Goal: Task Accomplishment & Management: Complete application form

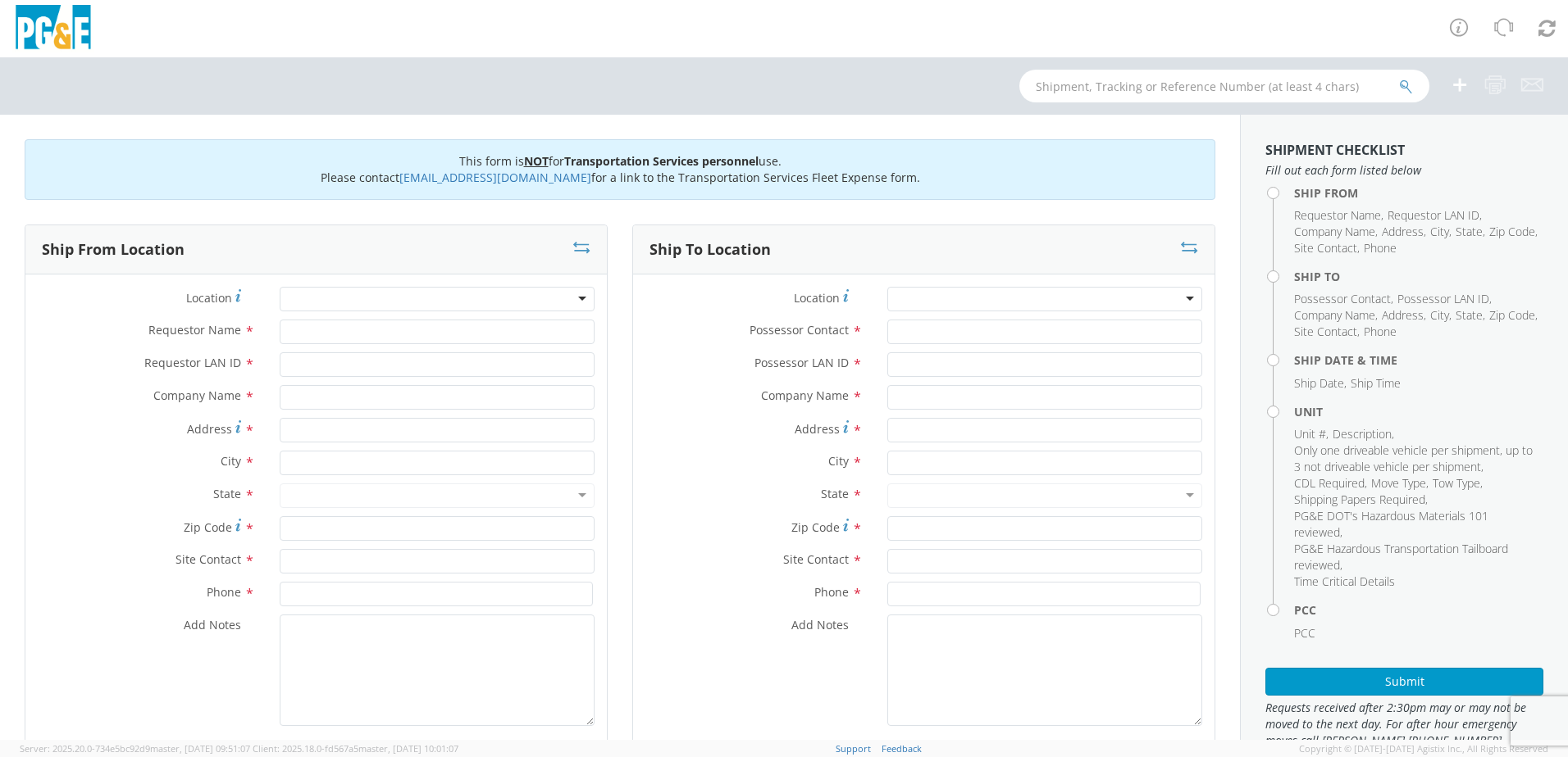
click at [311, 298] on div at bounding box center [437, 299] width 315 height 25
type input "merced"
click at [316, 298] on div at bounding box center [437, 299] width 315 height 25
type input "merced"
type input "PG&E"
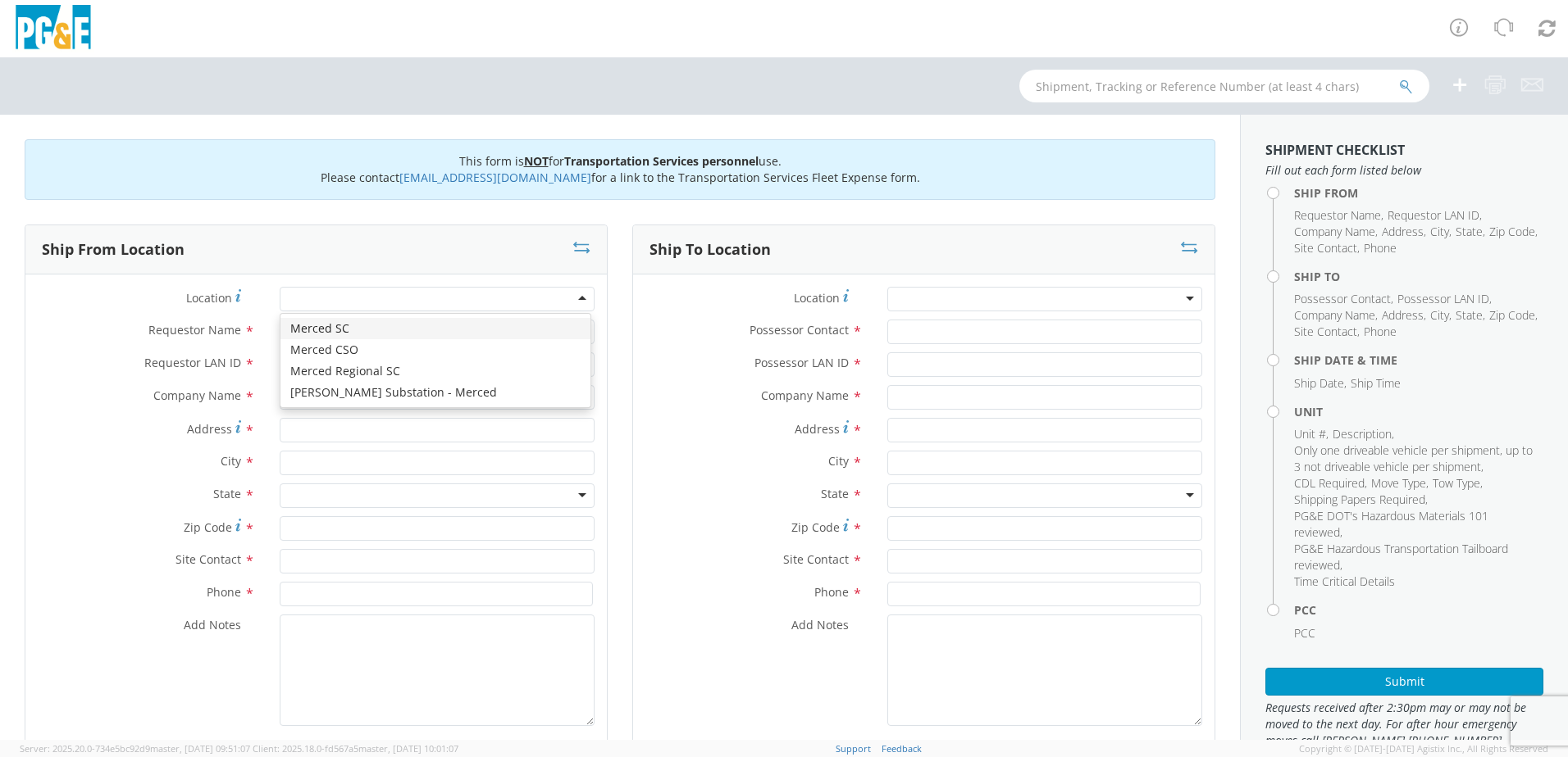
type input "[STREET_ADDRESS]"
type input "MERCED"
type input "95340"
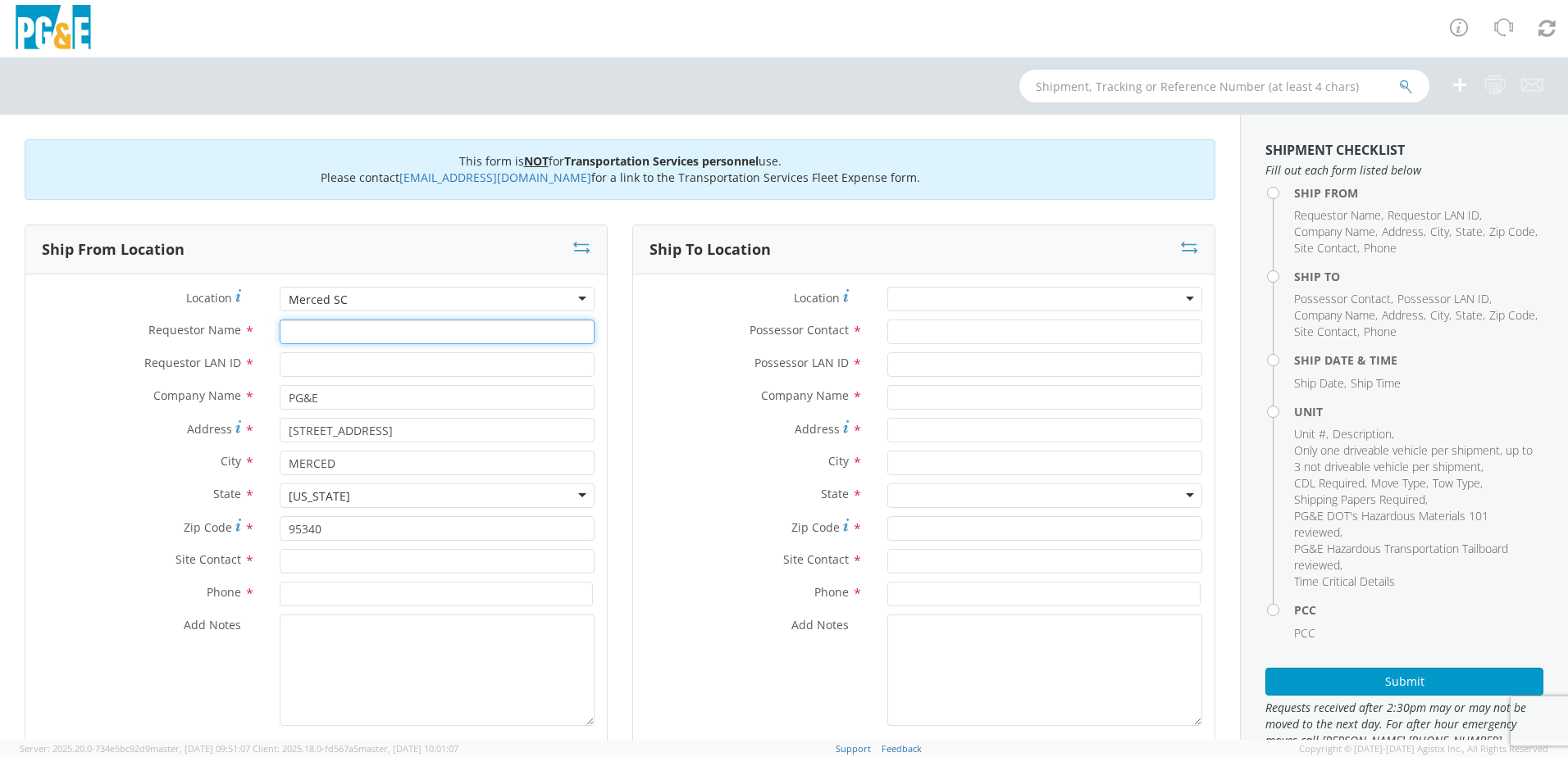
click at [337, 328] on input "Requestor Name *" at bounding box center [437, 332] width 315 height 25
type input "l"
type input "[PERSON_NAME]"
click at [366, 387] on input "PG&E" at bounding box center [437, 397] width 315 height 25
click at [367, 369] on input "Requestor LAN ID *" at bounding box center [437, 365] width 315 height 25
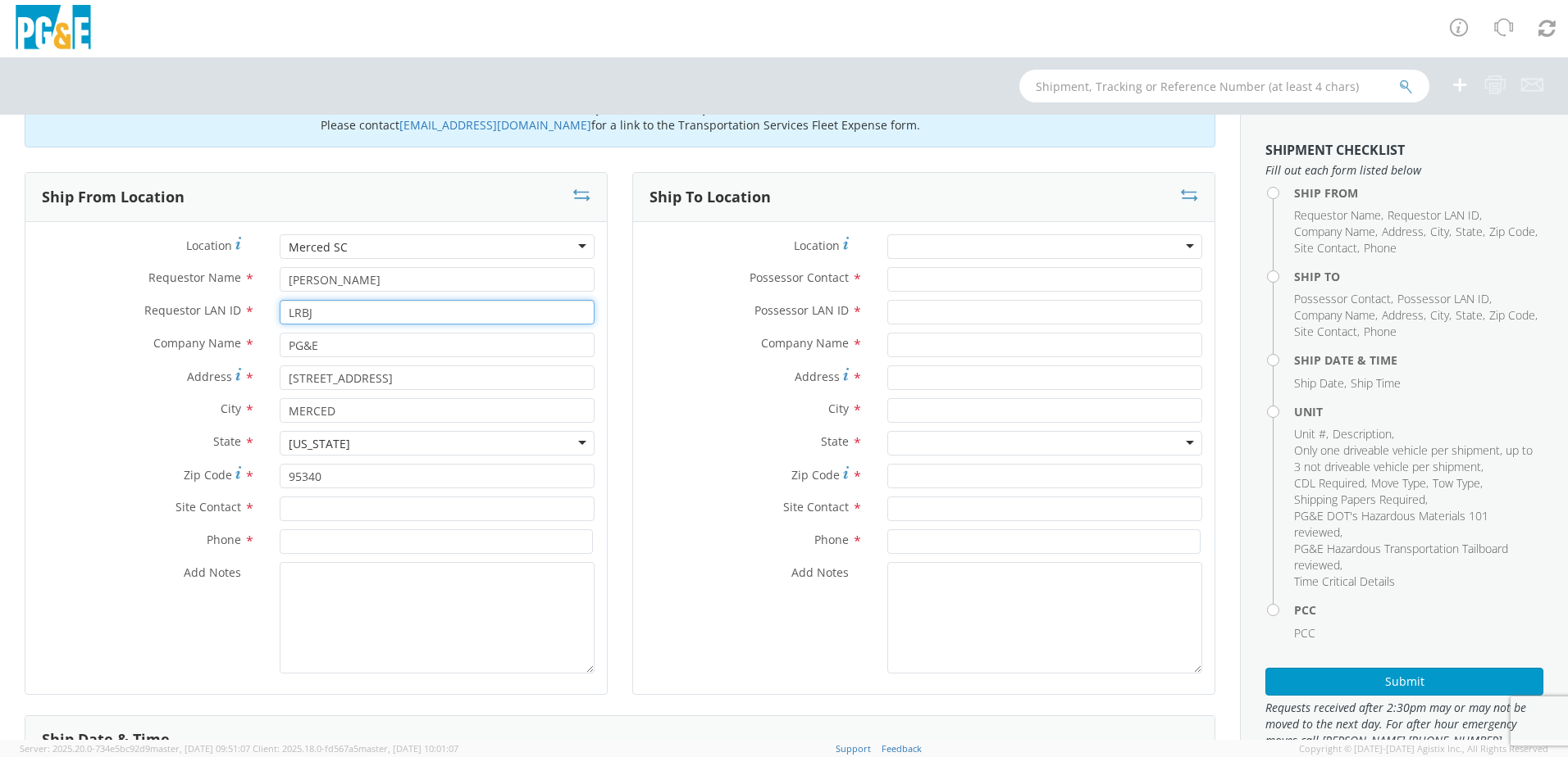
scroll to position [82, 0]
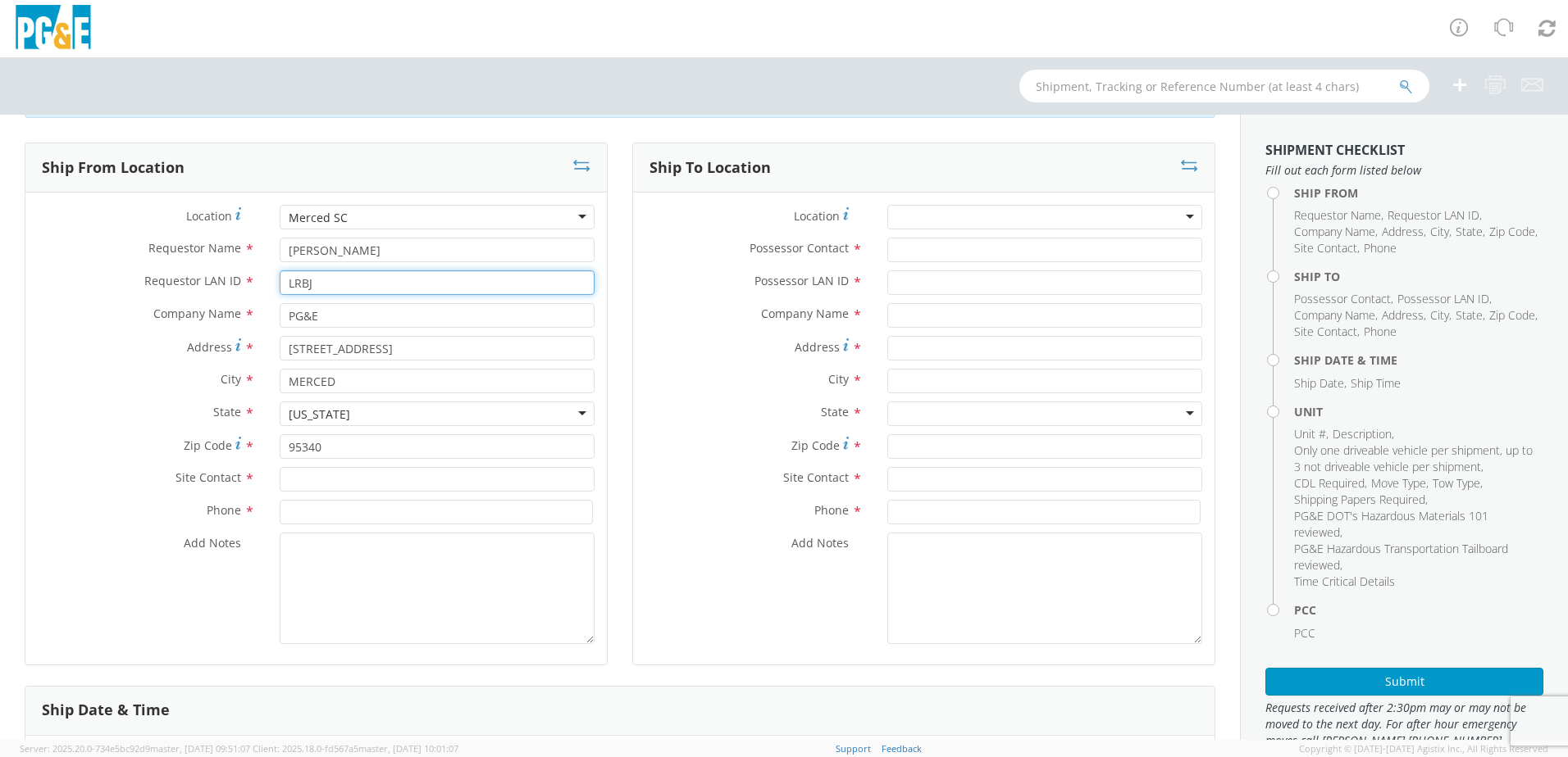
type input "LRBJ"
click at [314, 478] on input "text" at bounding box center [437, 479] width 315 height 25
type input "[PERSON_NAME]"
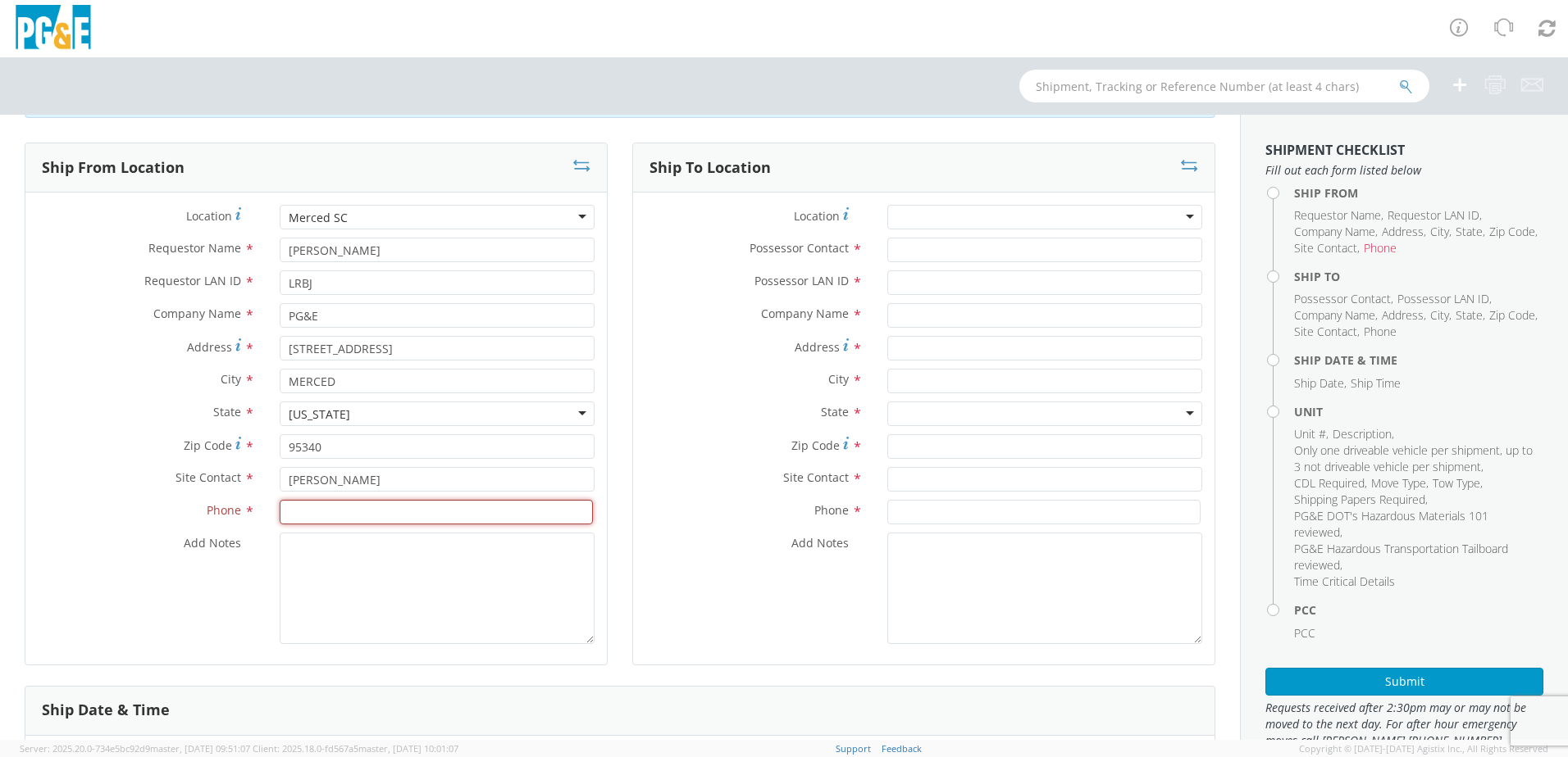
click at [320, 500] on input at bounding box center [436, 512] width 313 height 25
type input "[PHONE_NUMBER]"
click at [370, 566] on textarea "Add Notes *" at bounding box center [437, 589] width 315 height 112
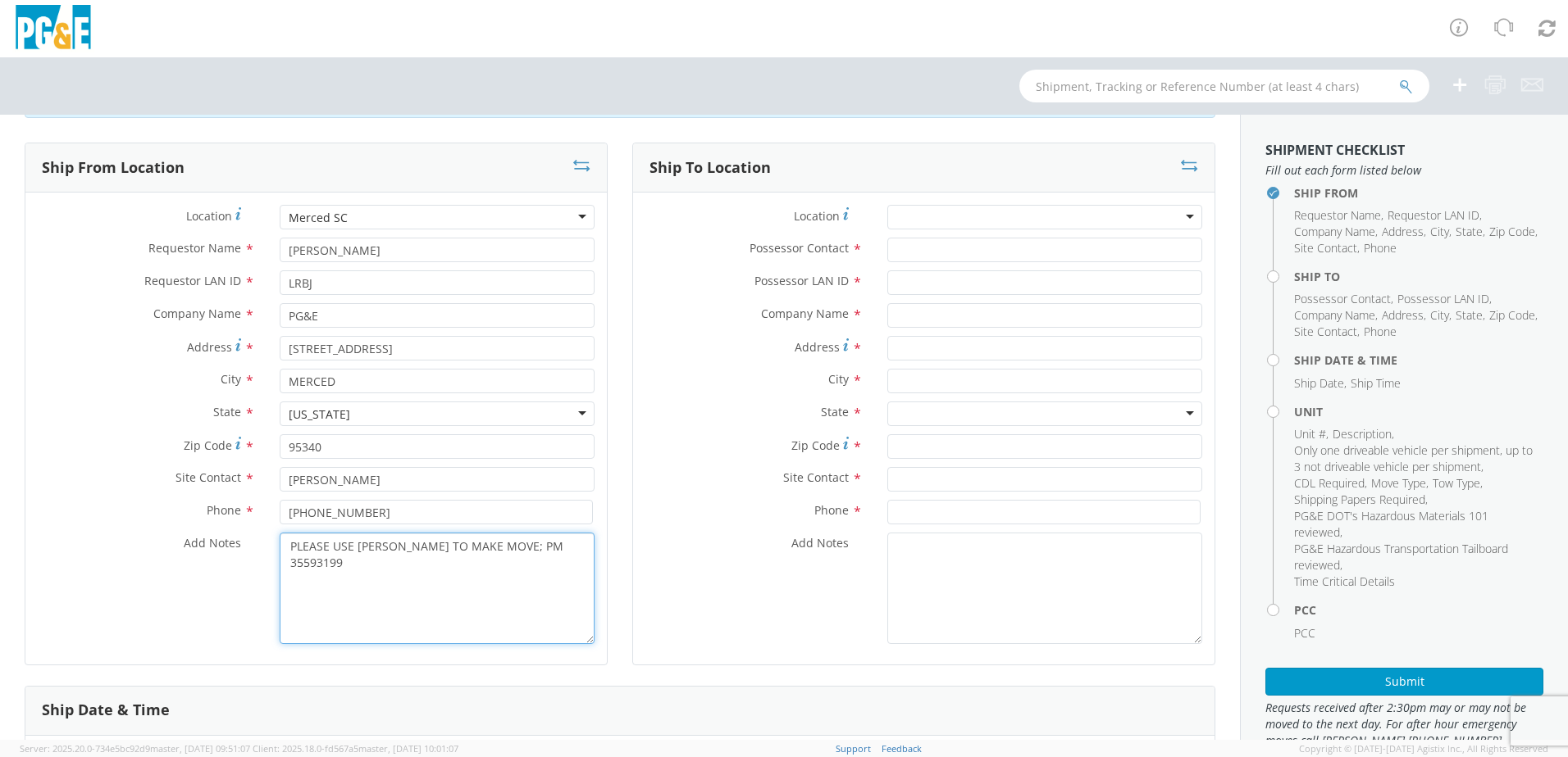
type textarea "PLEASE USE [PERSON_NAME] TO MAKE MOVE; PM 35593199"
click at [936, 247] on input "Possessor Contact *" at bounding box center [1044, 250] width 315 height 25
type input "[PERSON_NAME]"
type input "LRBJ"
click at [925, 308] on input "text" at bounding box center [1044, 315] width 315 height 25
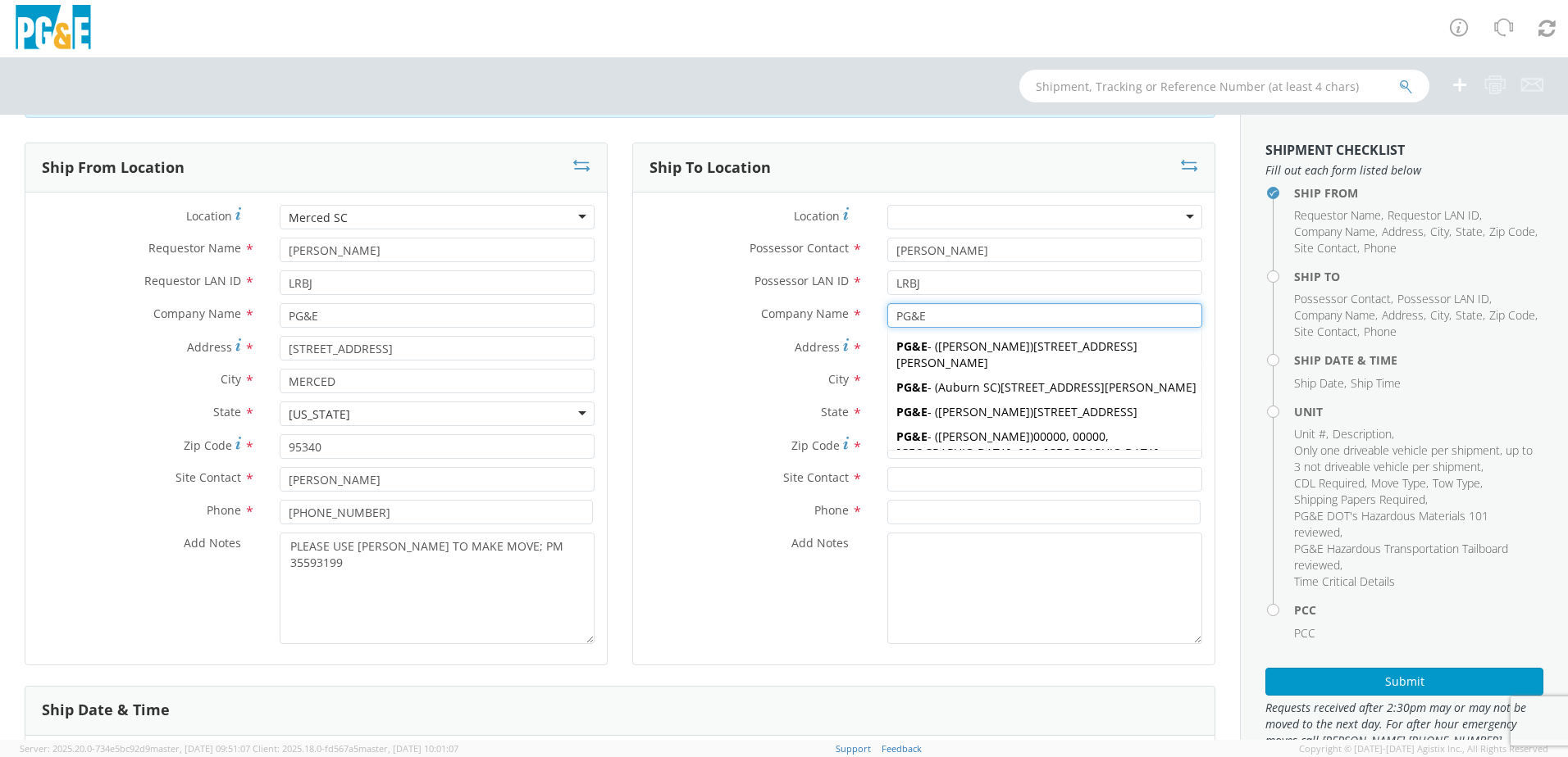
type input "PG&E"
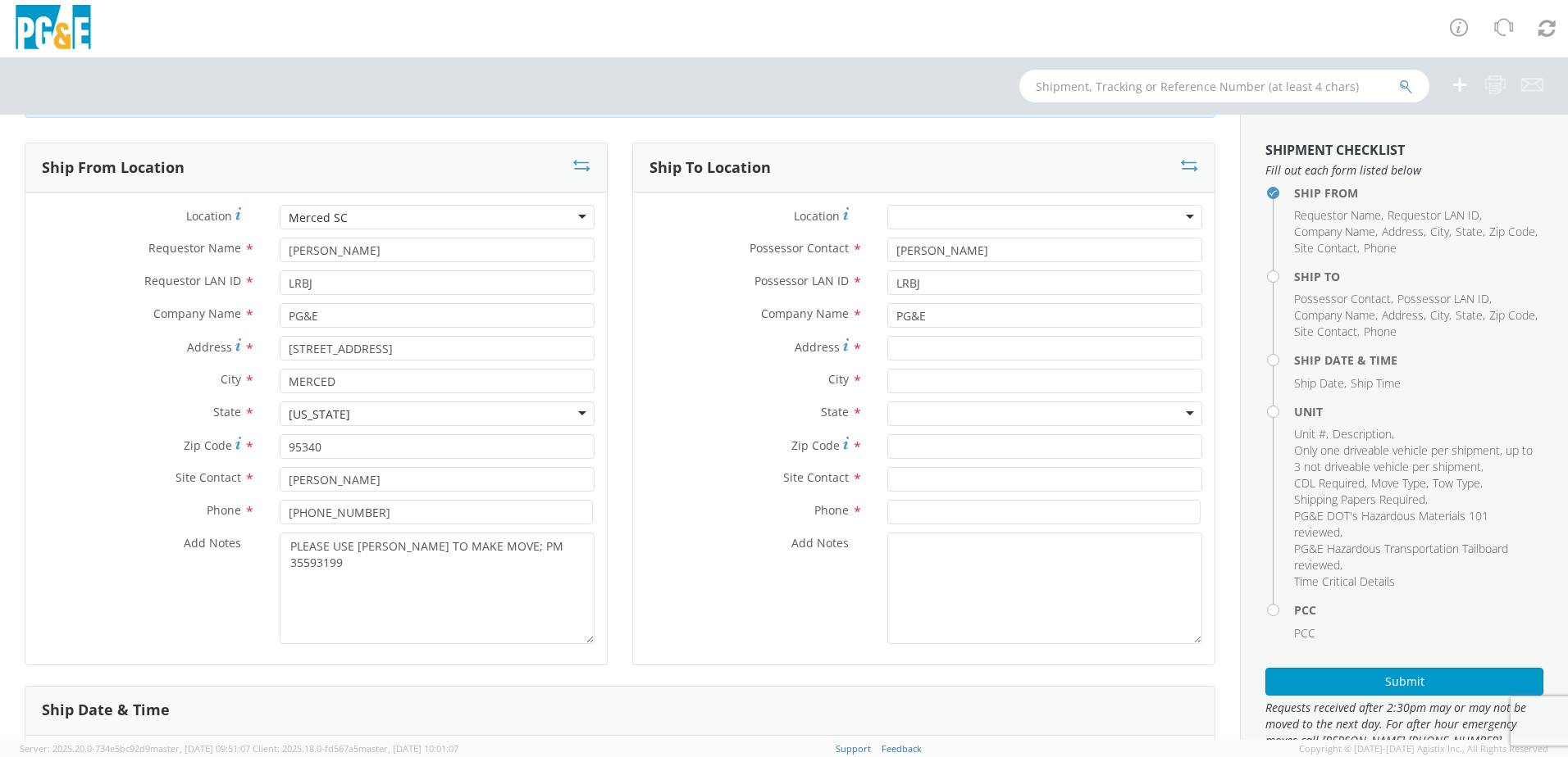
click at [799, 343] on span "Address" at bounding box center [817, 347] width 45 height 15
click at [887, 343] on input "Address *" at bounding box center [1044, 348] width 315 height 25
type input "[STREET_ADDRESS]"
click at [975, 379] on input "text" at bounding box center [1044, 381] width 315 height 25
type input "[PERSON_NAME]"
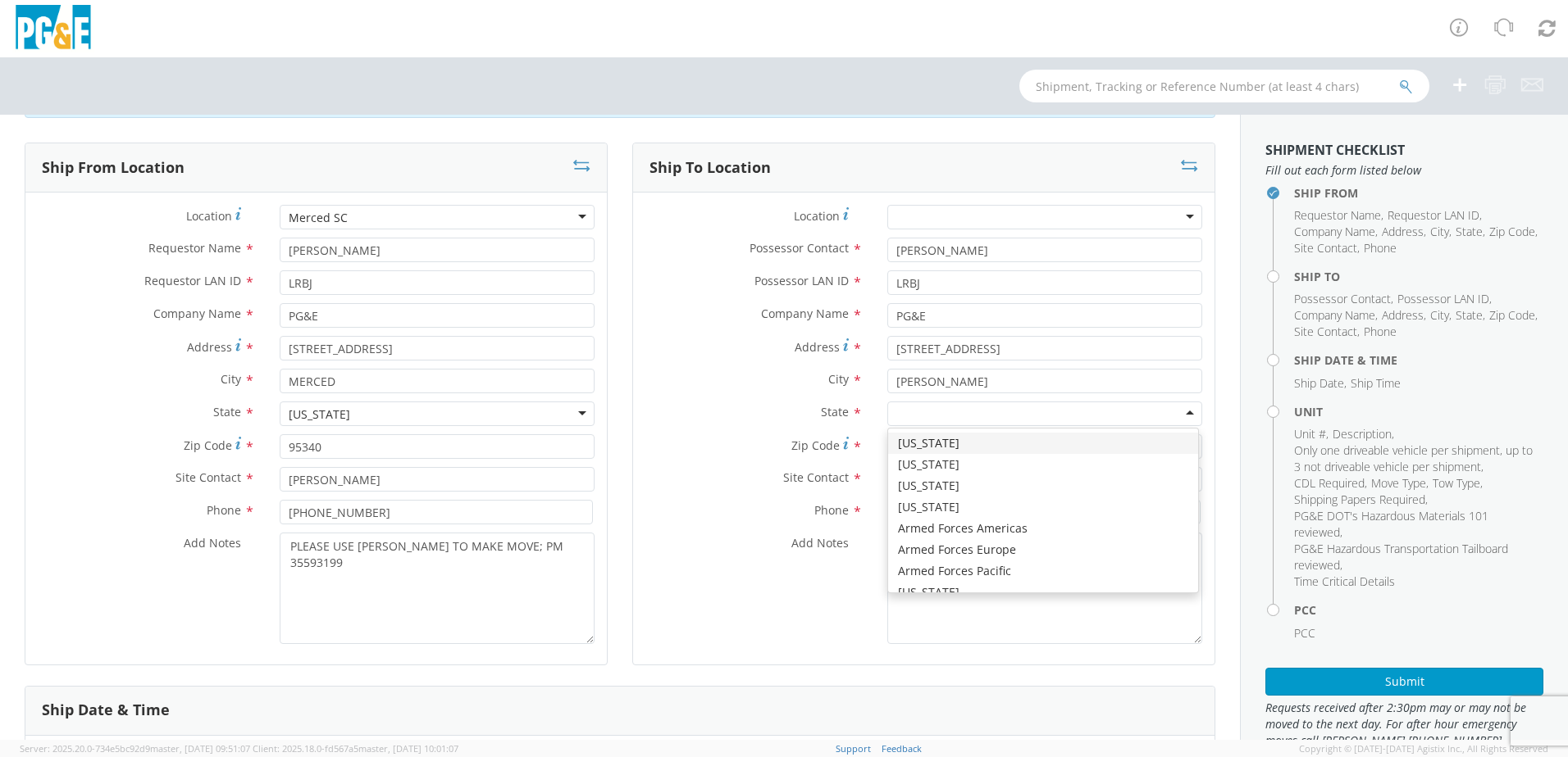
click at [942, 407] on div at bounding box center [1044, 414] width 315 height 25
type input "CA"
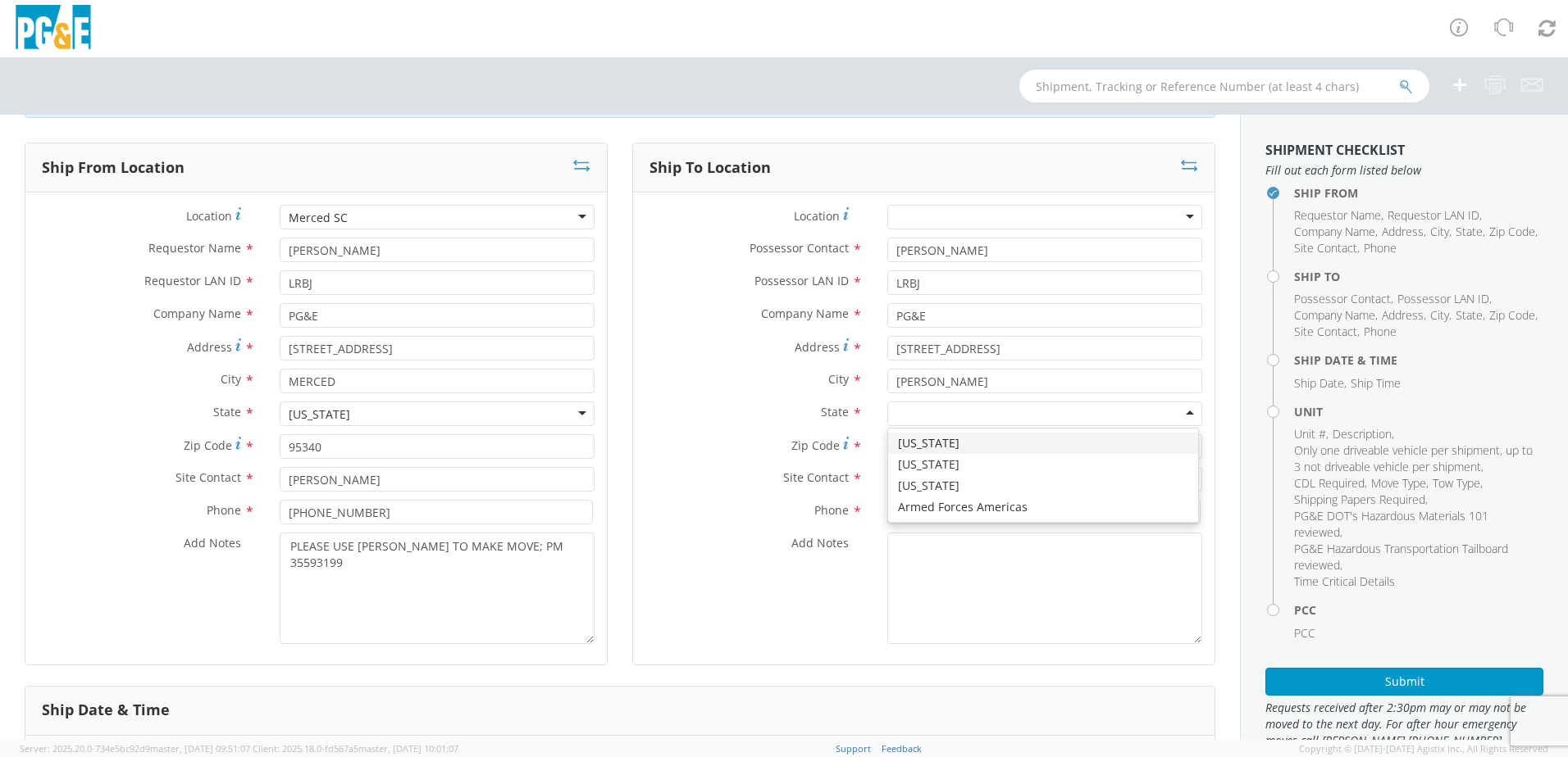
scroll to position [0, 0]
click at [912, 442] on input "Zip Code *" at bounding box center [1044, 447] width 315 height 25
click at [928, 450] on input "Zip Code *" at bounding box center [1044, 447] width 315 height 25
type input "95388"
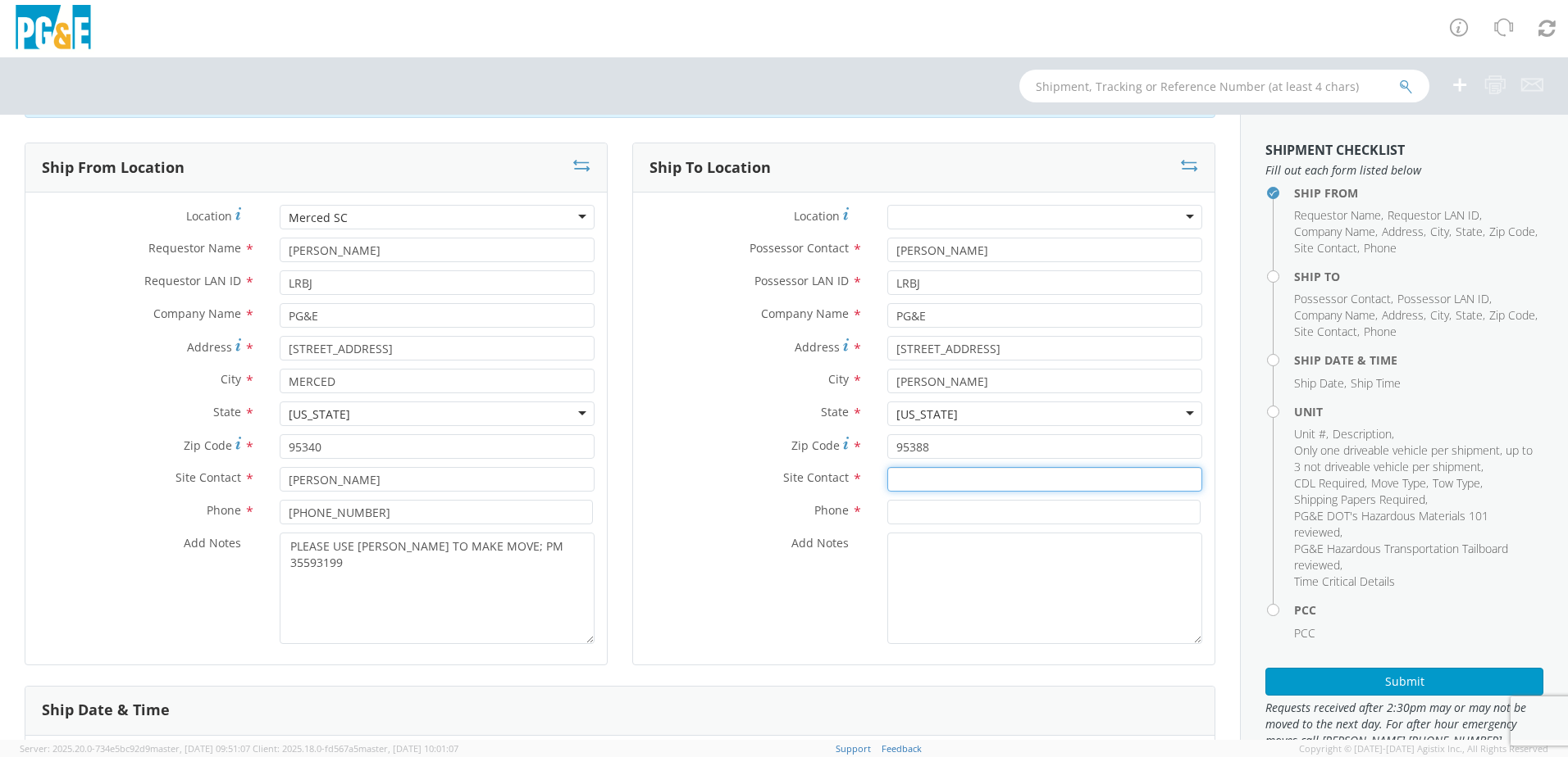
click at [933, 478] on input "text" at bounding box center [1044, 479] width 315 height 25
type input "[PERSON_NAME]"
click at [935, 513] on input at bounding box center [1043, 512] width 313 height 25
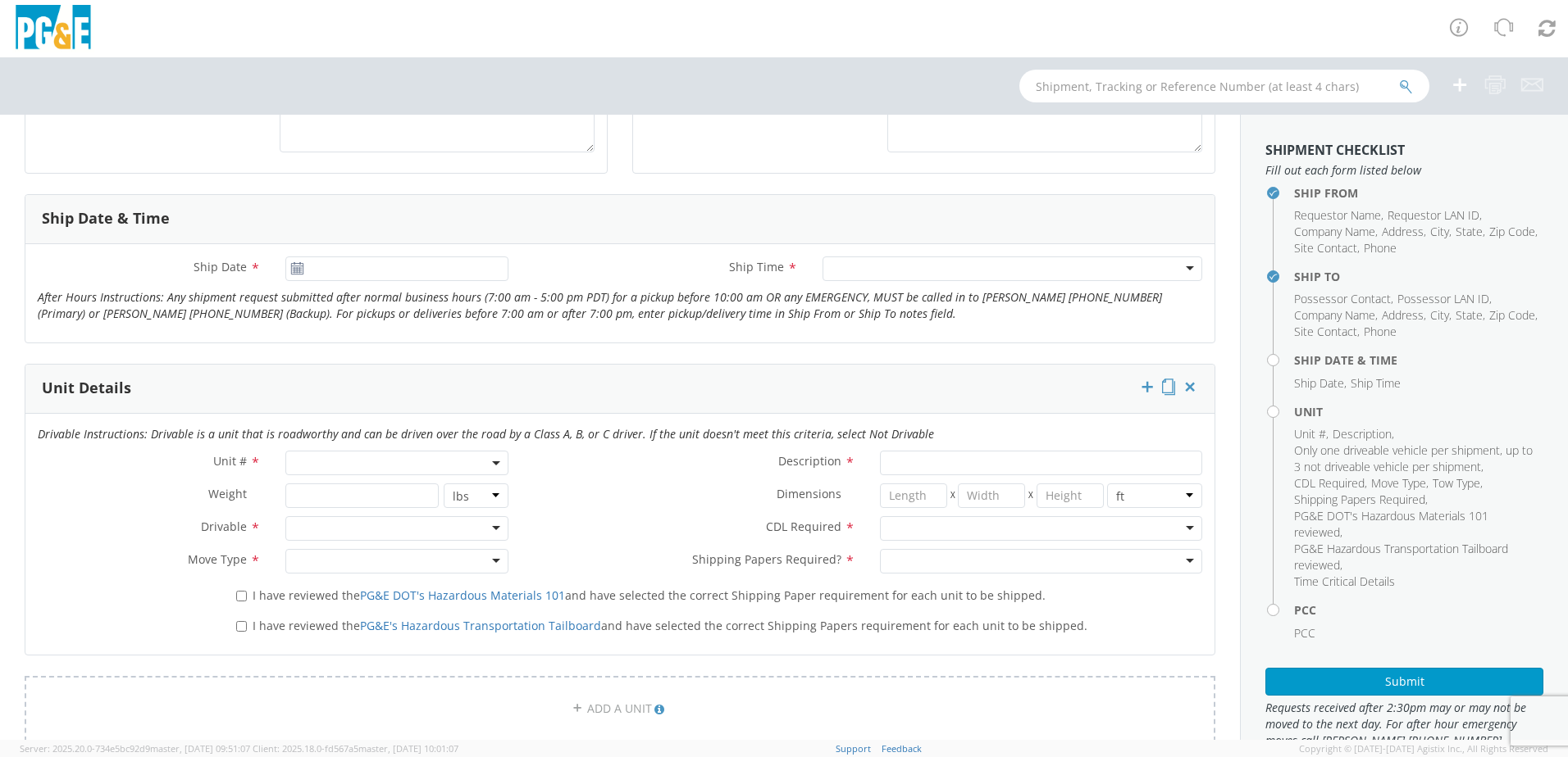
type input "[PHONE_NUMBER]"
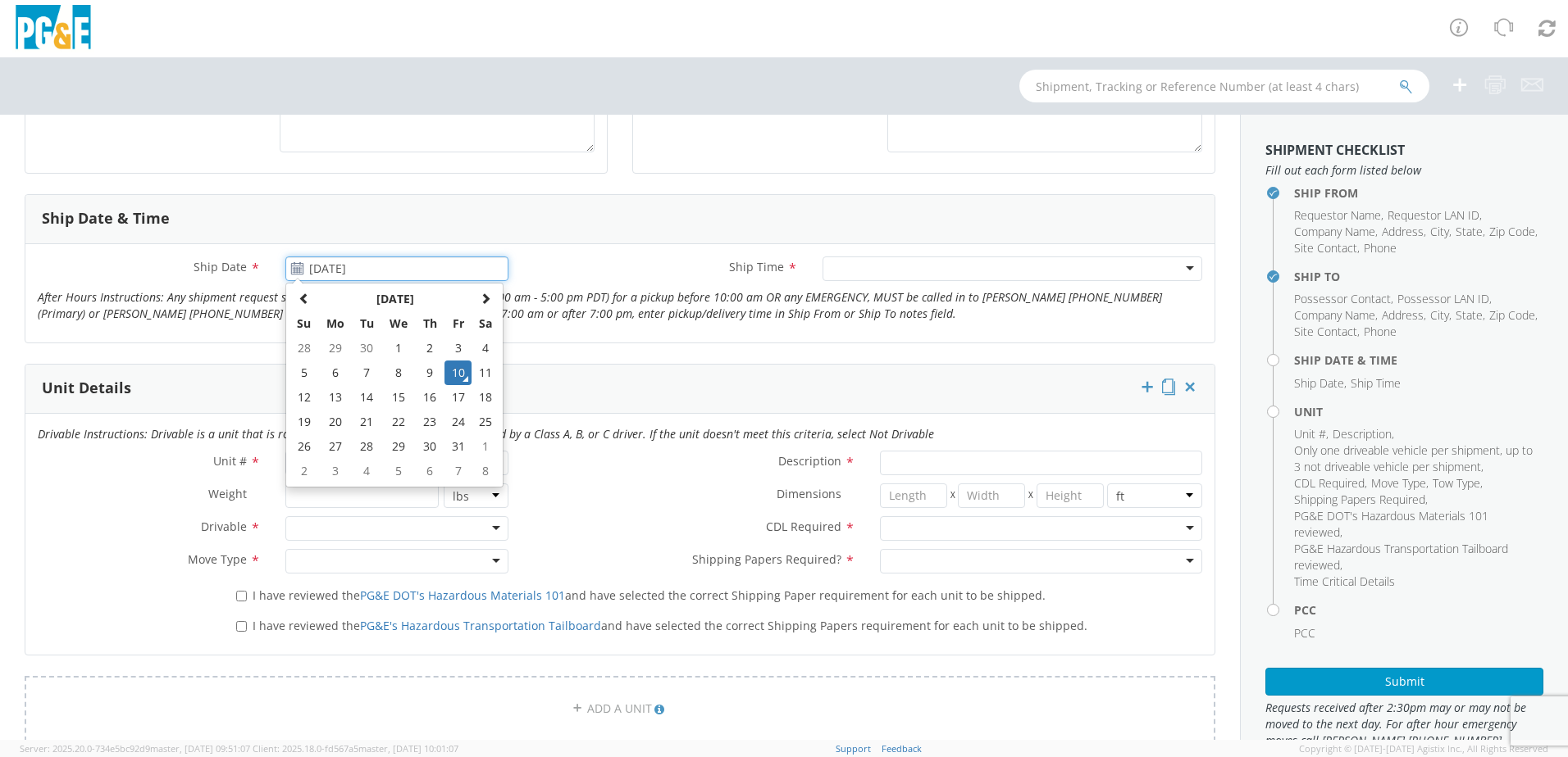
click at [329, 276] on input "[DATE]" at bounding box center [397, 268] width 223 height 25
click at [425, 453] on td "30" at bounding box center [429, 447] width 29 height 25
type input "[DATE]"
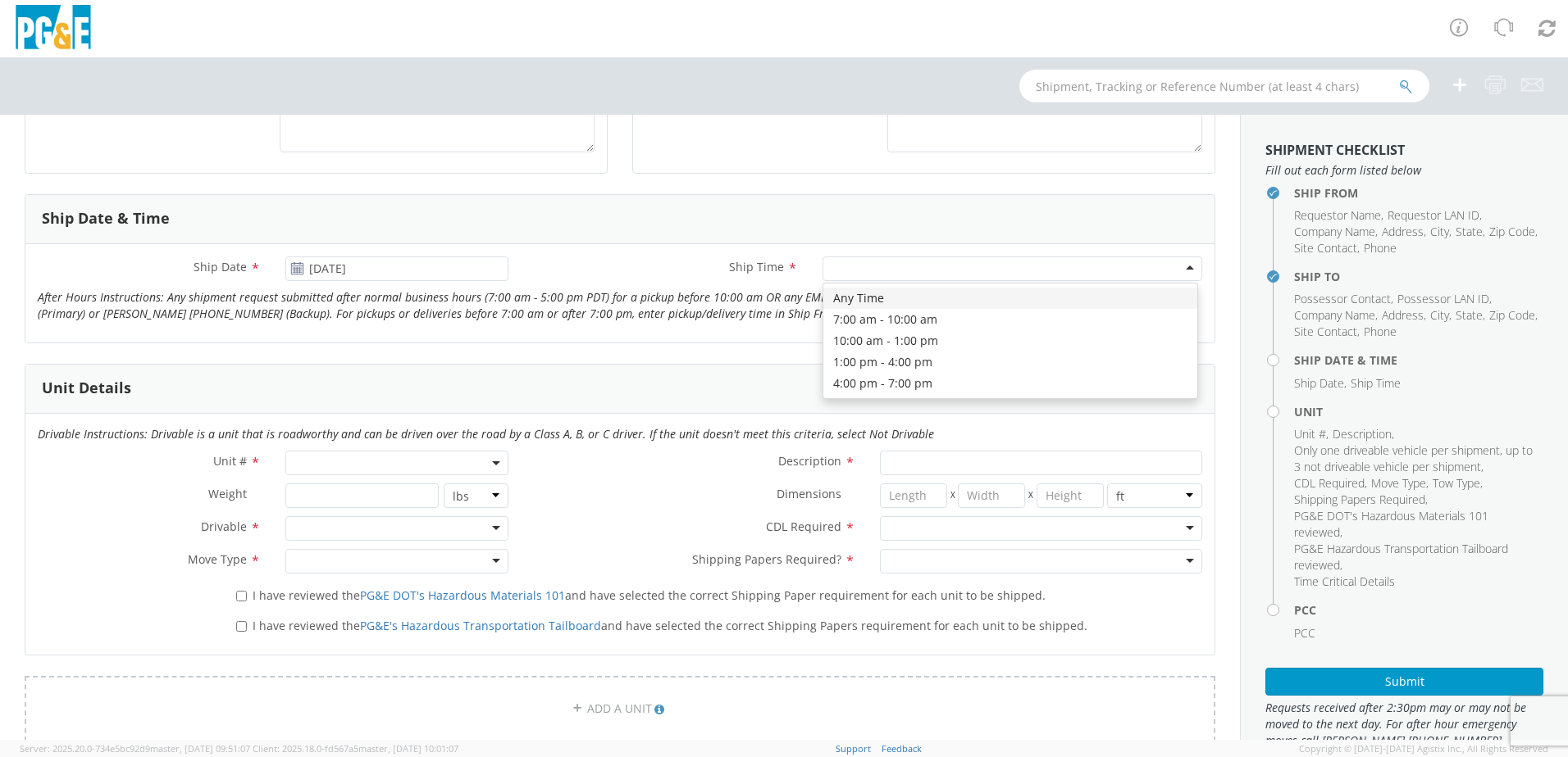
click at [872, 266] on div at bounding box center [1012, 268] width 380 height 25
click at [867, 268] on div "Any Time" at bounding box center [856, 269] width 51 height 16
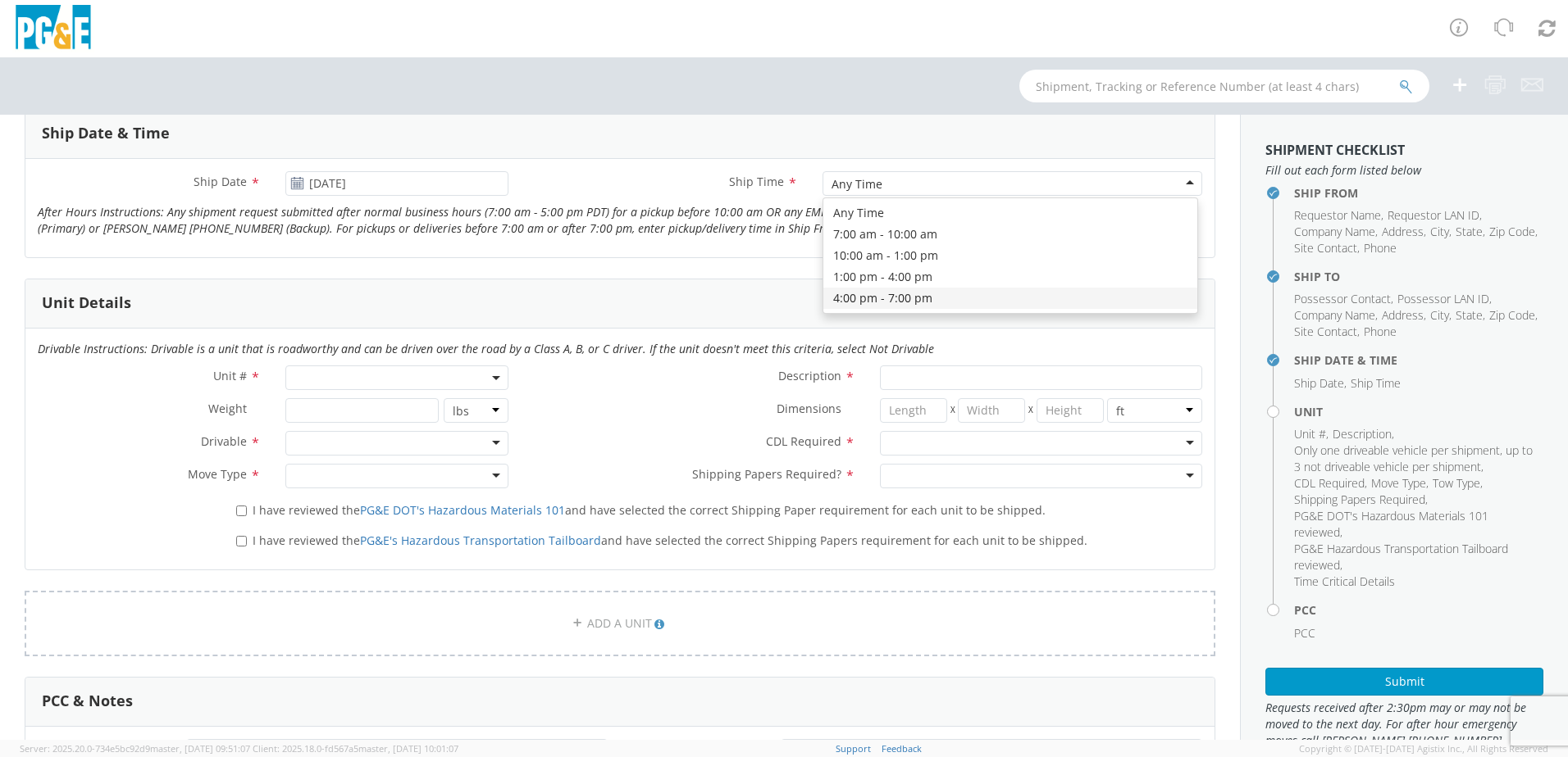
scroll to position [491, 0]
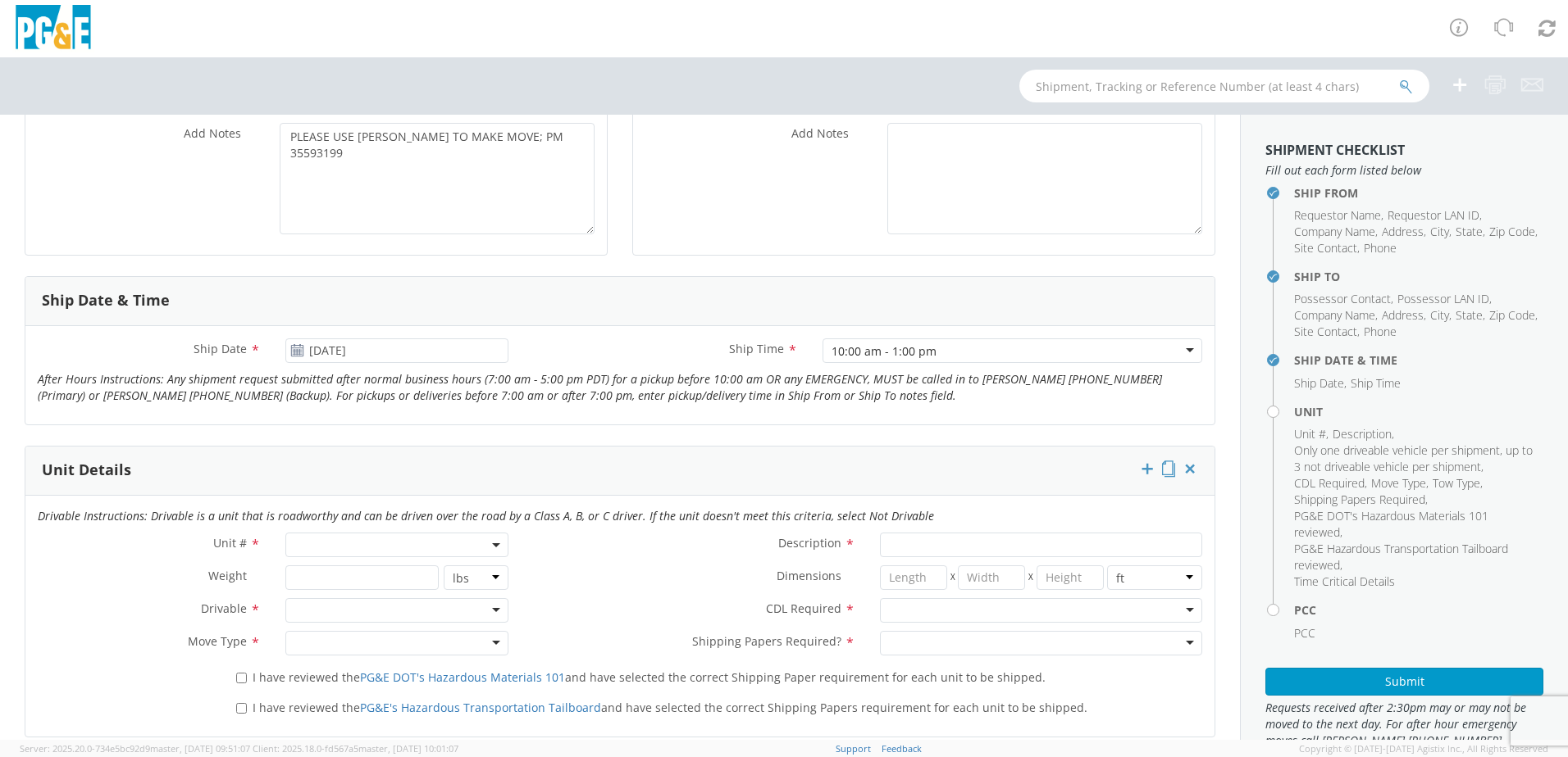
click at [354, 541] on span at bounding box center [397, 545] width 223 height 25
click at [412, 485] on div "Unit Details" at bounding box center [619, 471] width 1189 height 49
click at [466, 538] on span at bounding box center [397, 545] width 223 height 25
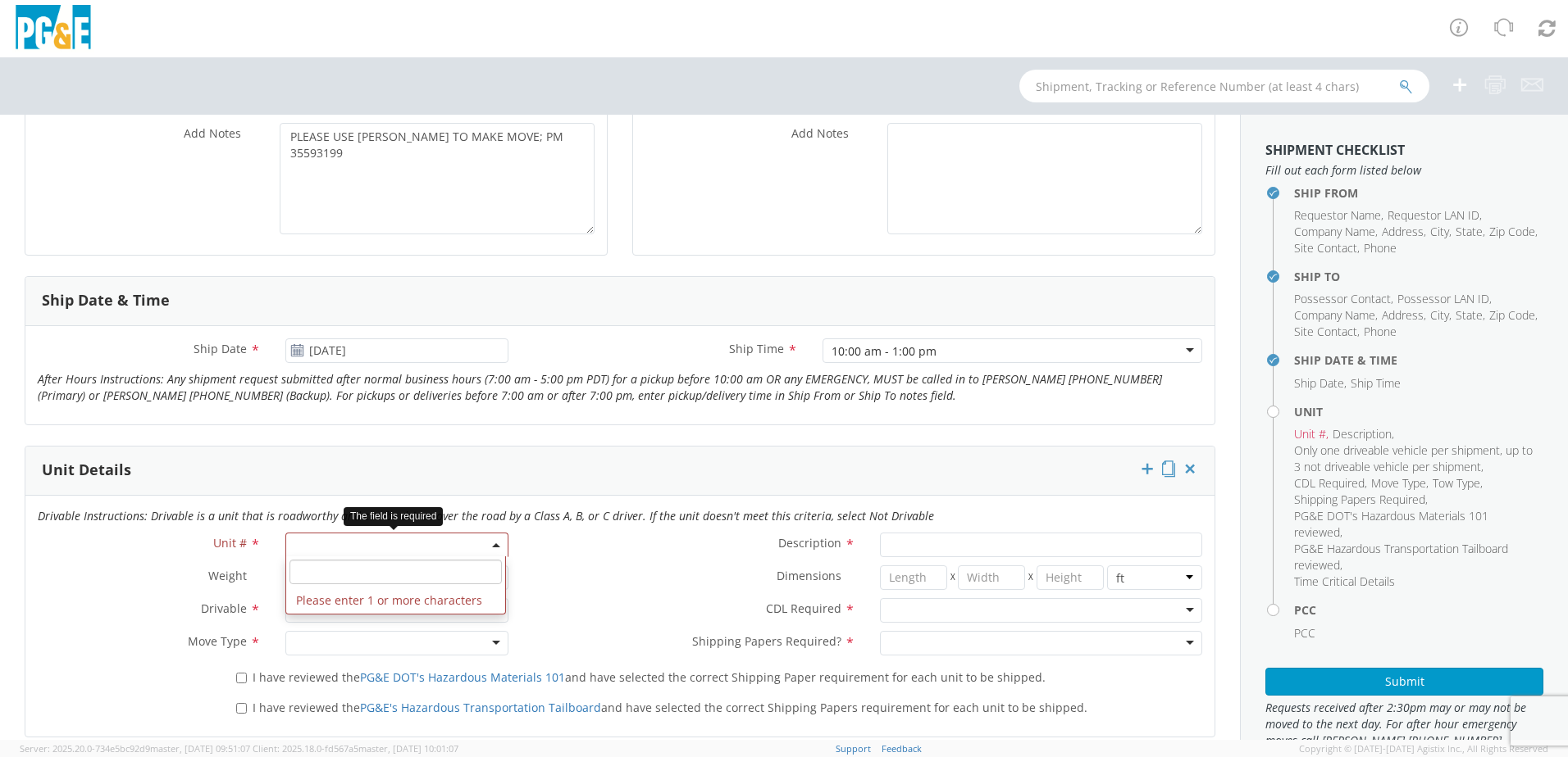
click at [388, 576] on input "search" at bounding box center [395, 572] width 212 height 25
click at [352, 574] on input "OTHER" at bounding box center [395, 572] width 212 height 25
type input "OTHER"
select select "Other"
select select "? undefined:undefined ?"
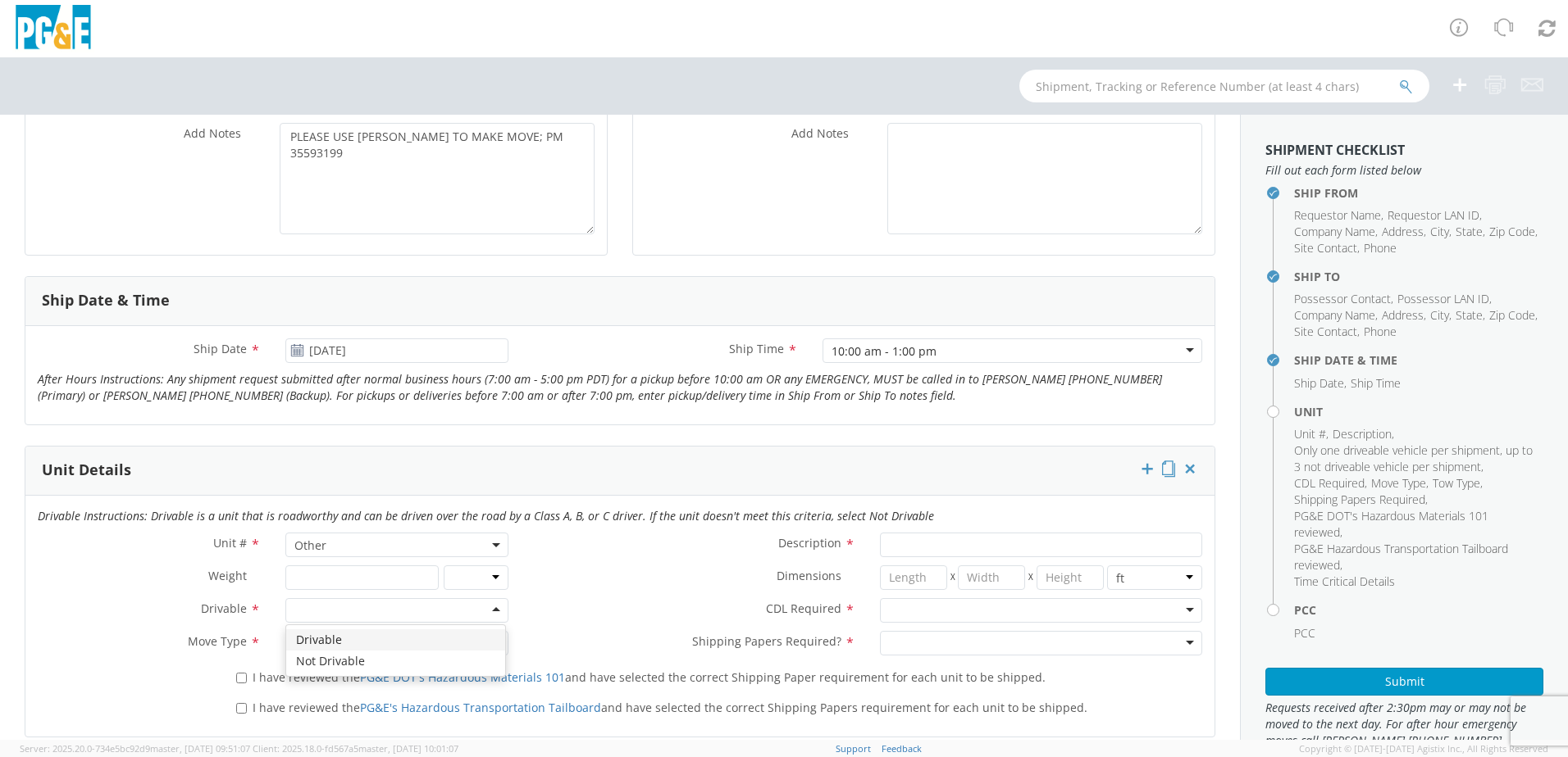
click at [344, 607] on div at bounding box center [397, 610] width 223 height 25
click at [322, 639] on div at bounding box center [397, 643] width 223 height 25
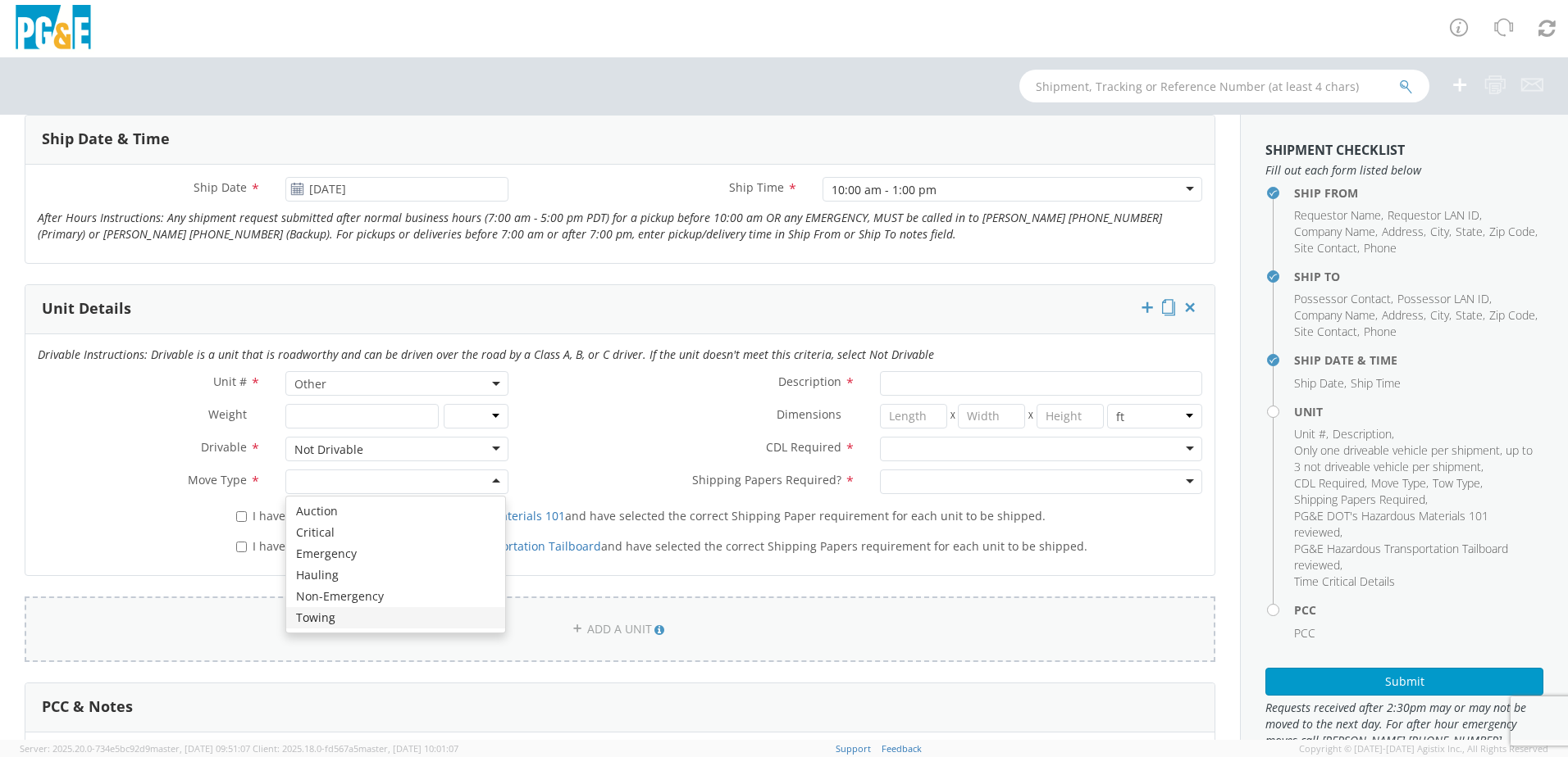
scroll to position [656, 0]
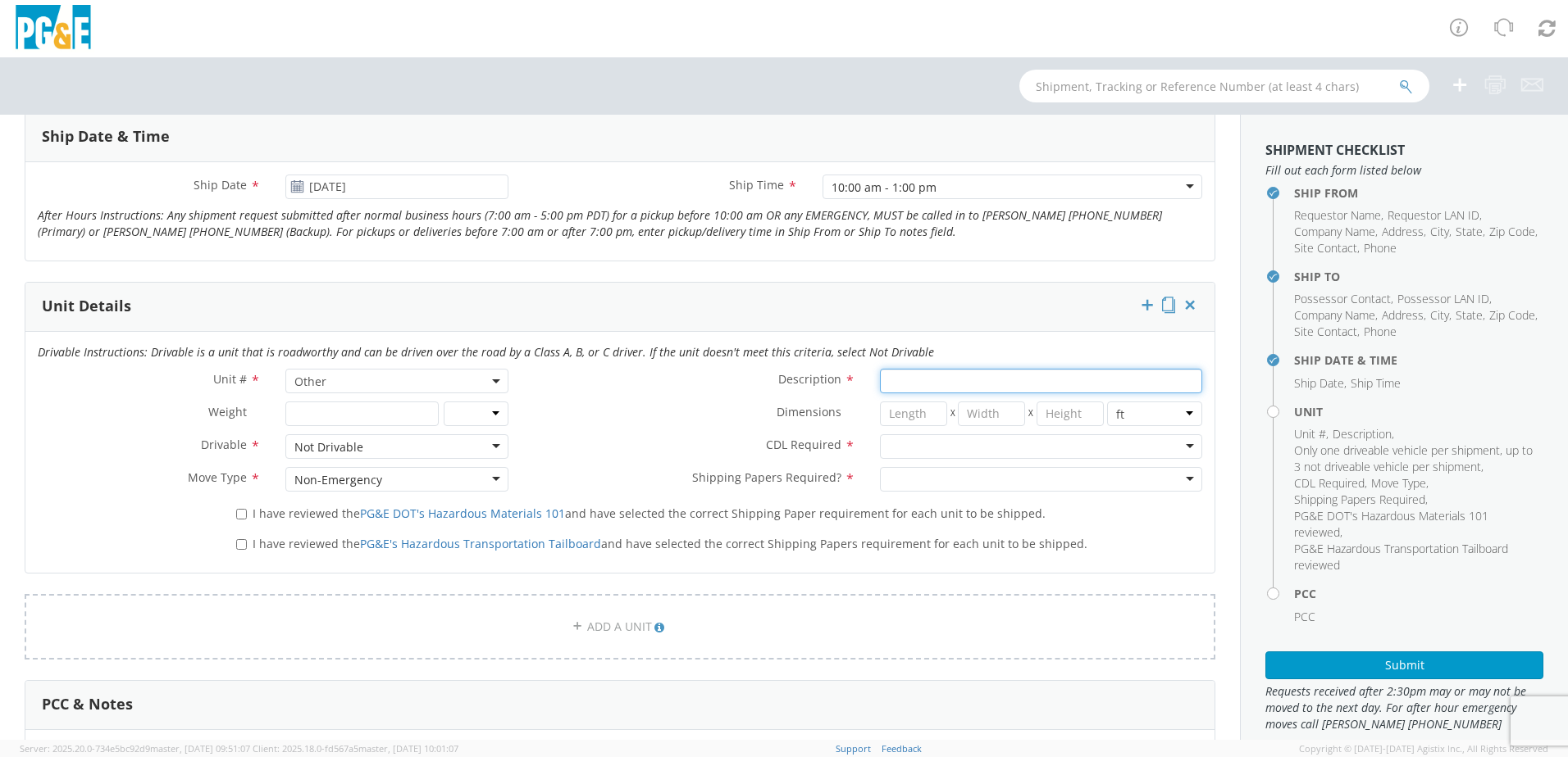
click at [903, 384] on input "Description *" at bounding box center [1041, 381] width 322 height 25
type input "[PERSON_NAME] [PERSON_NAME]"
click at [928, 450] on div at bounding box center [1041, 447] width 322 height 25
click at [920, 473] on div at bounding box center [1041, 479] width 322 height 25
drag, startPoint x: 274, startPoint y: 508, endPoint x: 276, endPoint y: 535, distance: 27.1
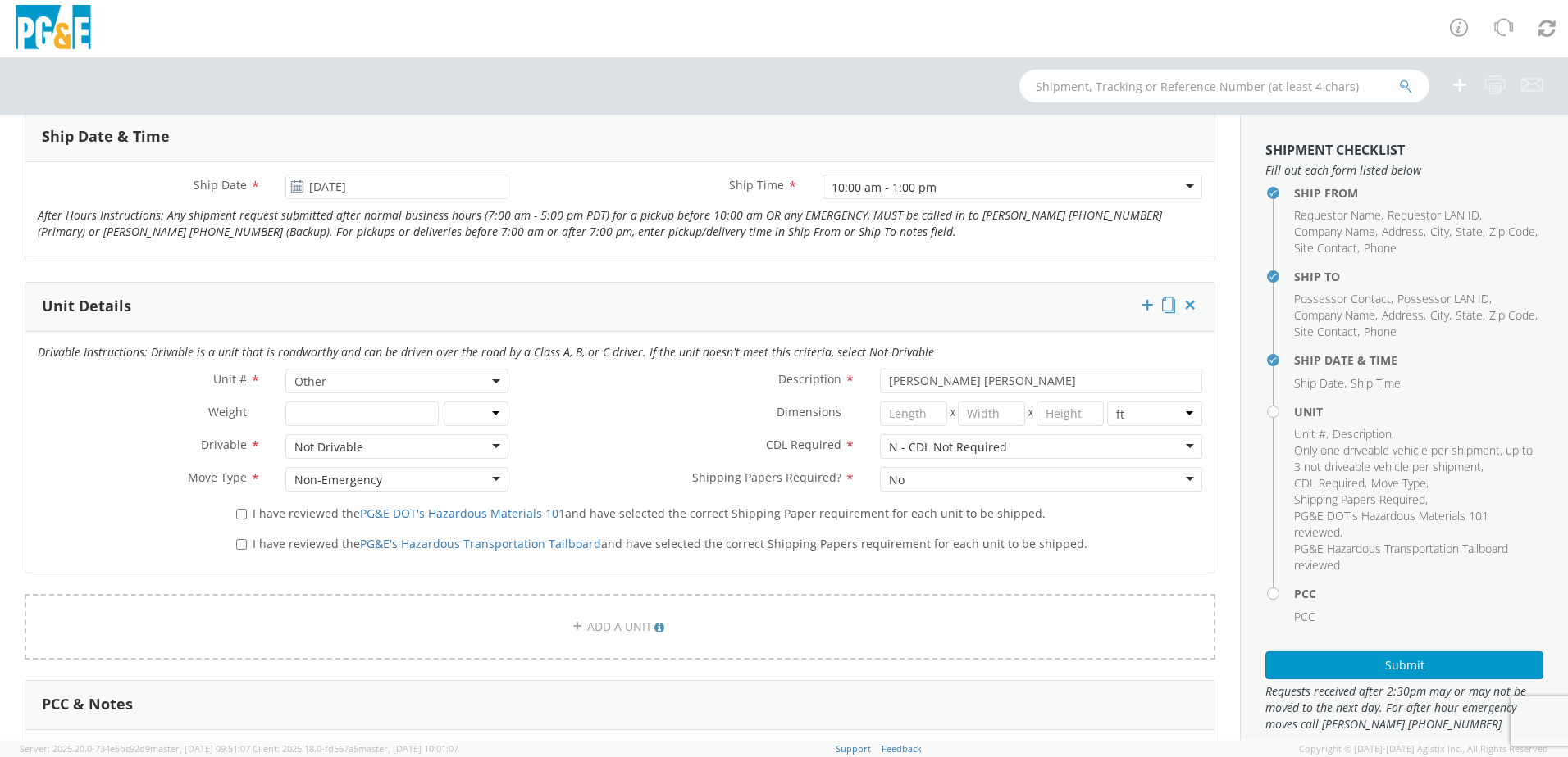
click at [275, 510] on span "I have reviewed the PG&E DOT's Hazardous Materials 101 and have selected the co…" at bounding box center [648, 513] width 793 height 15
click at [247, 510] on input "I have reviewed the PG&E DOT's Hazardous Materials 101 and have selected the co…" at bounding box center [241, 514] width 11 height 11
checkbox input "true"
click at [276, 535] on label "I have reviewed the PG&E's Hazardous Transportation Tailboard and have selected…" at bounding box center [663, 543] width 855 height 19
click at [247, 540] on input "I have reviewed the PG&E's Hazardous Transportation Tailboard and have selected…" at bounding box center [241, 545] width 11 height 11
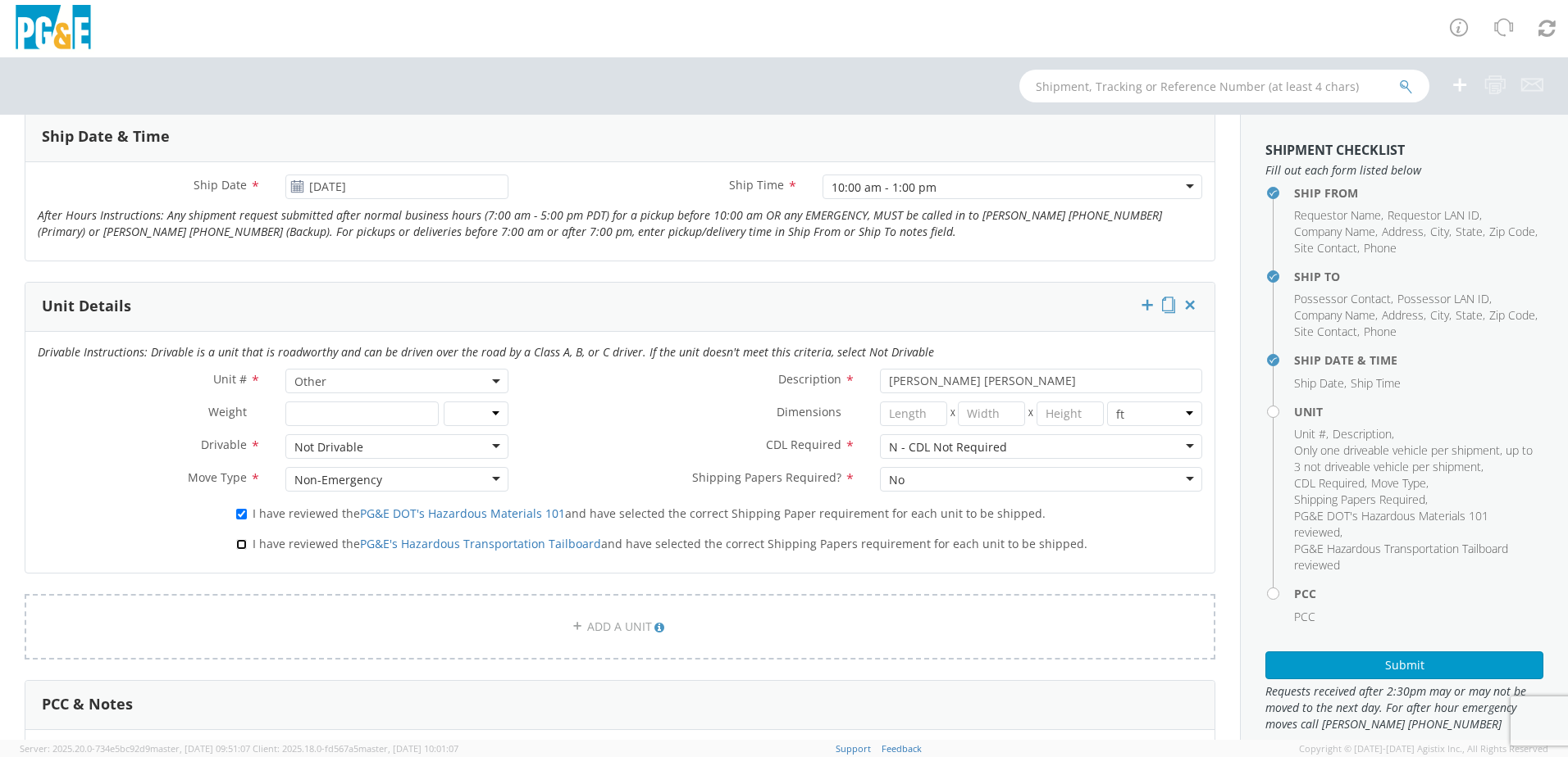
checkbox input "true"
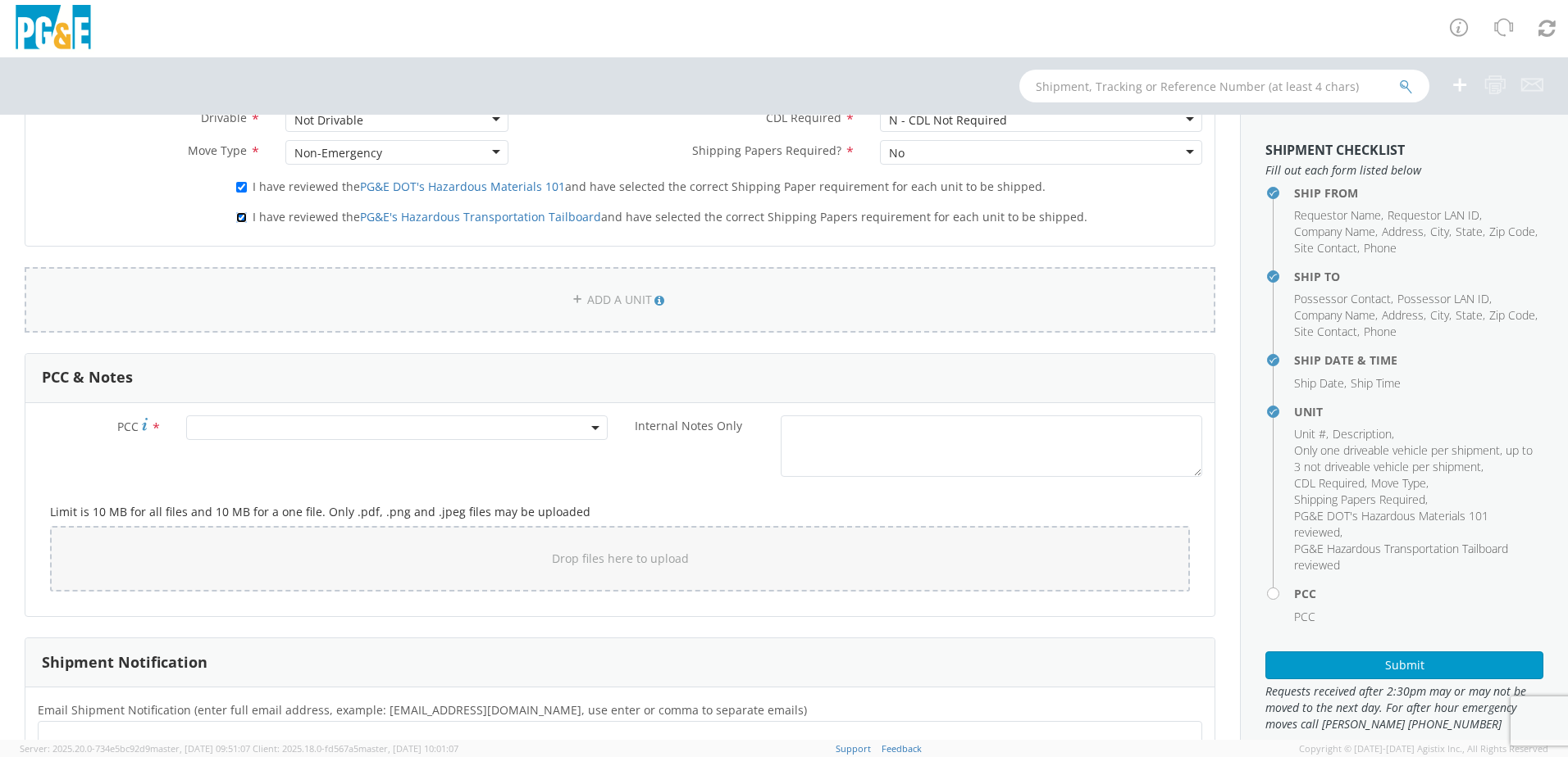
scroll to position [984, 0]
click at [225, 420] on span at bounding box center [397, 426] width 421 height 25
click at [263, 453] on input "number" at bounding box center [394, 453] width 409 height 25
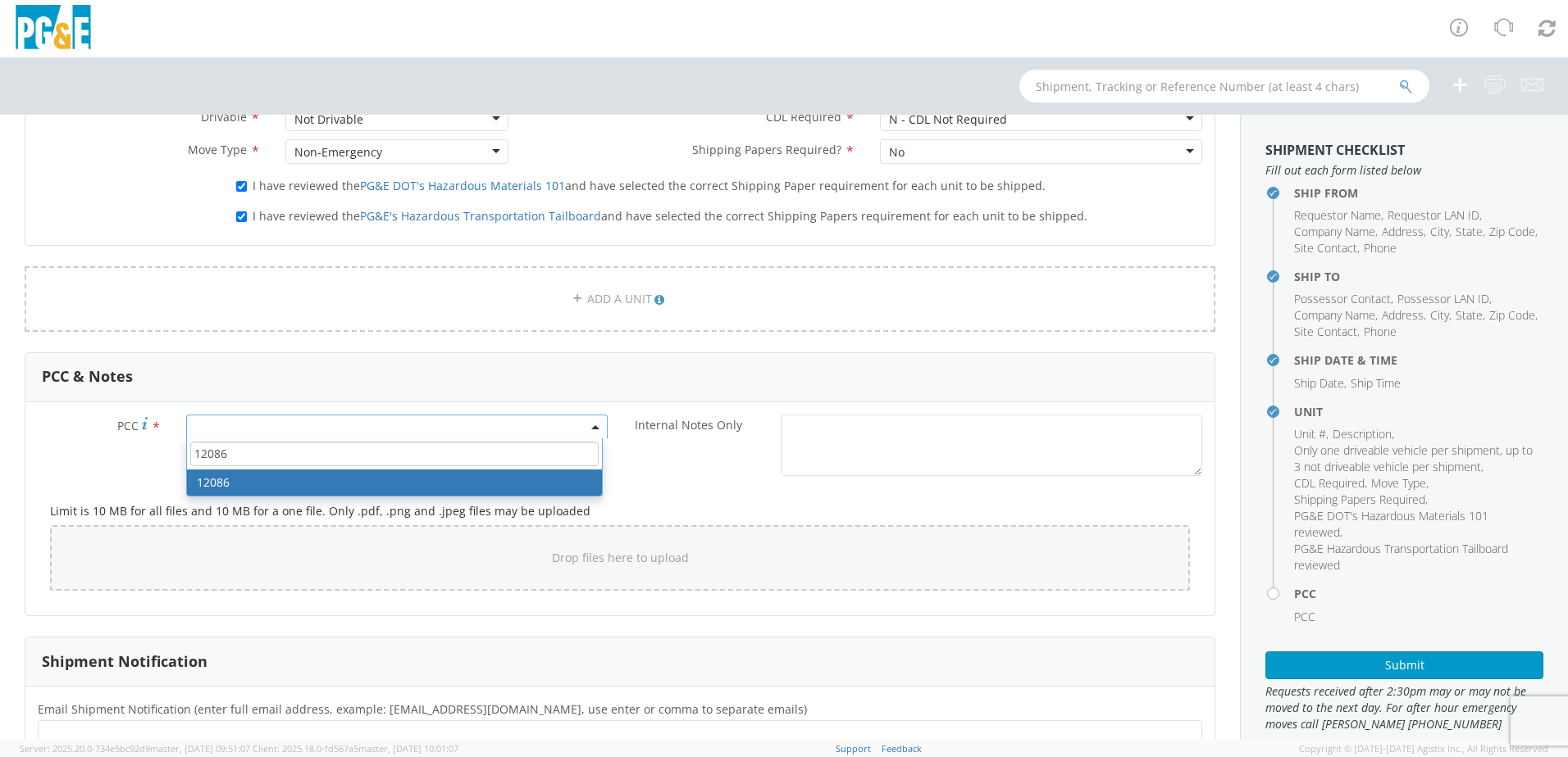
type input "12086"
select select "12086"
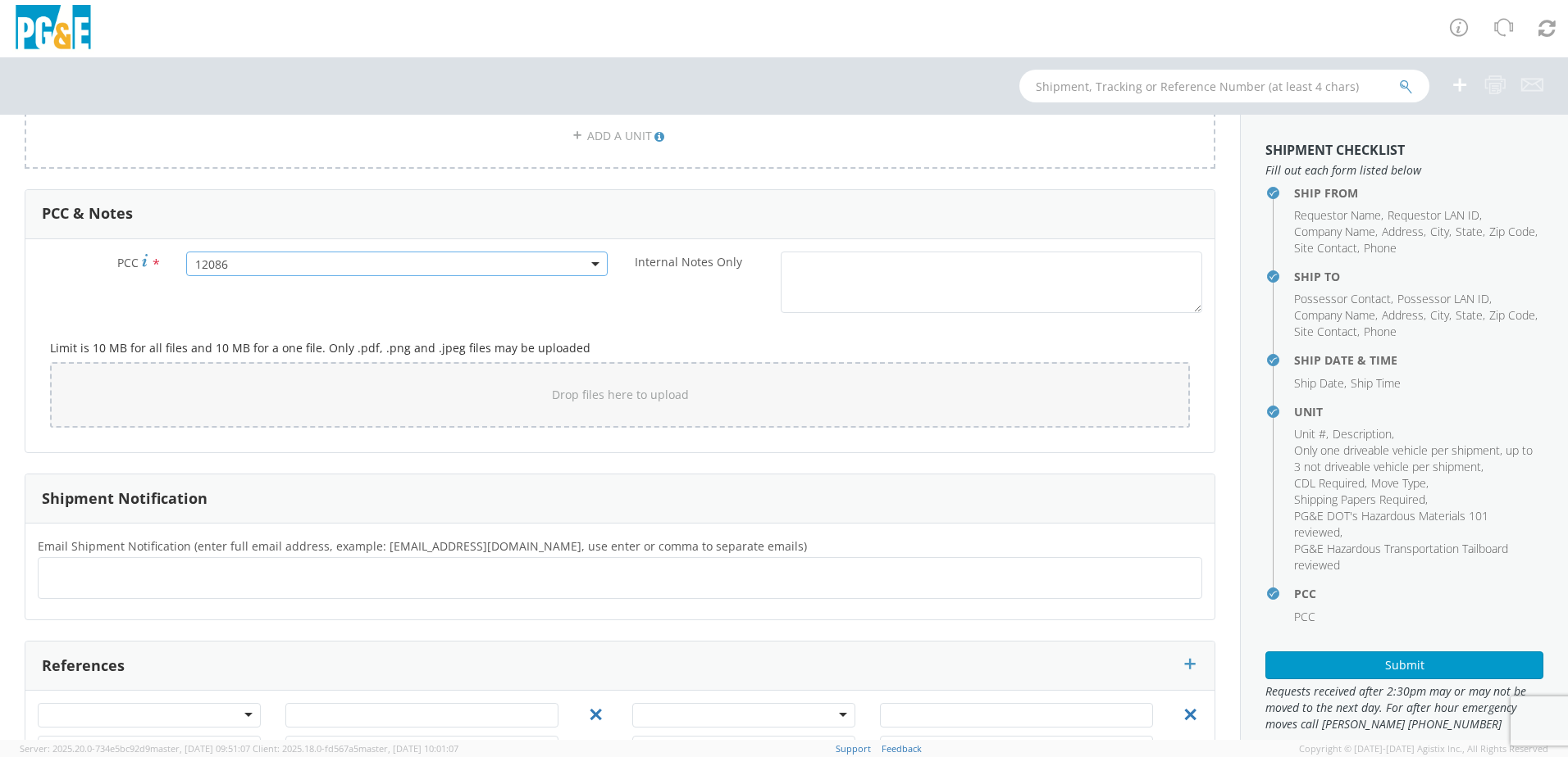
scroll to position [1147, 0]
click at [113, 573] on ul at bounding box center [619, 578] width 1149 height 27
type input "[EMAIL_ADDRESS][DOMAIN_NAME]"
click at [255, 577] on button "×" at bounding box center [260, 577] width 10 height 19
click at [113, 579] on ul at bounding box center [619, 578] width 1149 height 27
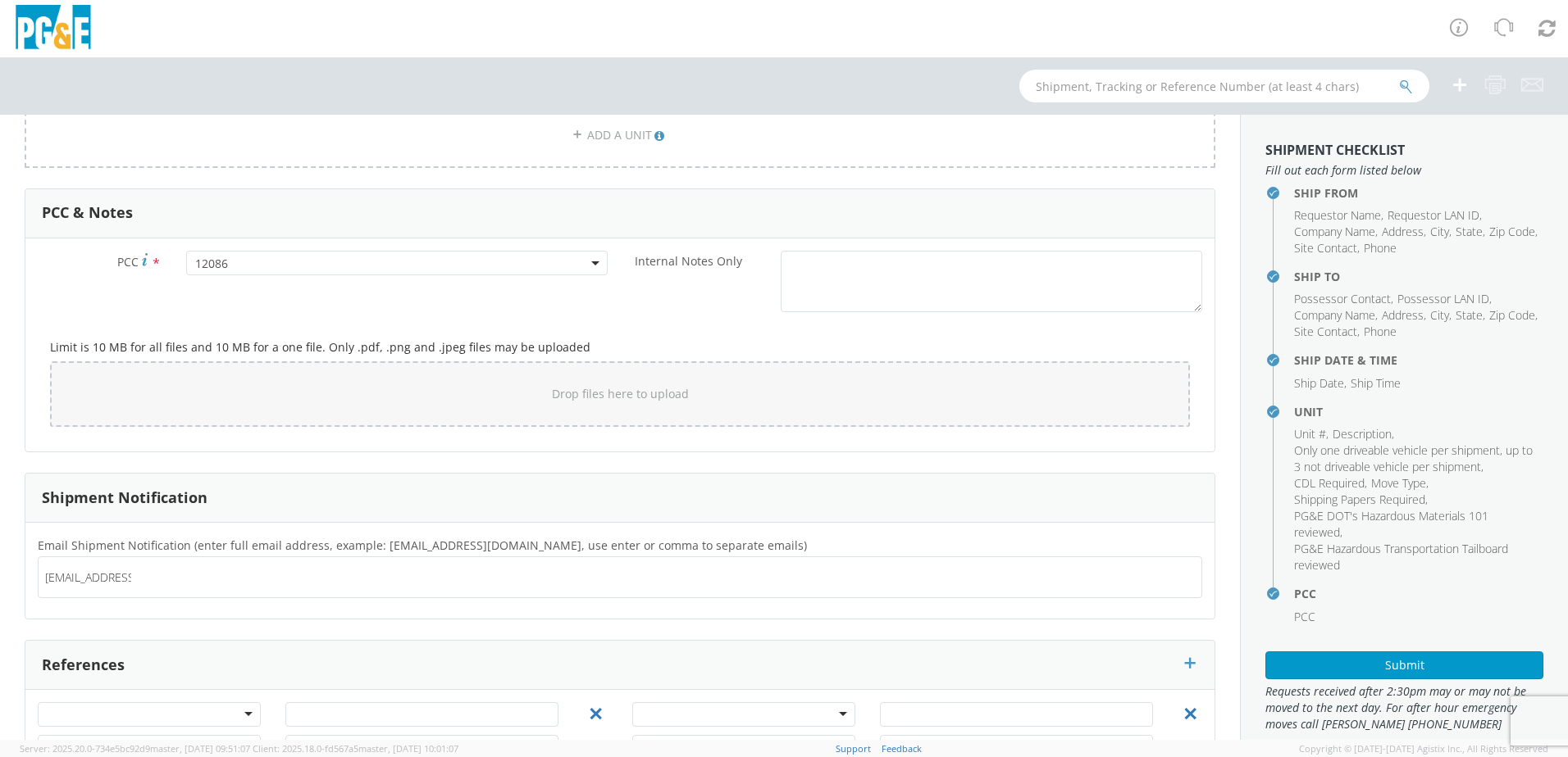
type input "[EMAIL_ADDRESS][DOMAIN_NAME]"
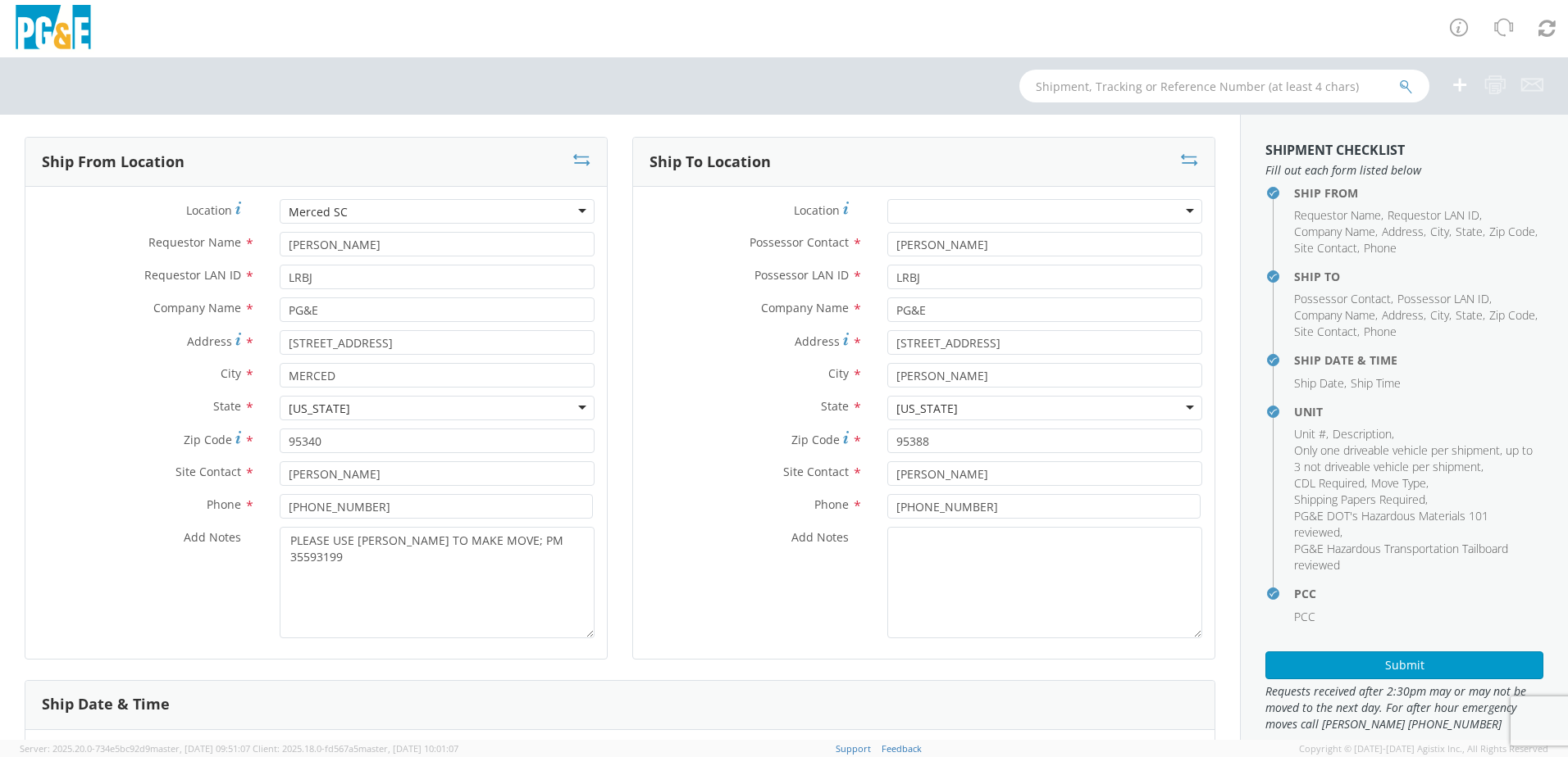
scroll to position [82, 0]
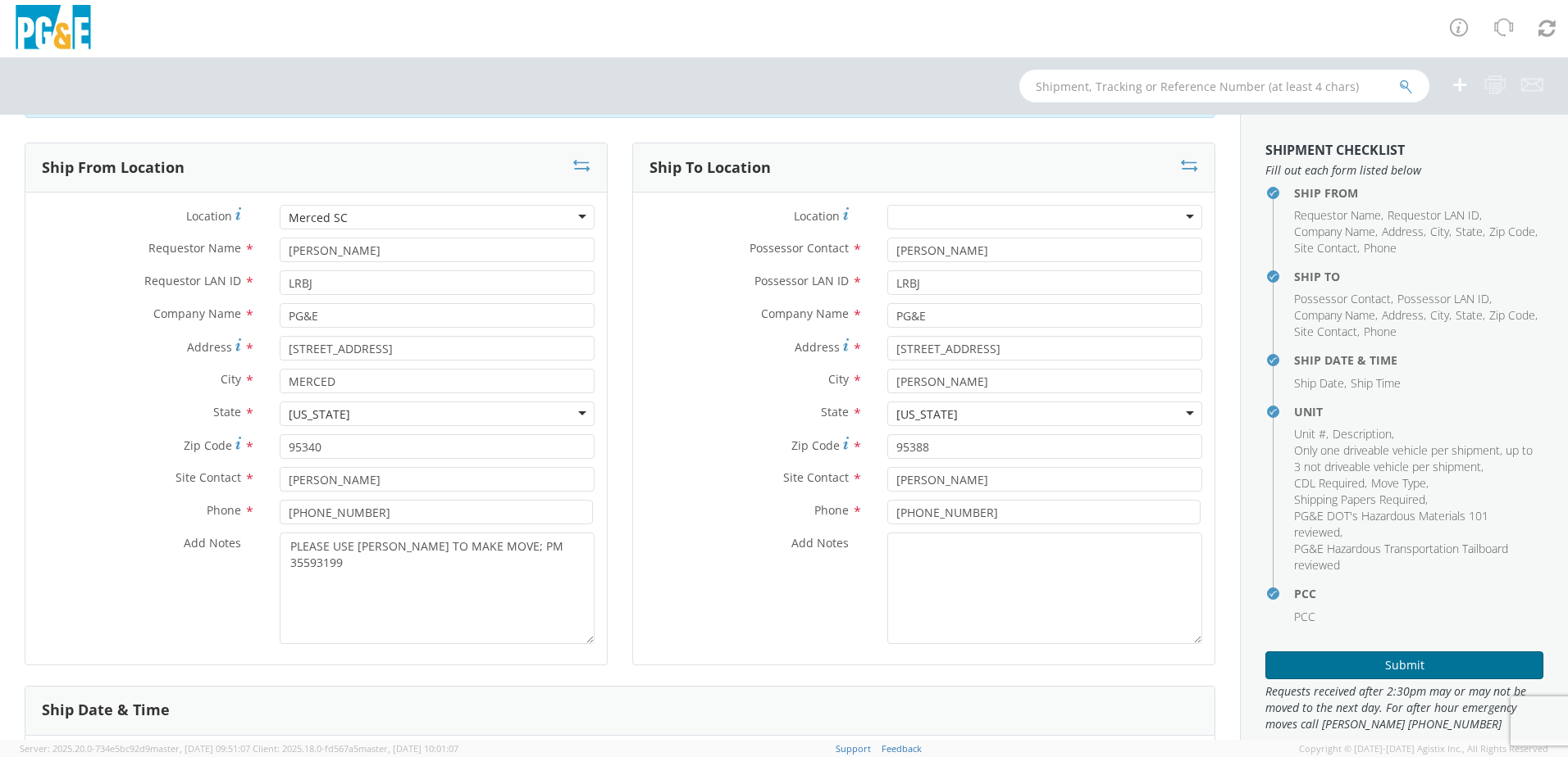
click at [1402, 662] on button "Submit" at bounding box center [1404, 665] width 278 height 28
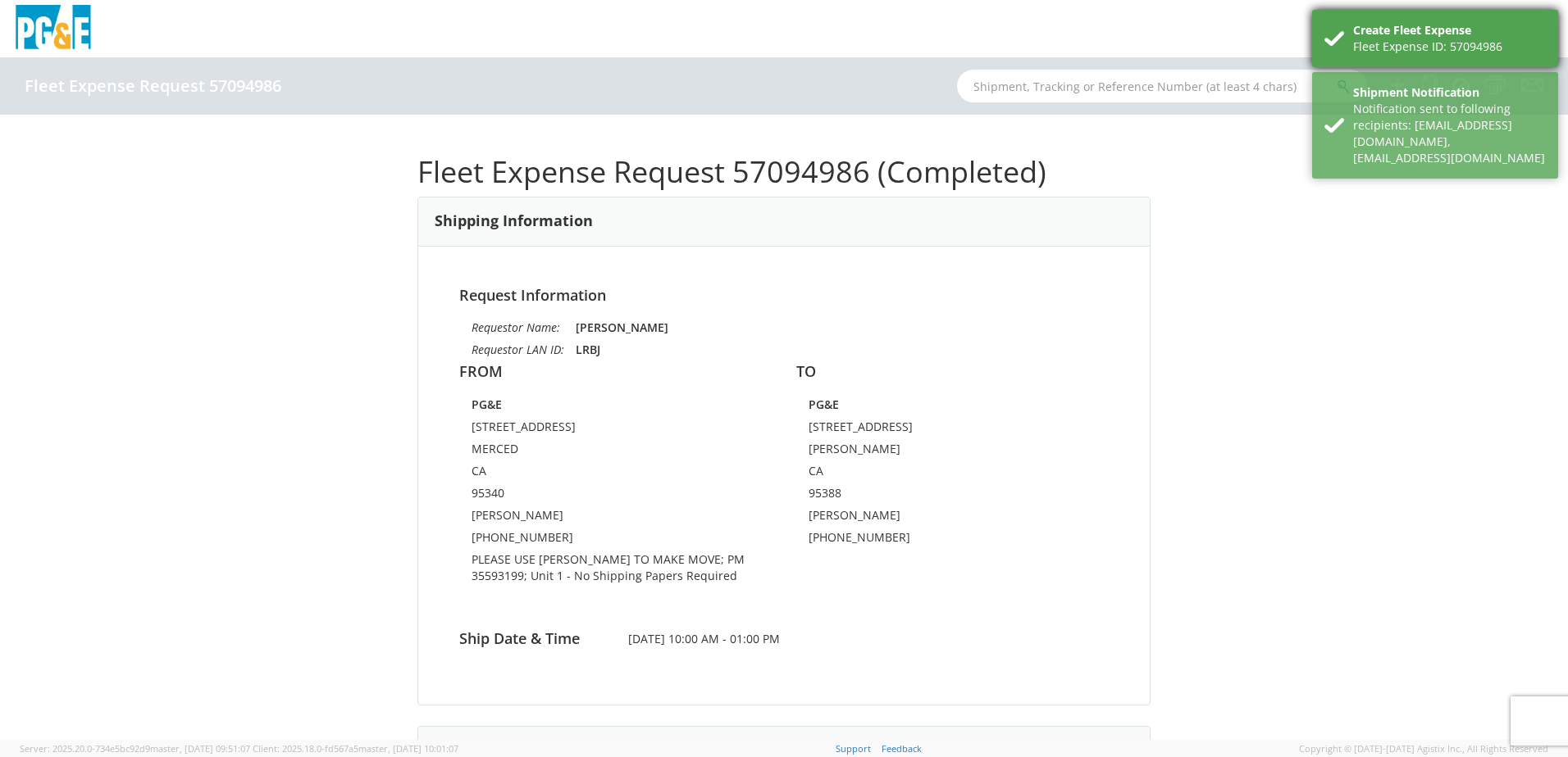
click at [1425, 28] on div "Create Fleet Expense" at bounding box center [1450, 30] width 193 height 16
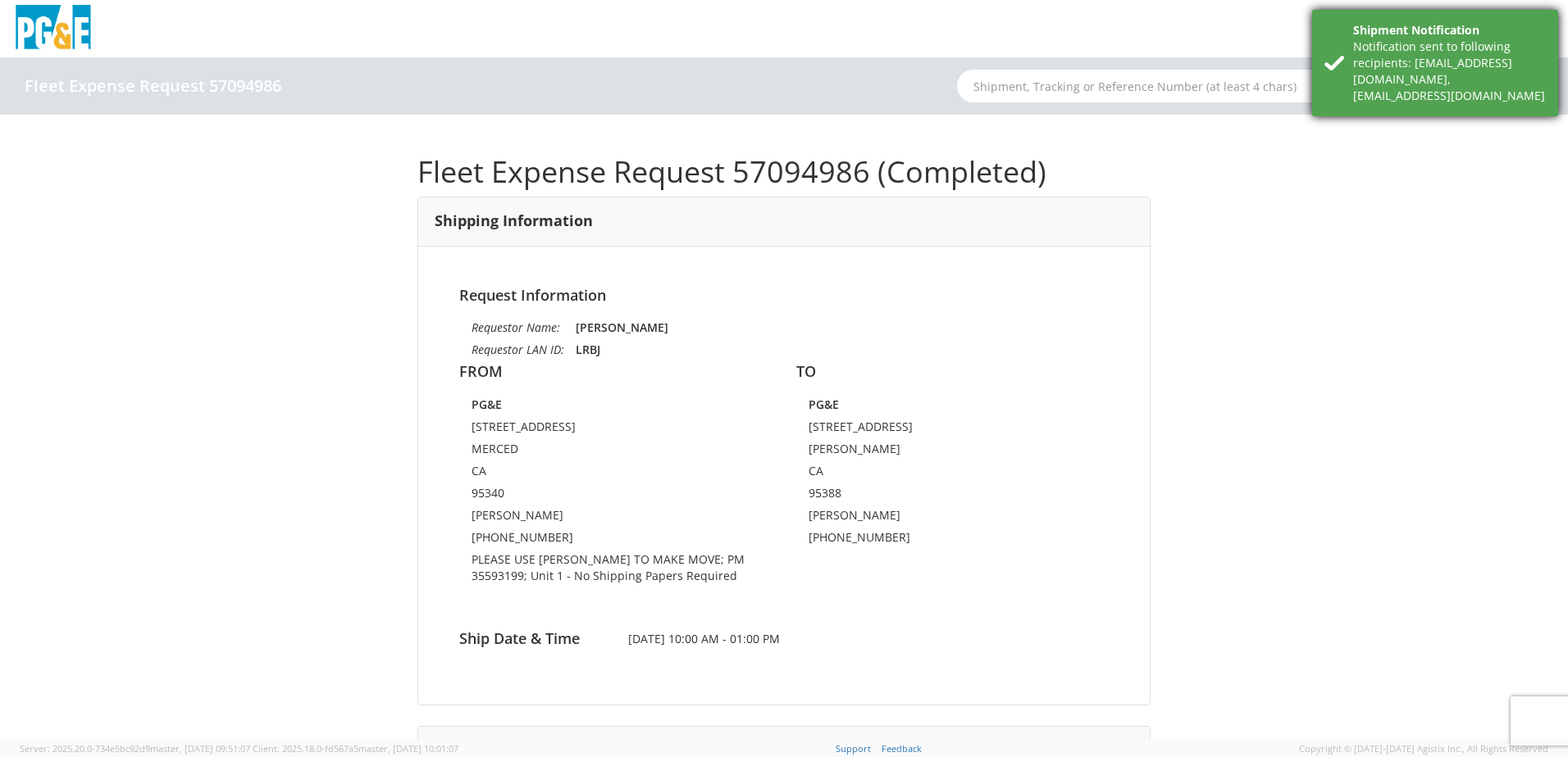
click at [1411, 60] on div "Notification sent to following recipients: [EMAIL_ADDRESS][DOMAIN_NAME],[EMAIL_…" at bounding box center [1450, 72] width 193 height 66
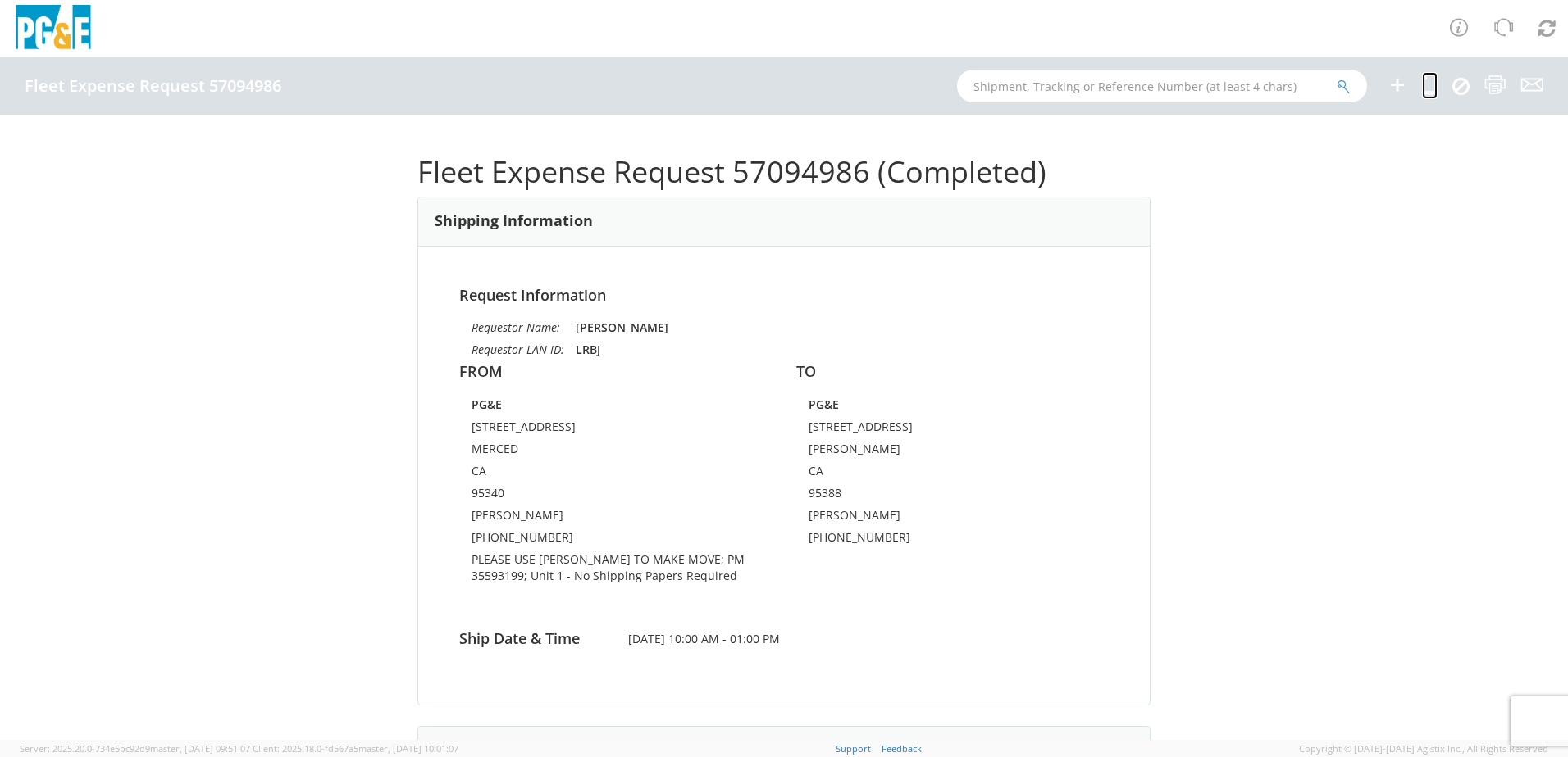
click at [1428, 88] on icon at bounding box center [1429, 85] width 15 height 20
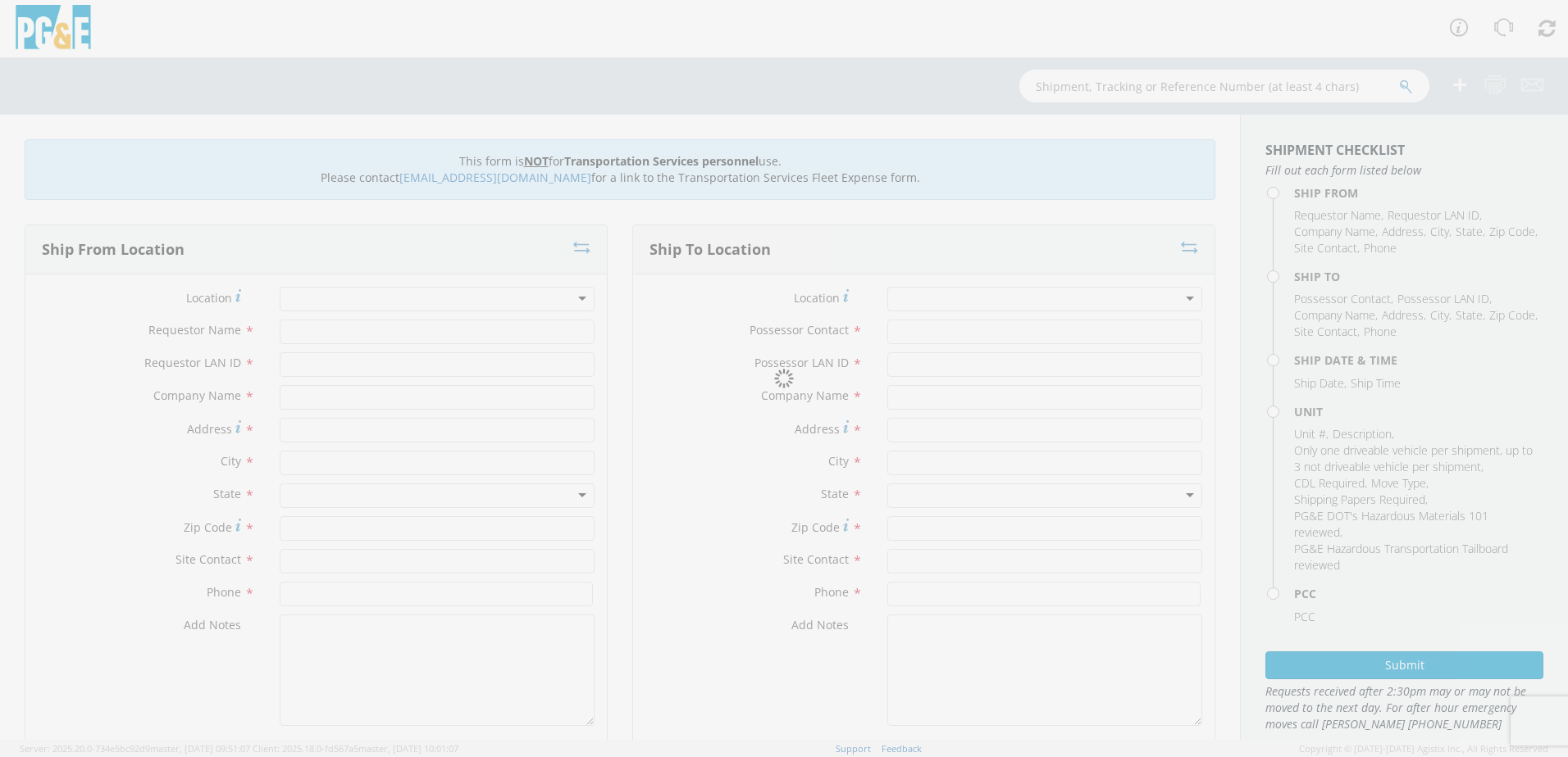
type input "[PERSON_NAME]"
type input "LRBJ"
type input "PG&E"
type input "[STREET_ADDRESS]"
type input "MERCED"
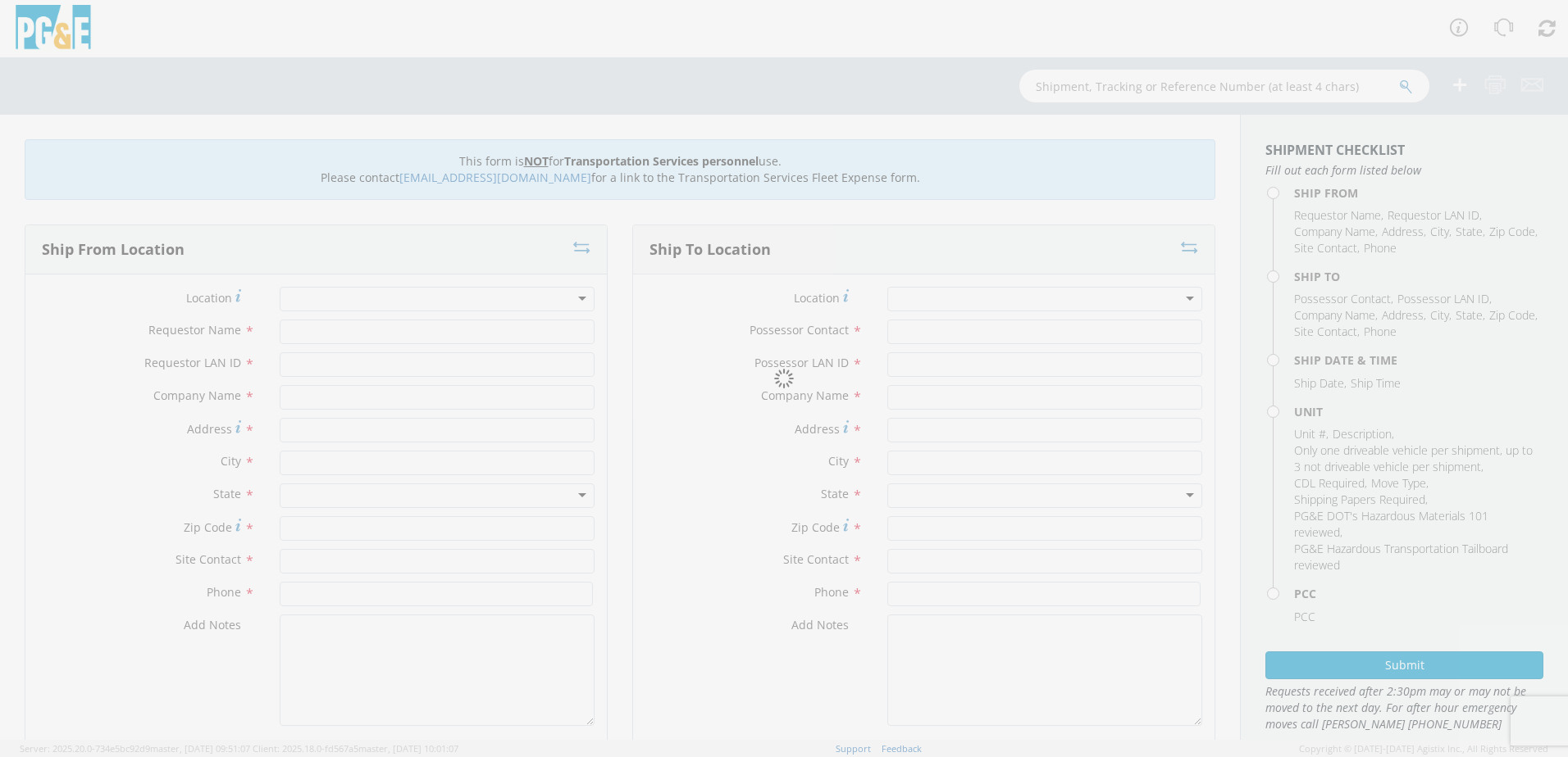
type input "95340"
type input "[PERSON_NAME]"
type input "[PHONE_NUMBER]"
type input "[PERSON_NAME]"
type input "LRBJ"
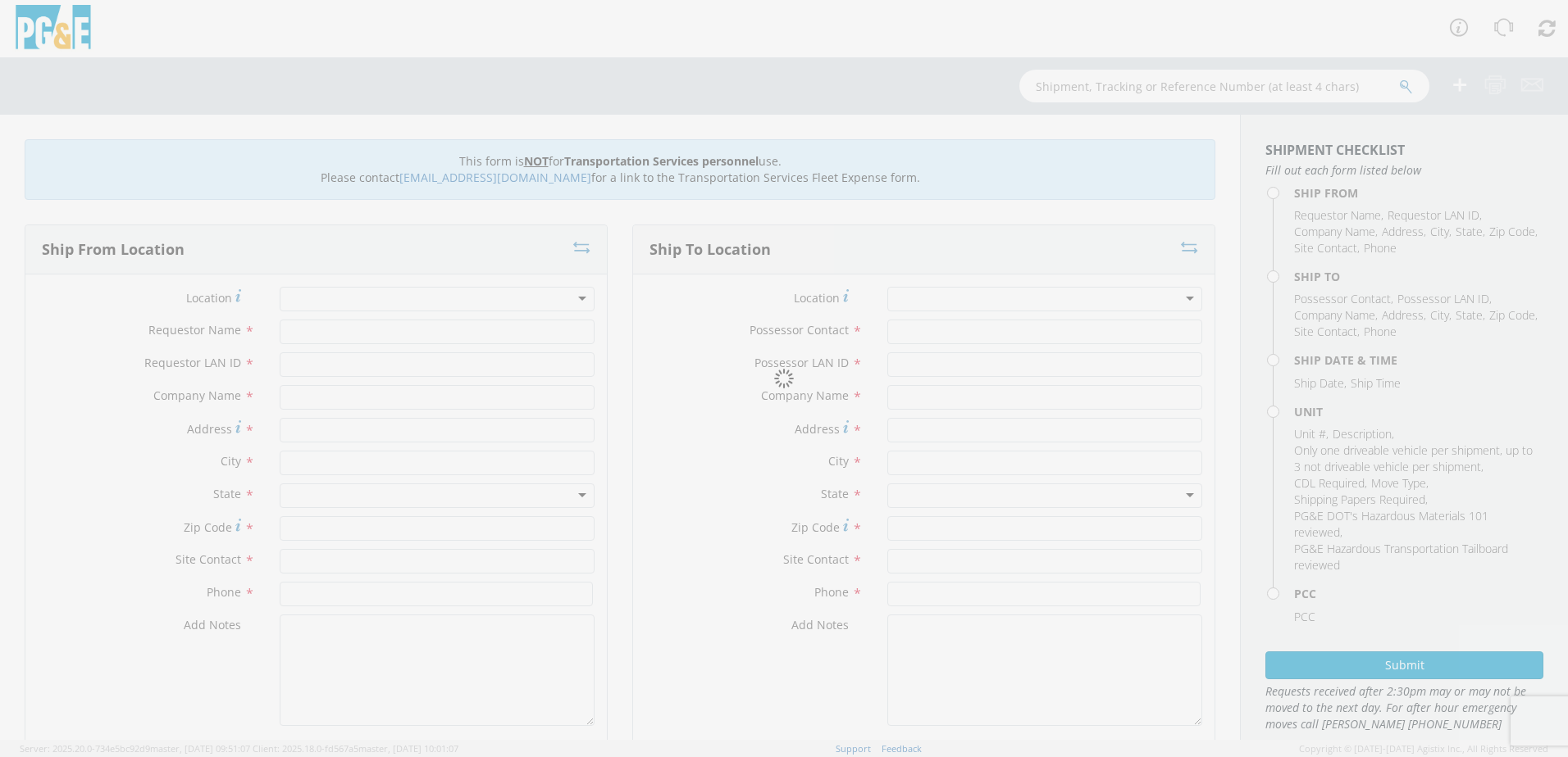
type input "PG&E"
type input "[STREET_ADDRESS]"
type input "[PERSON_NAME]"
type input "95388"
type input "[PERSON_NAME]"
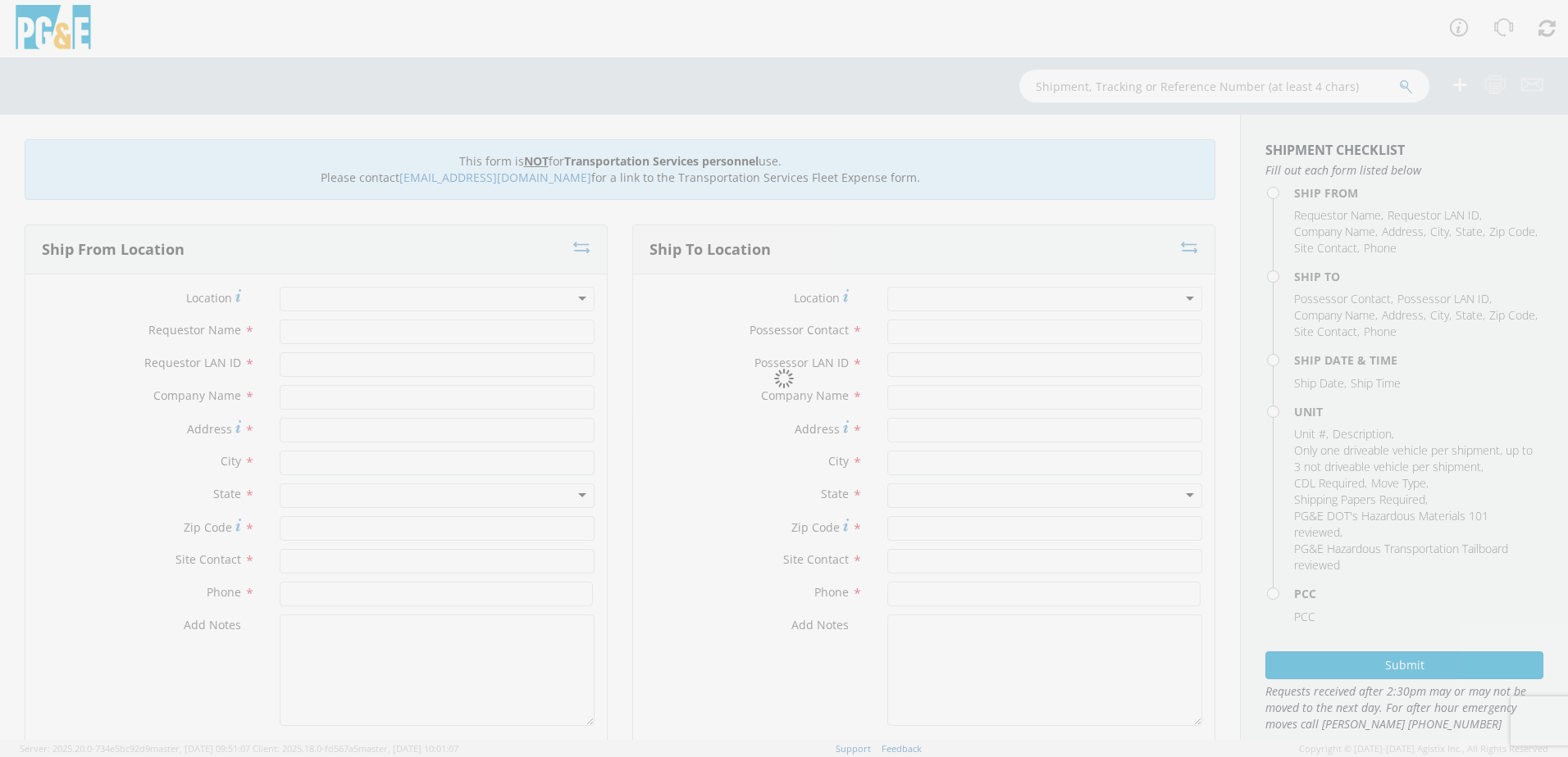
type input "[PHONE_NUMBER]"
type input "[DATE]"
type input "[PERSON_NAME] [PERSON_NAME]"
type input "0"
select select "12086"
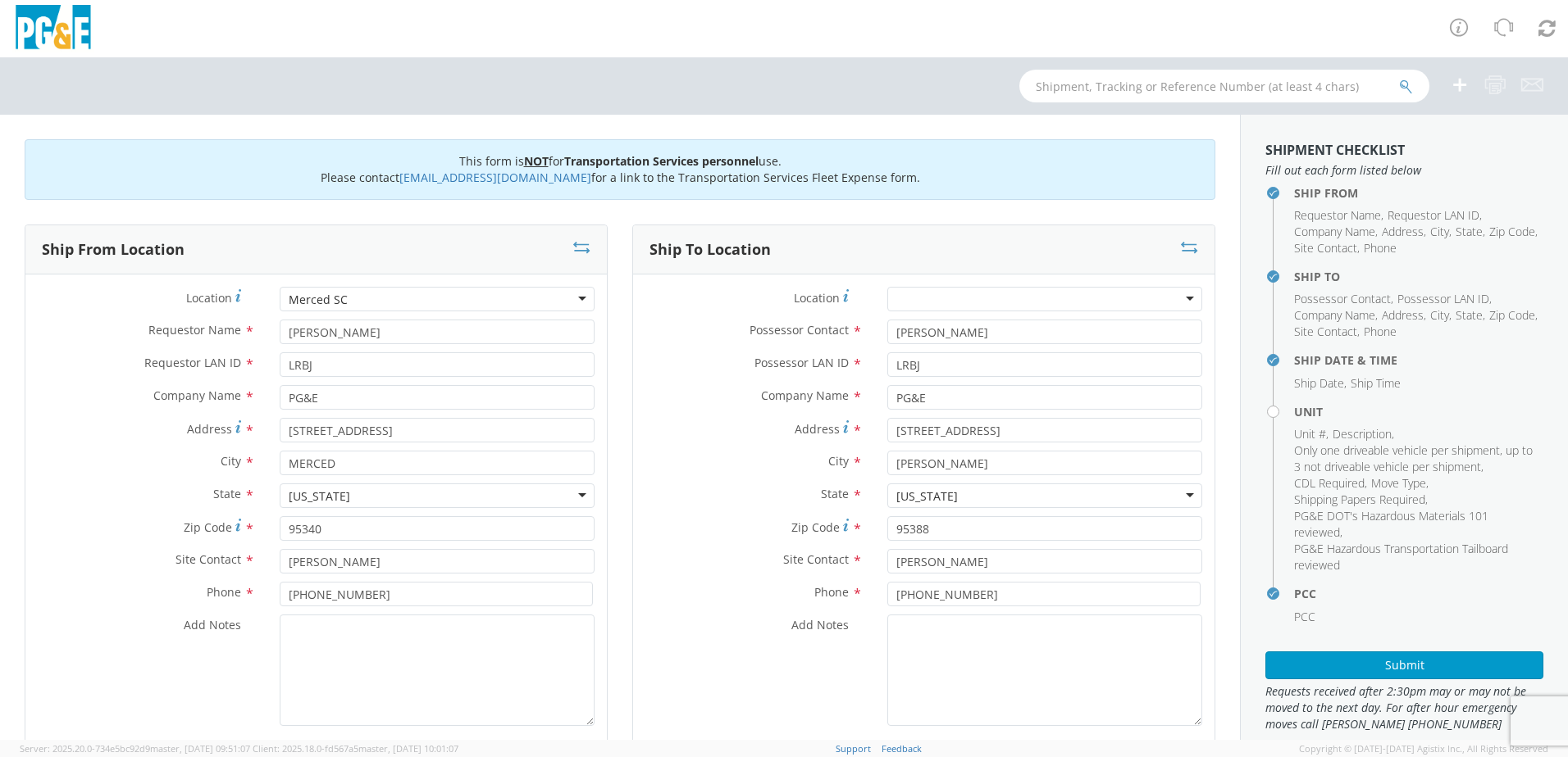
select select "Other"
click at [317, 650] on textarea "Add Notes *" at bounding box center [437, 671] width 315 height 112
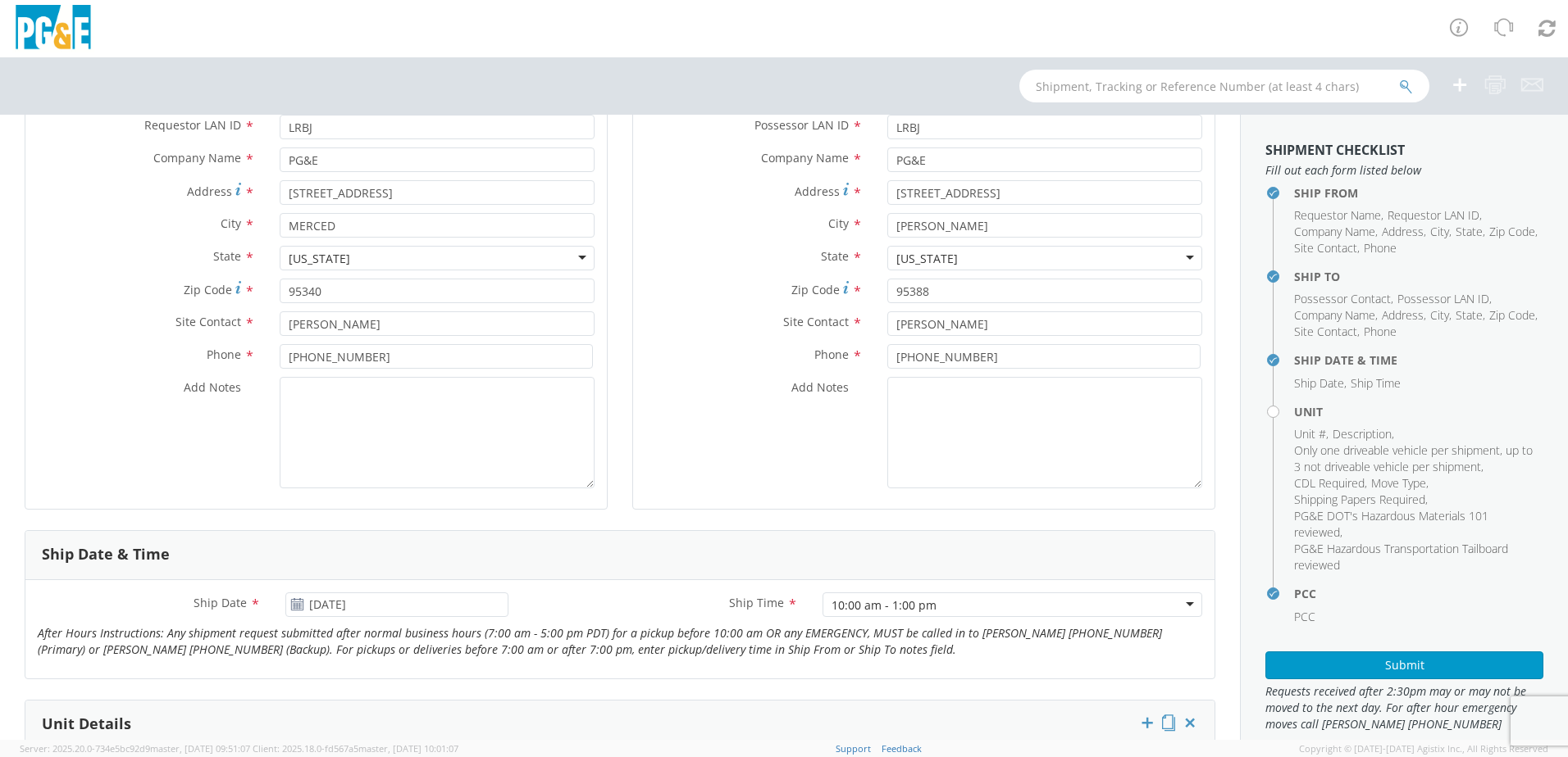
scroll to position [246, 0]
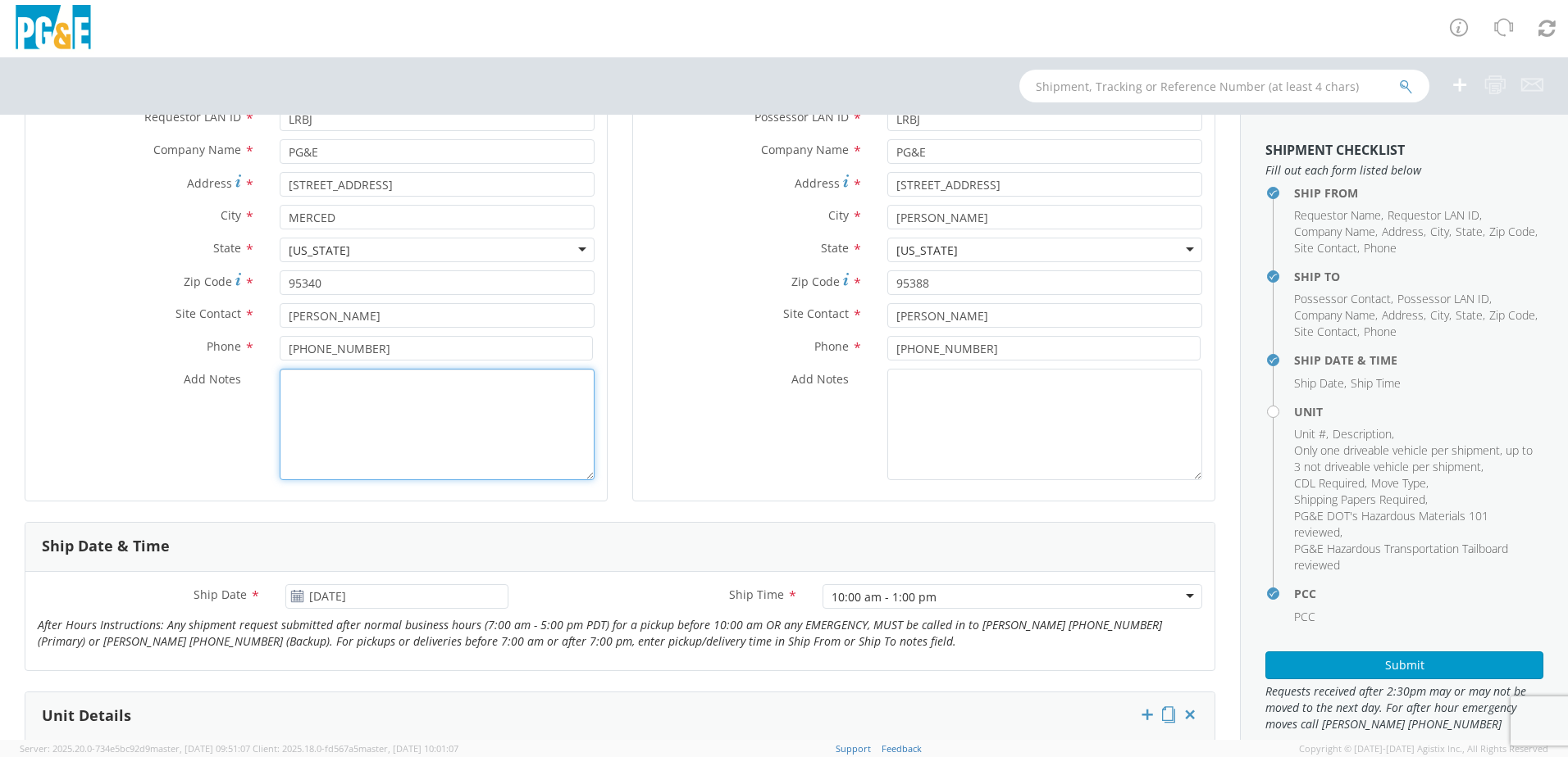
click at [324, 387] on textarea "Add Notes *" at bounding box center [437, 425] width 315 height 112
type textarea "ALREADY MOVED BY [PERSON_NAME]; PM"
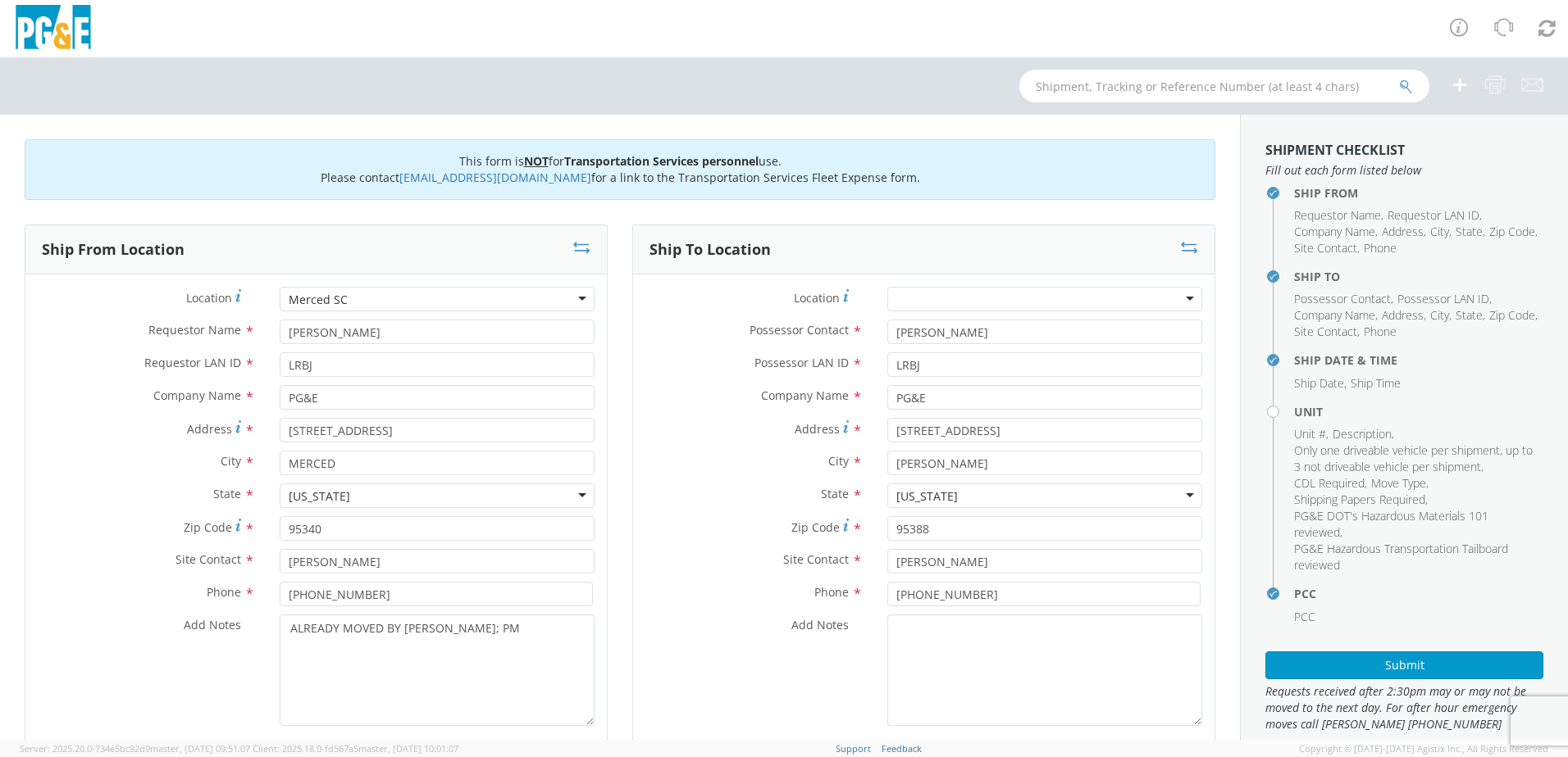
scroll to position [5208, 0]
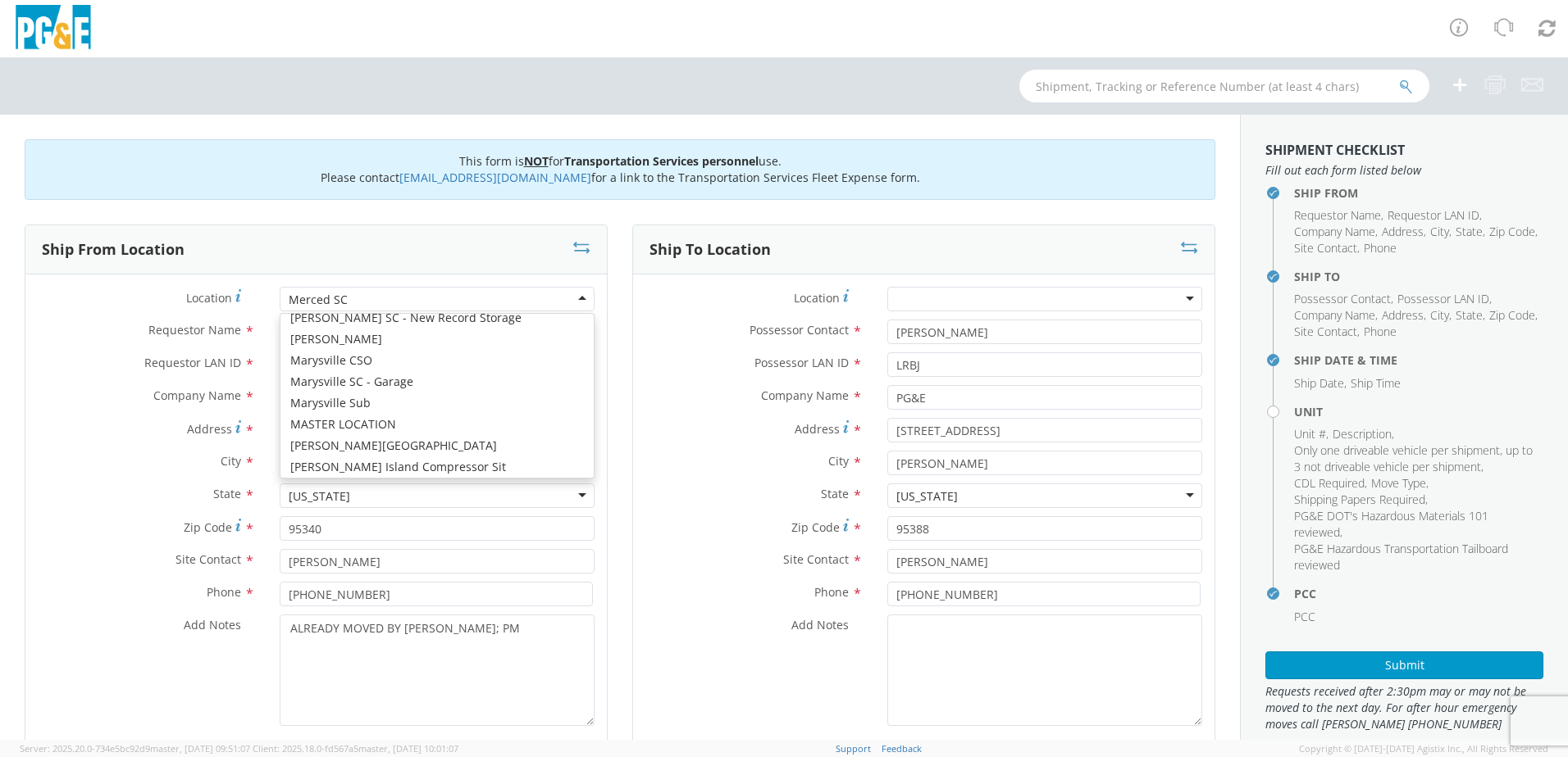
click at [385, 303] on div "Merced SC" at bounding box center [437, 299] width 315 height 25
type input "FRES"
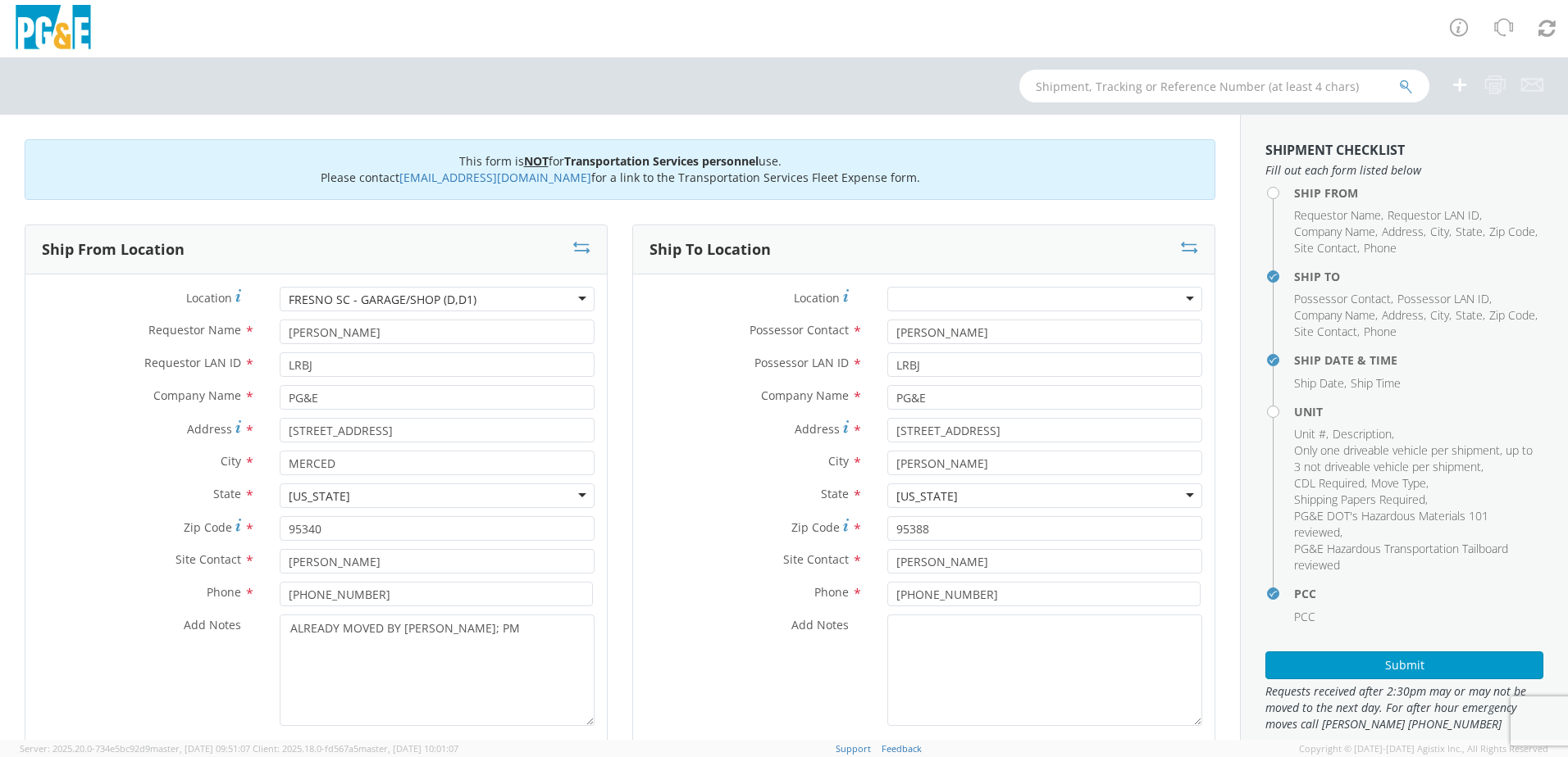
type input "[STREET_ADDRESS][US_STATE]"
type input "[GEOGRAPHIC_DATA]"
type input "93702"
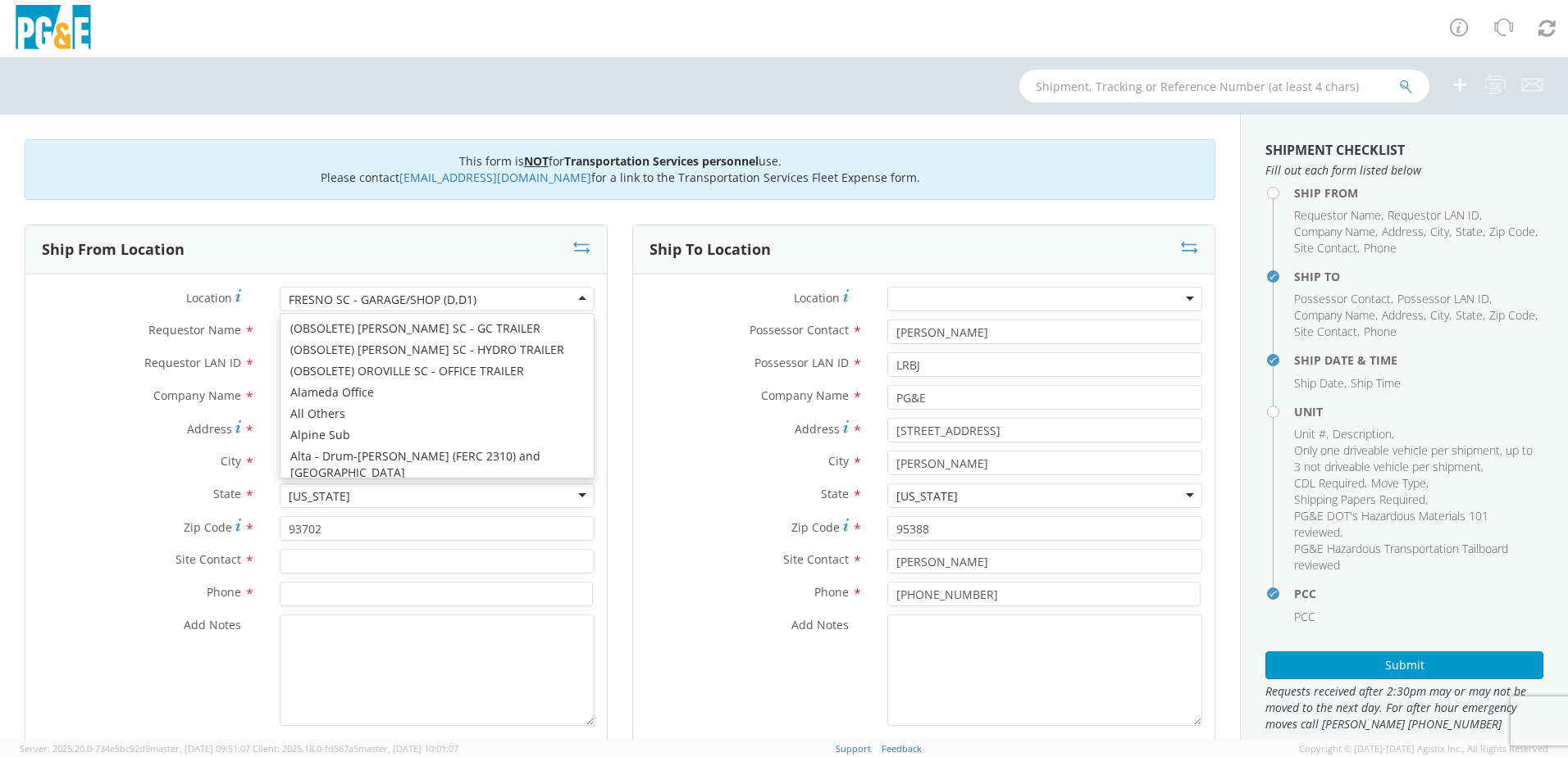
scroll to position [2997, 0]
click at [428, 303] on div "FRESNO SC - GARAGE/SHOP (D,D1)" at bounding box center [382, 299] width 188 height 16
type input "[STREET_ADDRESS]"
type input "[GEOGRAPHIC_DATA]"
type input "93725"
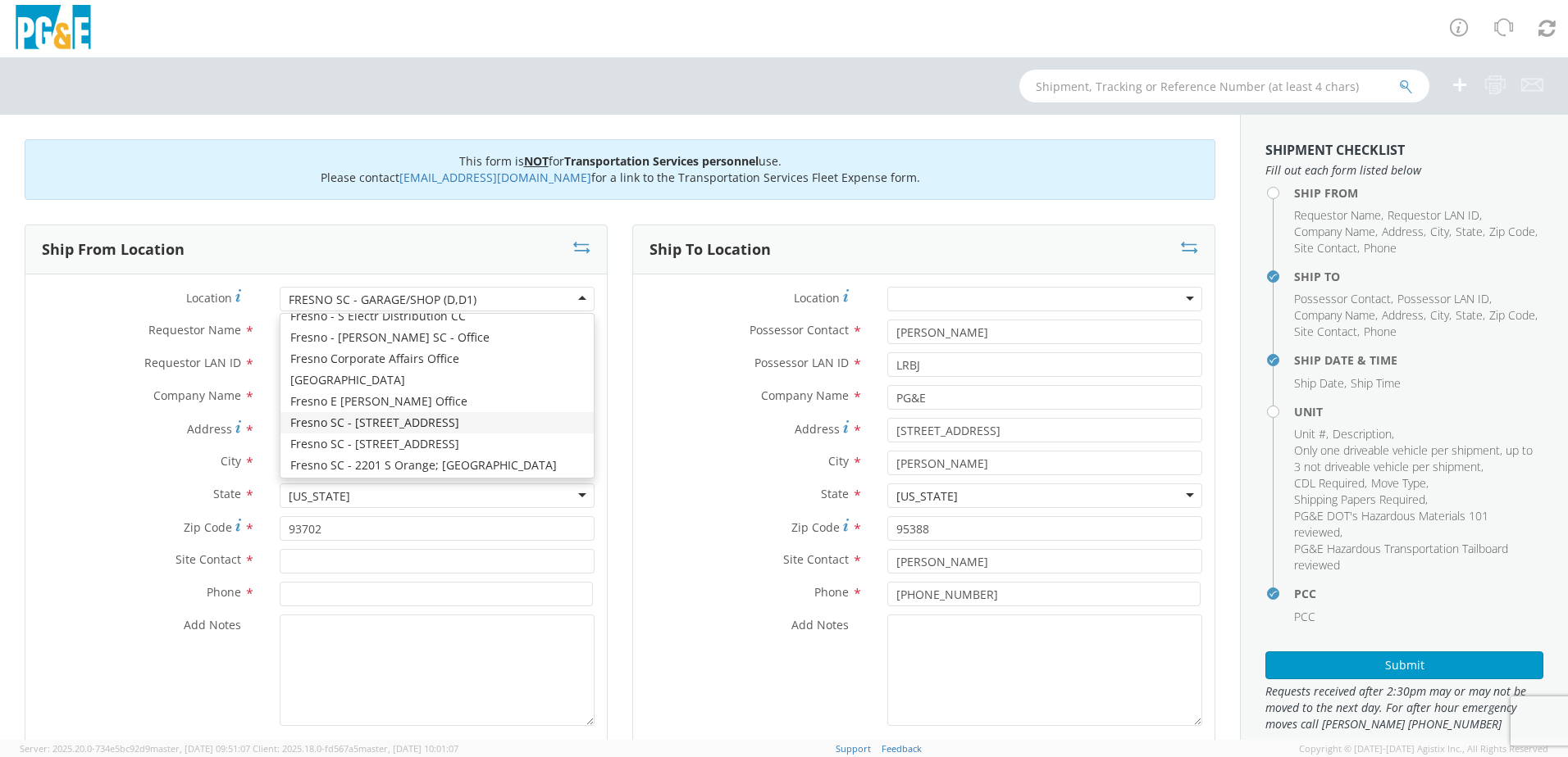
type input "[PHONE_NUMBER]"
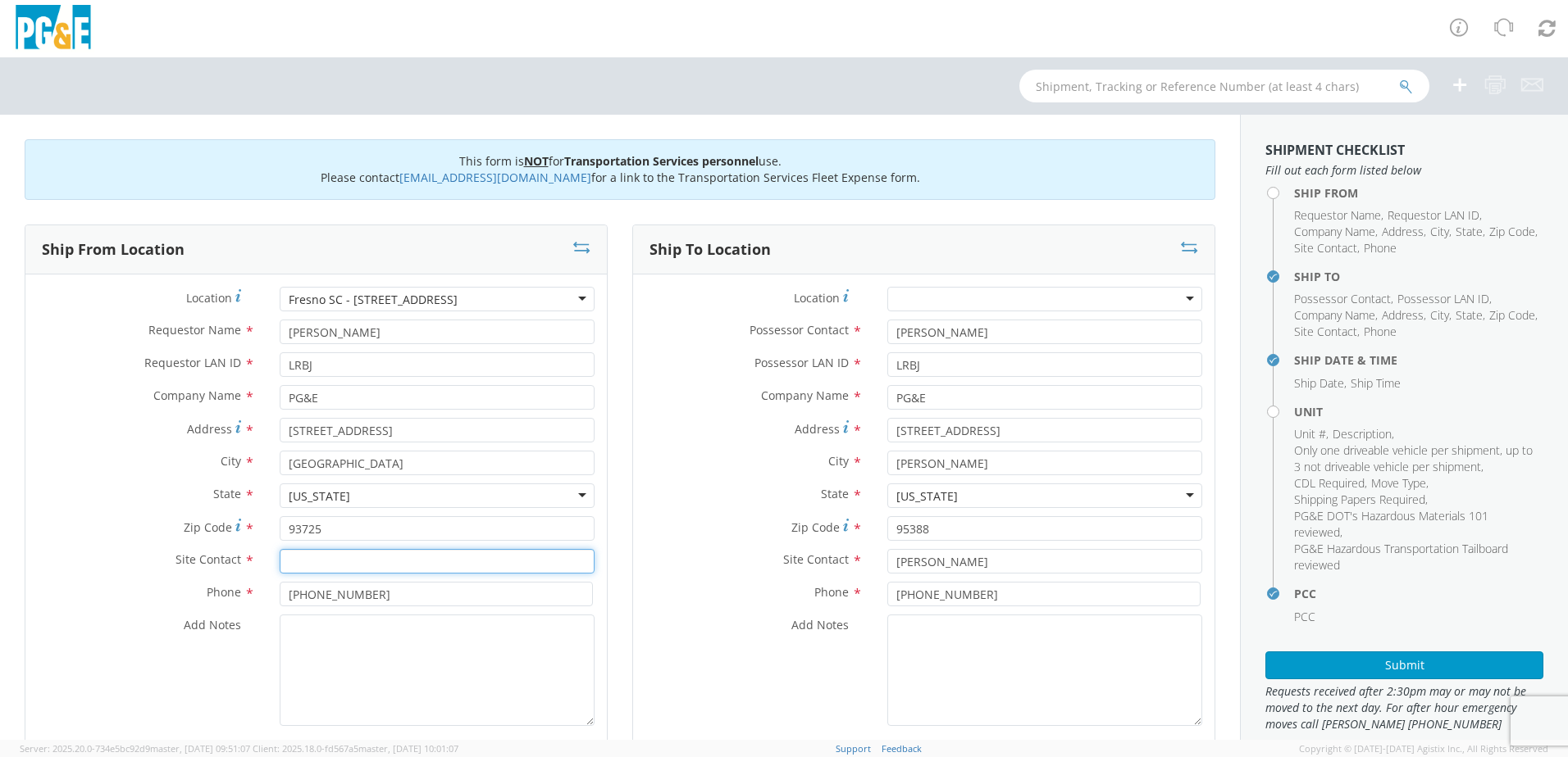
click at [306, 561] on input "text" at bounding box center [437, 561] width 315 height 25
type input "[PERSON_NAME]"
click at [316, 645] on textarea "Add Notes *" at bounding box center [437, 671] width 315 height 112
drag, startPoint x: 389, startPoint y: 328, endPoint x: 261, endPoint y: 332, distance: 128.1
click at [262, 332] on div "Requestor Name * [PERSON_NAME]" at bounding box center [316, 332] width 581 height 25
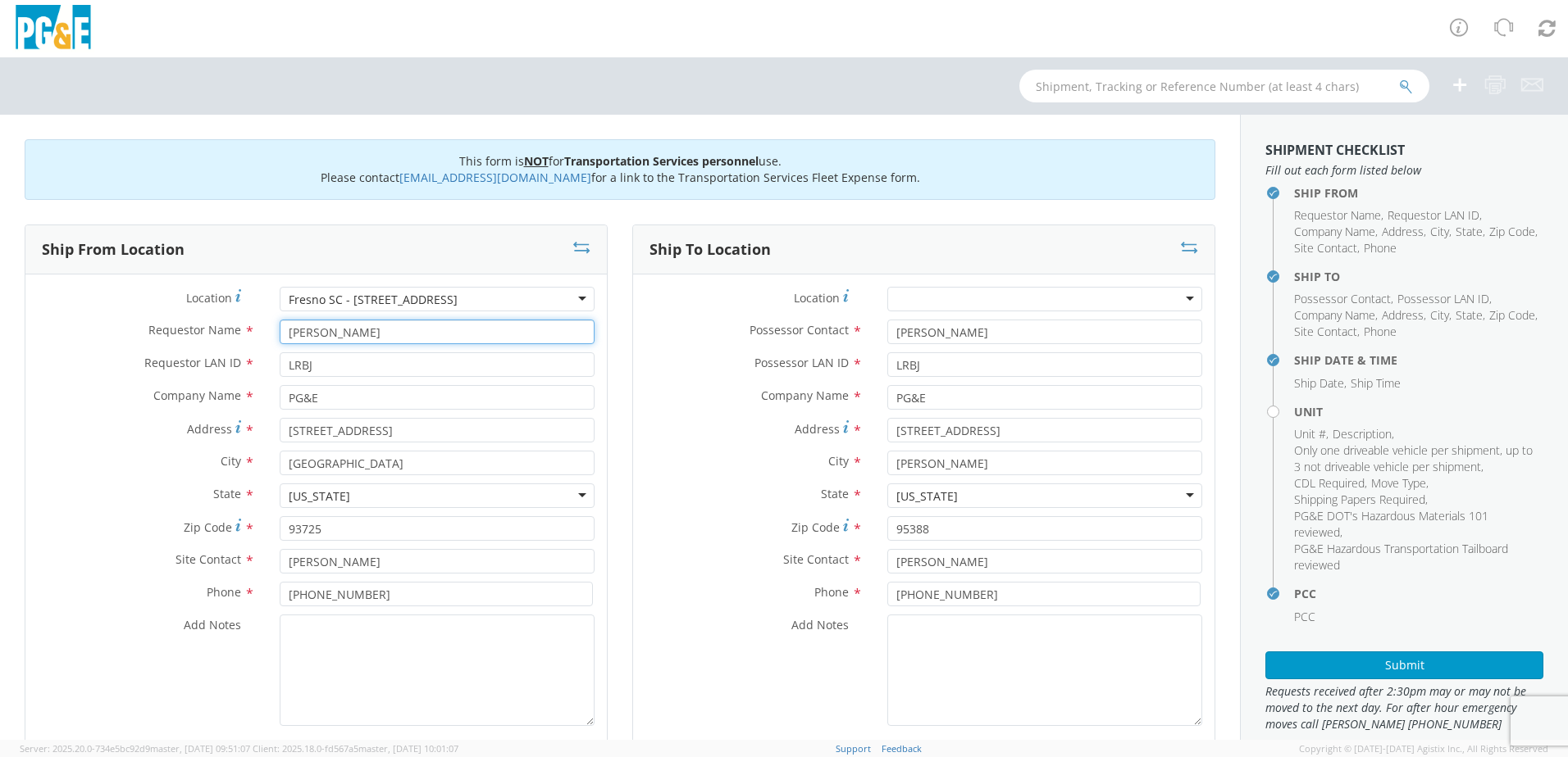
type input "[PERSON_NAME]"
drag, startPoint x: 331, startPoint y: 364, endPoint x: 246, endPoint y: 362, distance: 85.0
click at [249, 363] on div "Requestor LAN ID * LRBJ" at bounding box center [316, 365] width 581 height 25
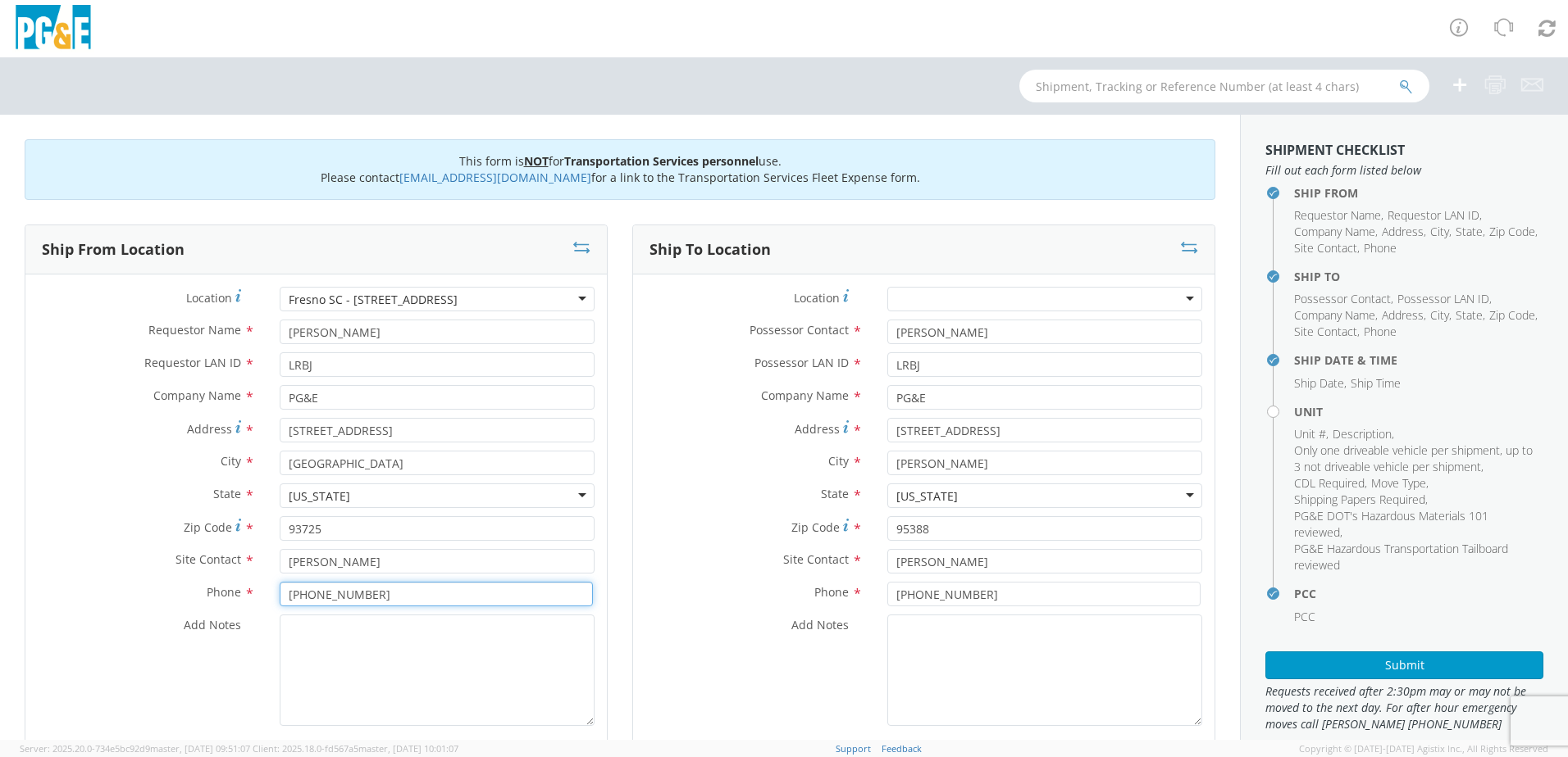
drag, startPoint x: 394, startPoint y: 601, endPoint x: 310, endPoint y: 601, distance: 84.0
click at [310, 601] on input "[PHONE_NUMBER]" at bounding box center [436, 594] width 313 height 25
type input "[PHONE_NUMBER]"
click at [334, 673] on textarea "Add Notes *" at bounding box center [437, 671] width 315 height 112
drag, startPoint x: 320, startPoint y: 372, endPoint x: 224, endPoint y: 400, distance: 100.0
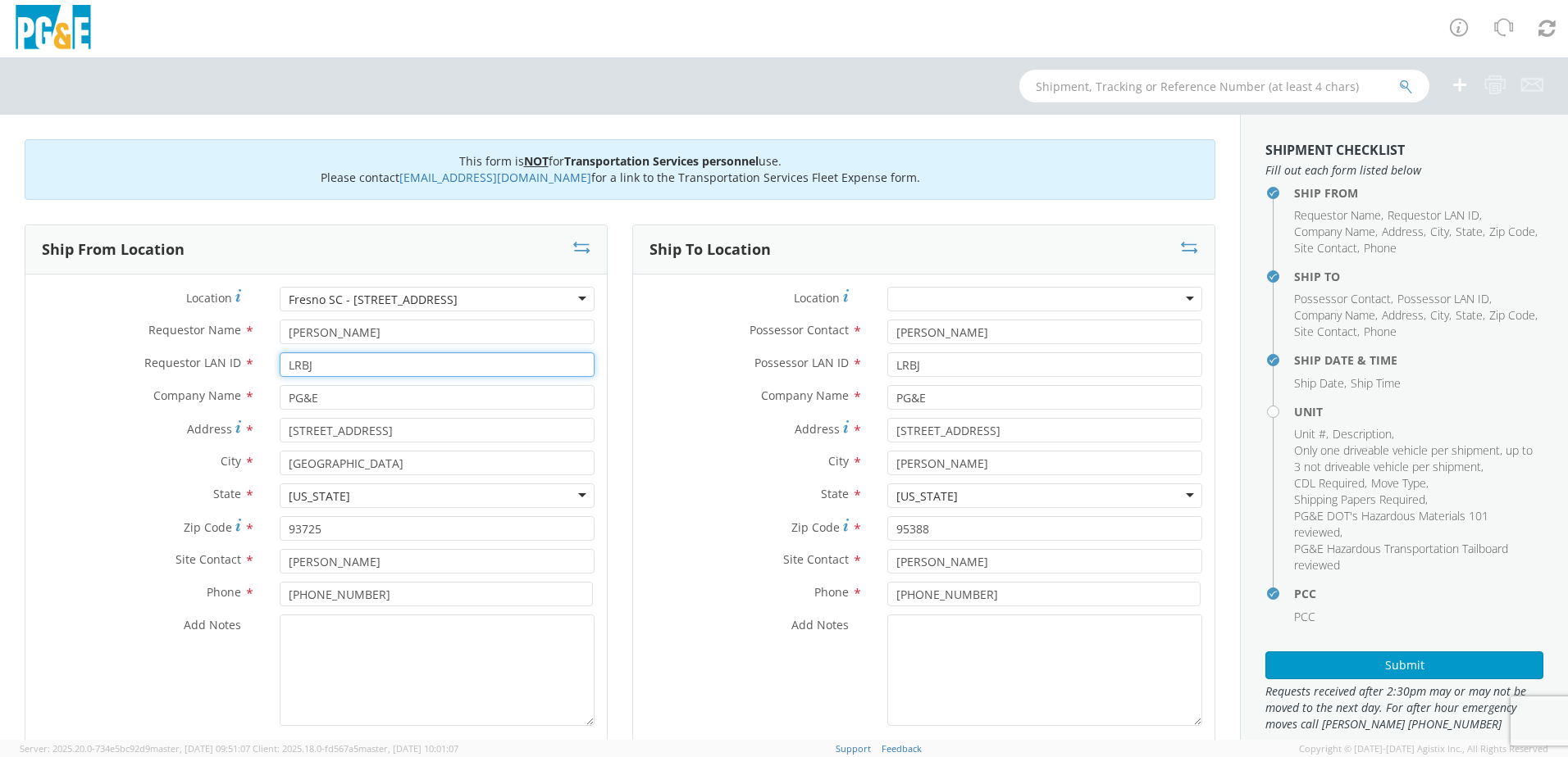
click at [229, 395] on div "Location * [GEOGRAPHIC_DATA] [GEOGRAPHIC_DATA] - [STREET_ADDRESS] - [STREET_ADD…" at bounding box center [316, 510] width 581 height 447
type input "JWB8"
click at [364, 638] on textarea "Add Notes *" at bounding box center [437, 671] width 315 height 112
click at [400, 666] on textarea "Add Notes *" at bounding box center [437, 671] width 315 height 112
click at [525, 612] on div "Phone * [PHONE_NUMBER]" at bounding box center [316, 598] width 581 height 33
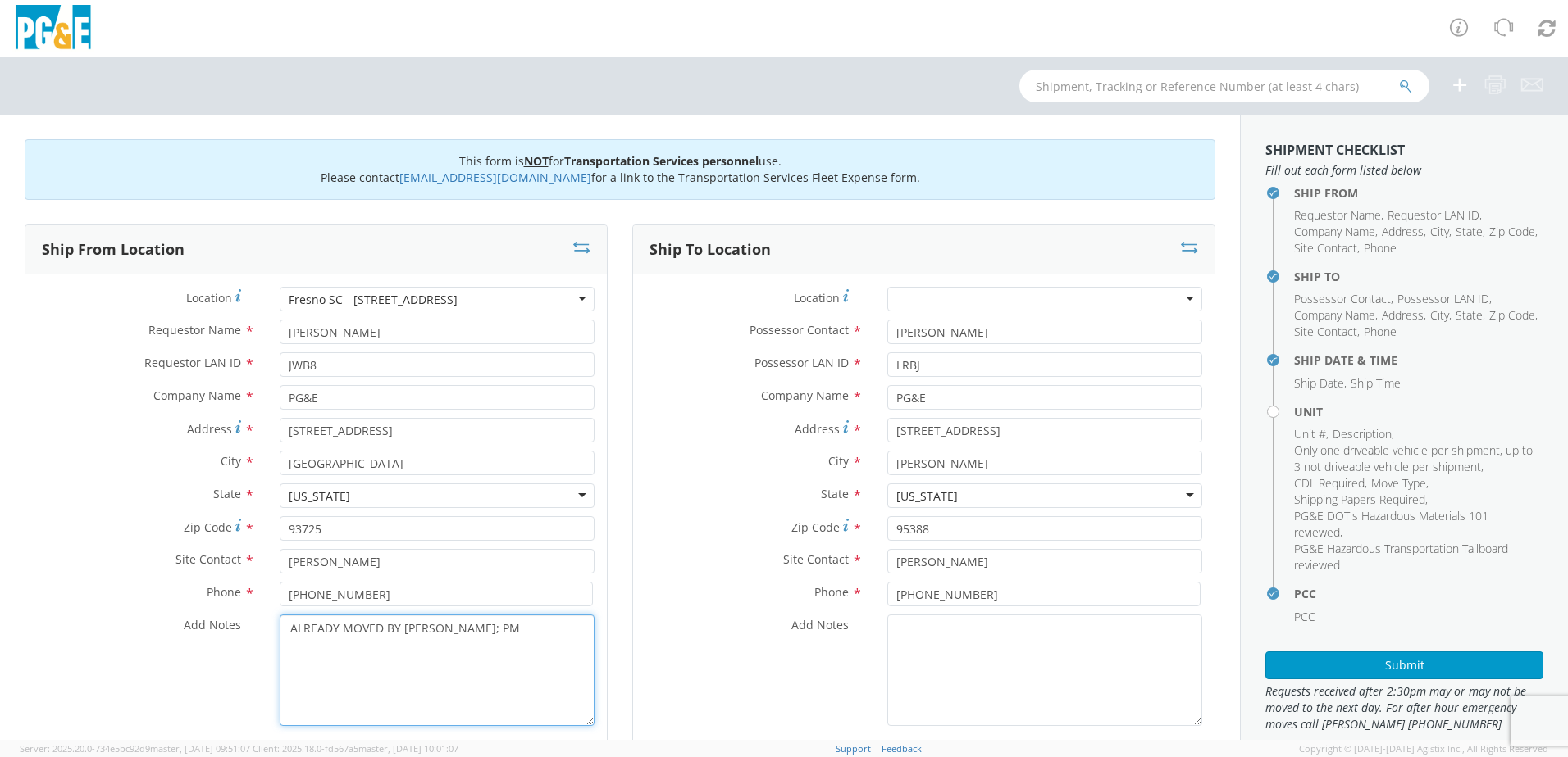
click at [516, 634] on textarea "ALREADY MOVED BY [PERSON_NAME]; PM" at bounding box center [437, 671] width 315 height 112
type textarea "ALREADY MOVED BY [PERSON_NAME]; PM 35593199"
drag, startPoint x: 972, startPoint y: 331, endPoint x: 823, endPoint y: 359, distance: 151.6
click at [825, 359] on div "Location * (OBSOLETE) [PERSON_NAME] SC - GC TRAILER (OBSOLETE) [GEOGRAPHIC_DATA…" at bounding box center [923, 510] width 581 height 447
type input "[PERSON_NAME]"
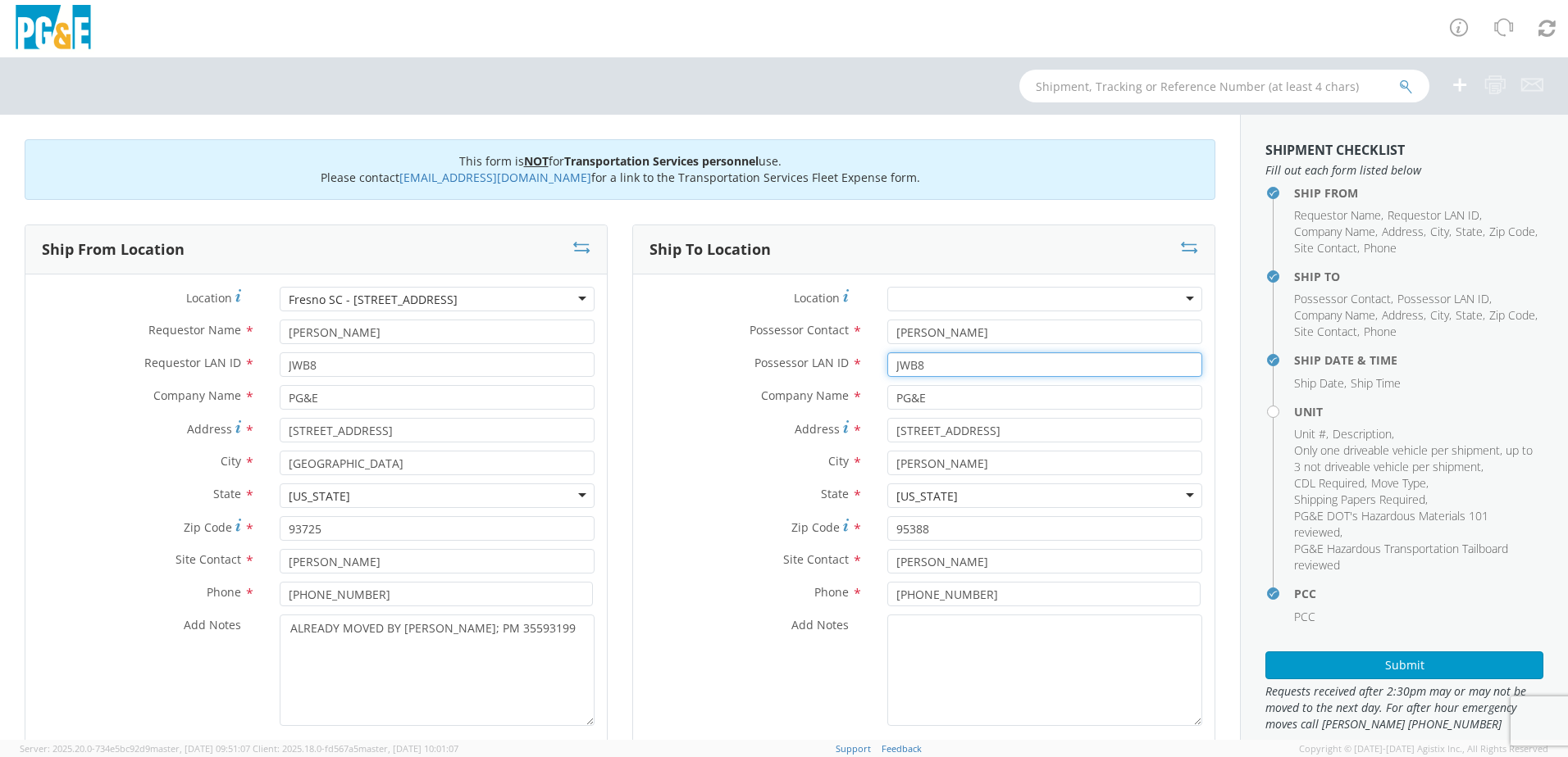
type input "JWB8"
drag, startPoint x: 960, startPoint y: 564, endPoint x: 869, endPoint y: 567, distance: 91.0
click at [875, 567] on div "[PERSON_NAME]" at bounding box center [1044, 561] width 339 height 25
type input "[PERSON_NAME]"
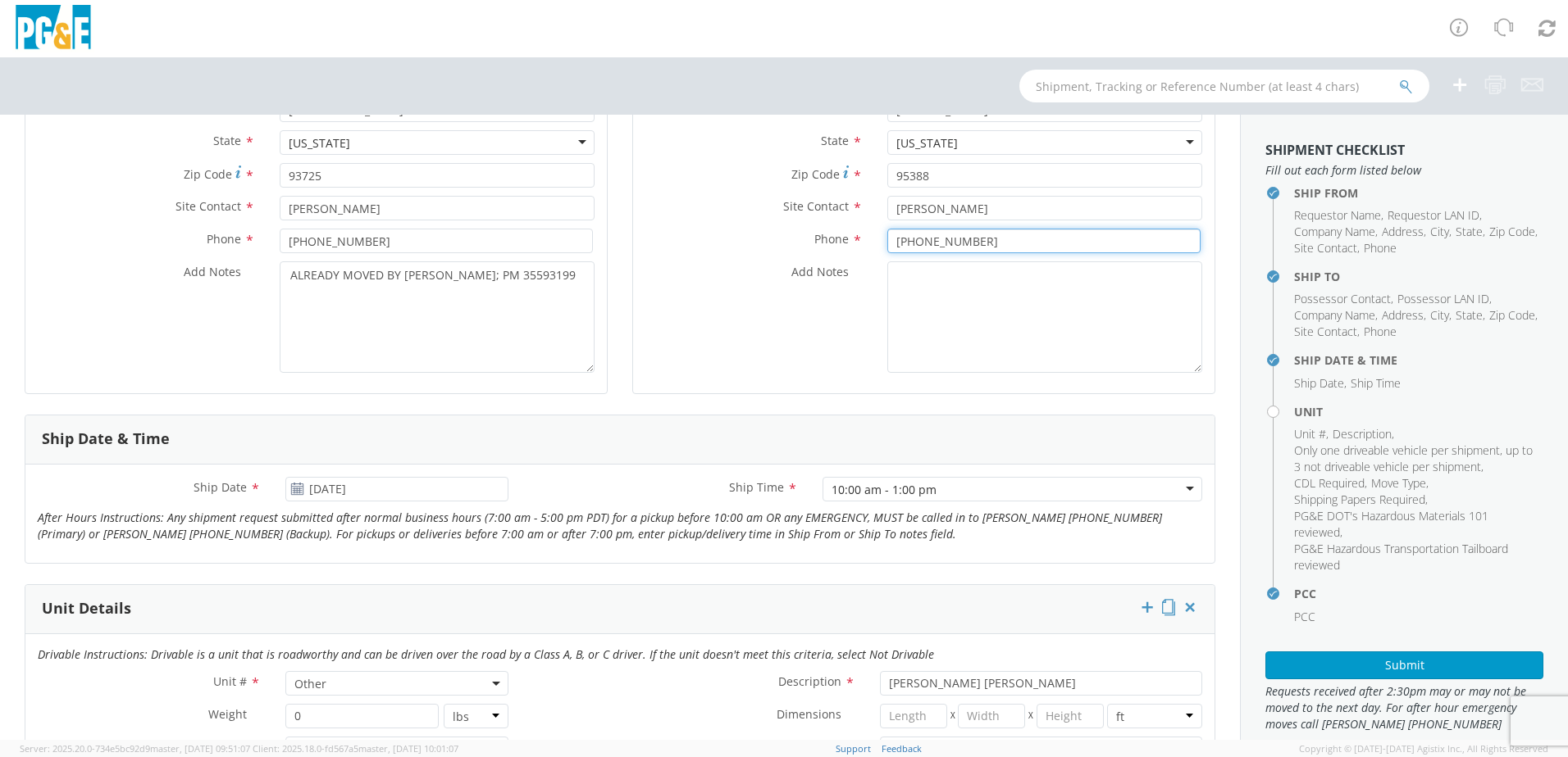
scroll to position [409, 0]
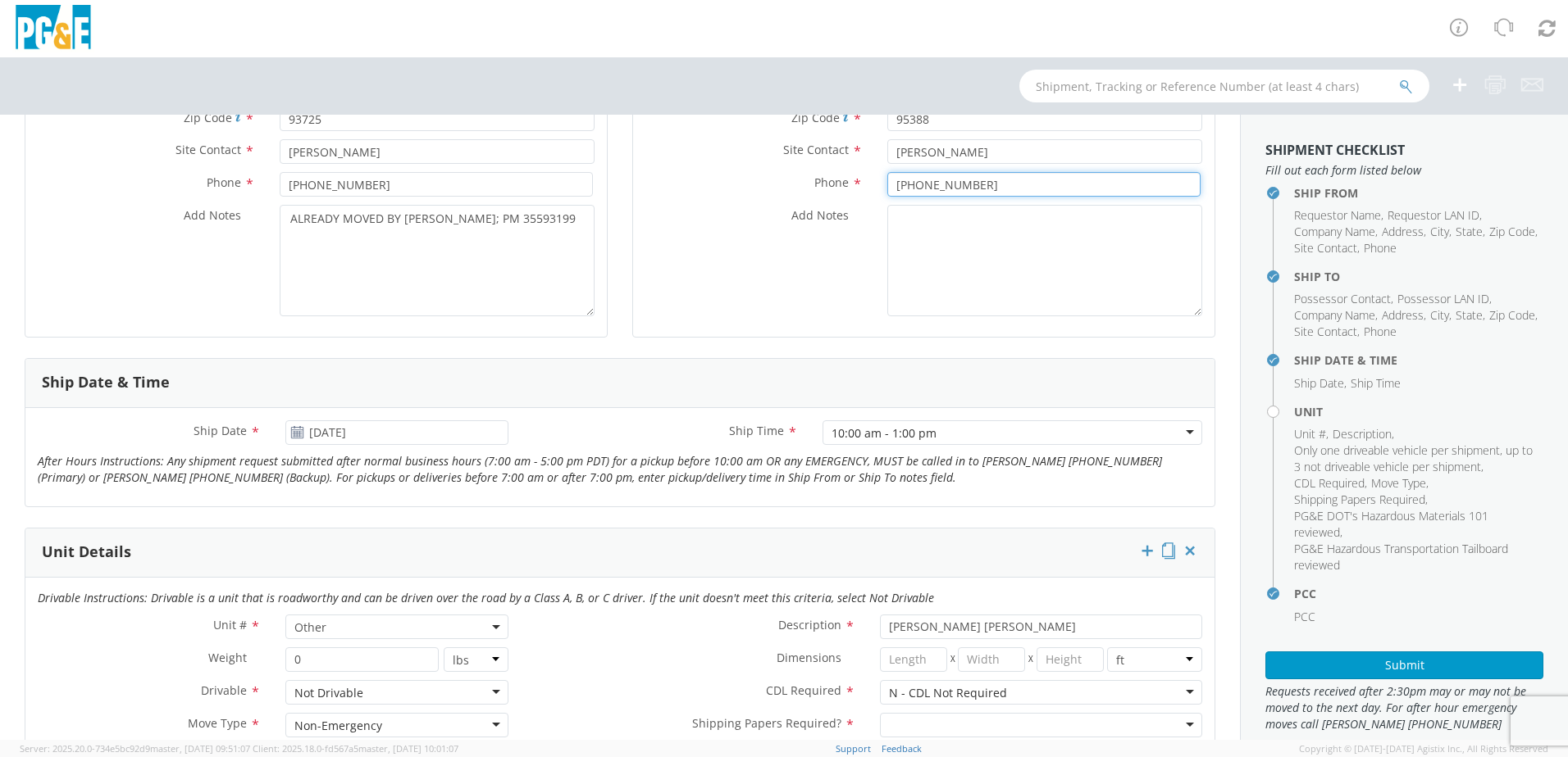
type input "[PHONE_NUMBER]"
click at [297, 431] on use at bounding box center [297, 432] width 12 height 12
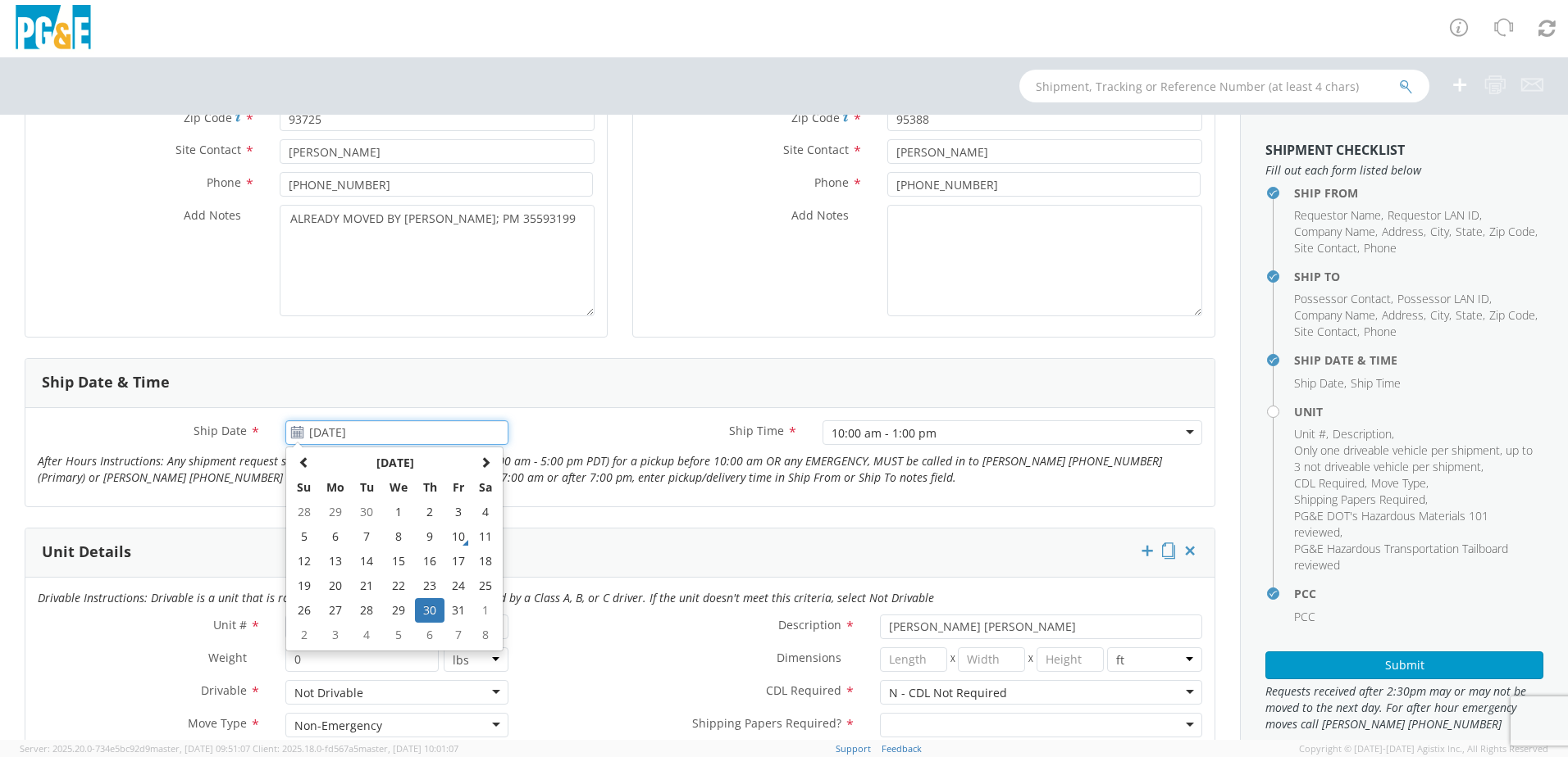
drag, startPoint x: 406, startPoint y: 431, endPoint x: 282, endPoint y: 436, distance: 124.1
click at [285, 436] on input "[DATE]" at bounding box center [397, 432] width 223 height 25
click at [303, 461] on span at bounding box center [305, 463] width 12 height 12
click at [365, 511] on td "2" at bounding box center [367, 512] width 29 height 25
type input "[DATE]"
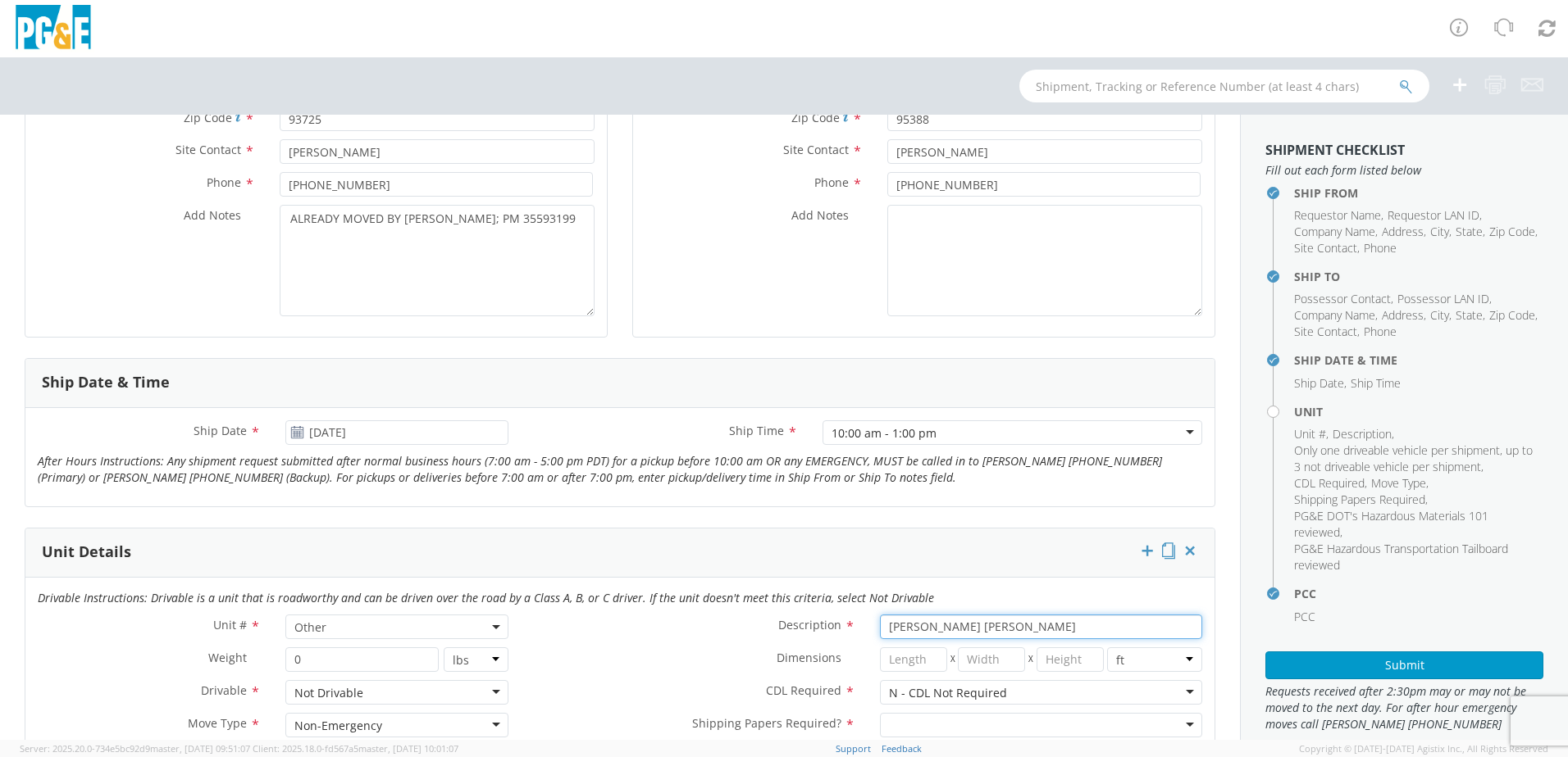
drag, startPoint x: 964, startPoint y: 625, endPoint x: 922, endPoint y: 634, distance: 43.0
click at [923, 633] on input "[PERSON_NAME] [PERSON_NAME]" at bounding box center [1041, 627] width 322 height 25
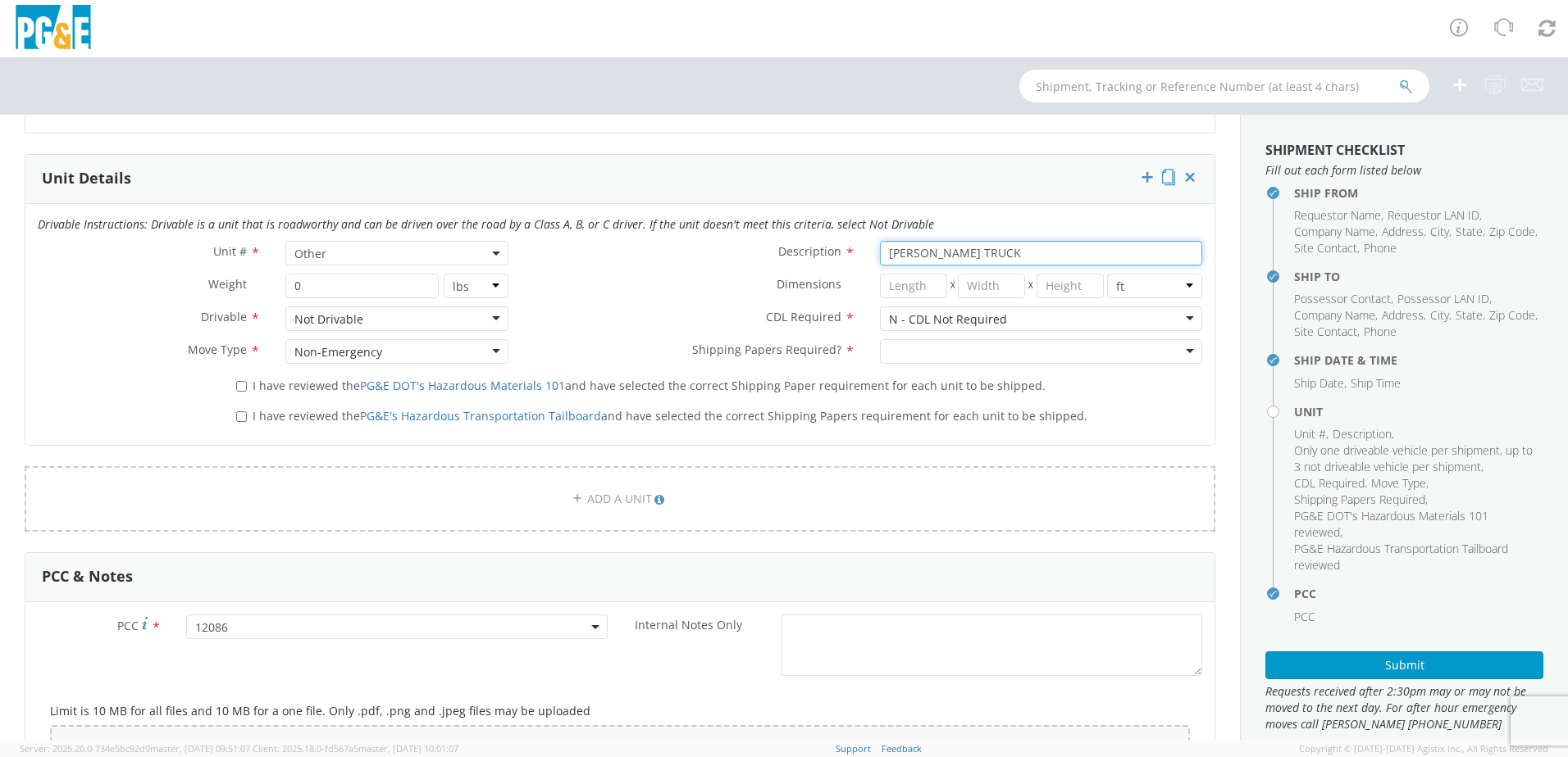
scroll to position [820, 0]
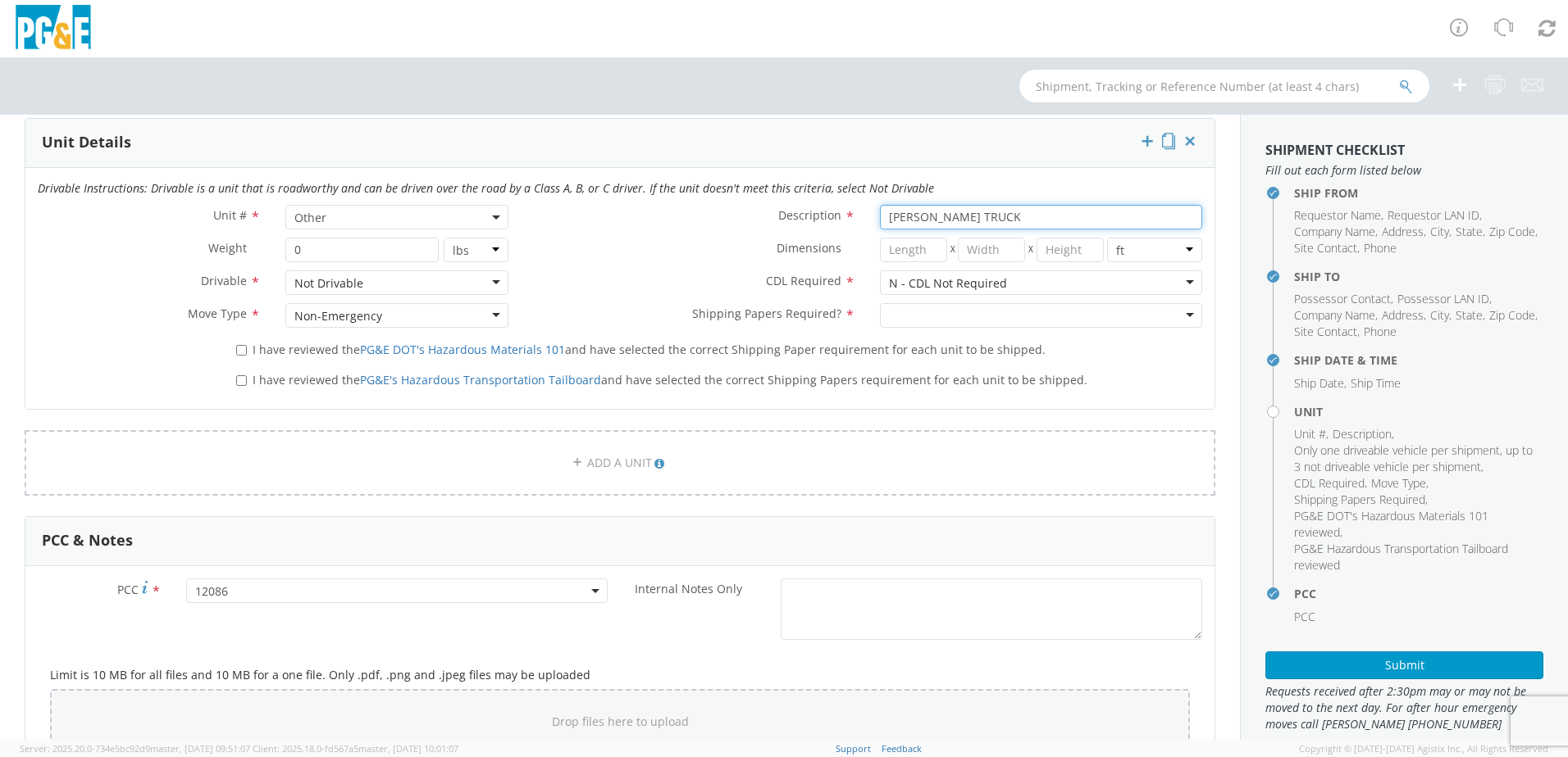
type input "[PERSON_NAME] TRUCK"
click at [936, 311] on div at bounding box center [1041, 315] width 322 height 25
drag, startPoint x: 257, startPoint y: 347, endPoint x: 263, endPoint y: 363, distance: 17.1
click at [259, 348] on span "I have reviewed the PG&E DOT's Hazardous Materials 101 and have selected the co…" at bounding box center [648, 349] width 793 height 15
click at [247, 348] on input "I have reviewed the PG&E DOT's Hazardous Materials 101 and have selected the co…" at bounding box center [241, 350] width 11 height 11
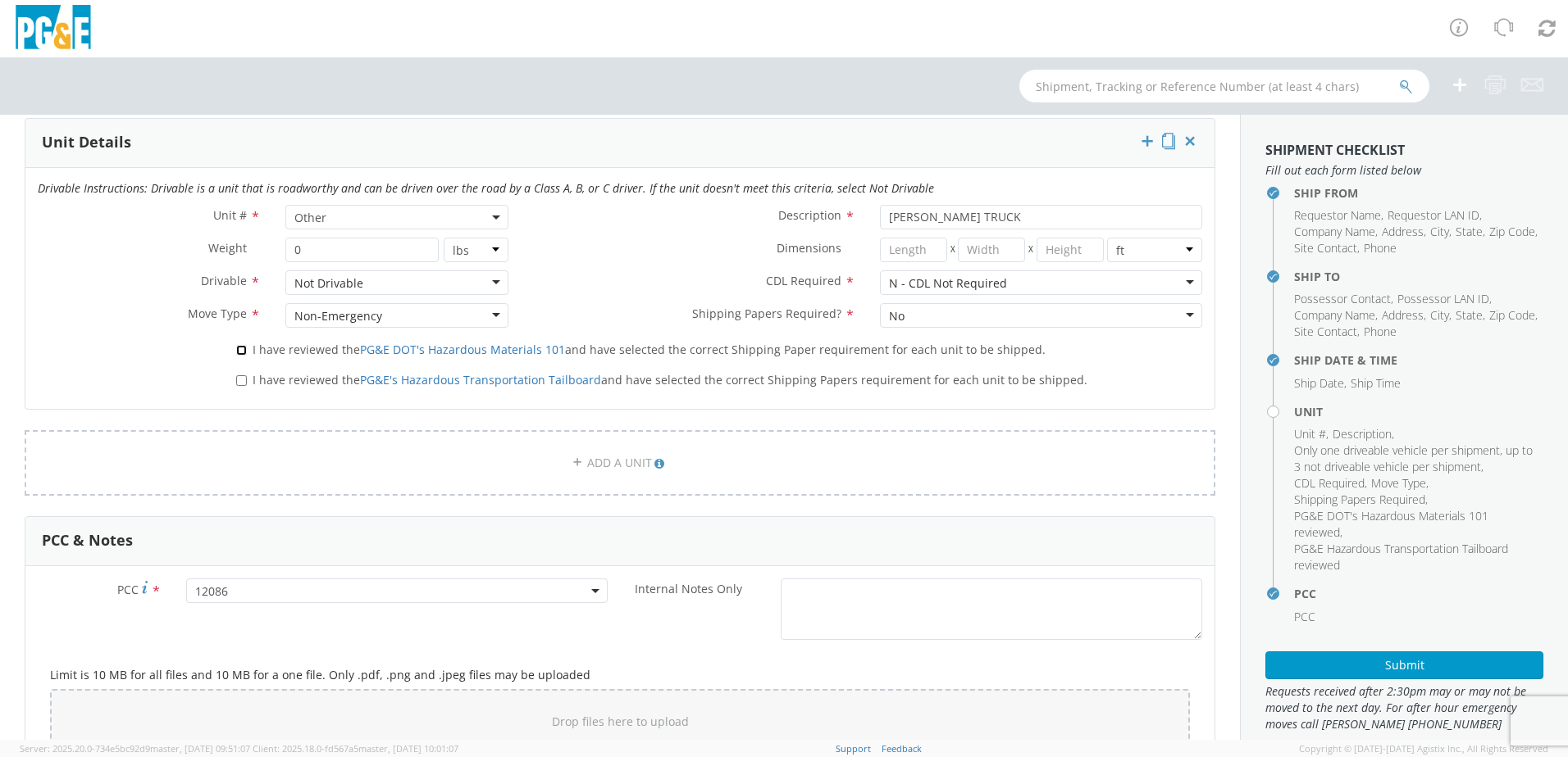
checkbox input "true"
click at [263, 376] on span "I have reviewed the PG&E's Hazardous Transportation Tailboard and have selected…" at bounding box center [669, 380] width 834 height 15
click at [247, 376] on input "I have reviewed the PG&E's Hazardous Transportation Tailboard and have selected…" at bounding box center [241, 381] width 11 height 11
checkbox input "true"
click at [351, 321] on div "Non-Emergency" at bounding box center [338, 315] width 88 height 16
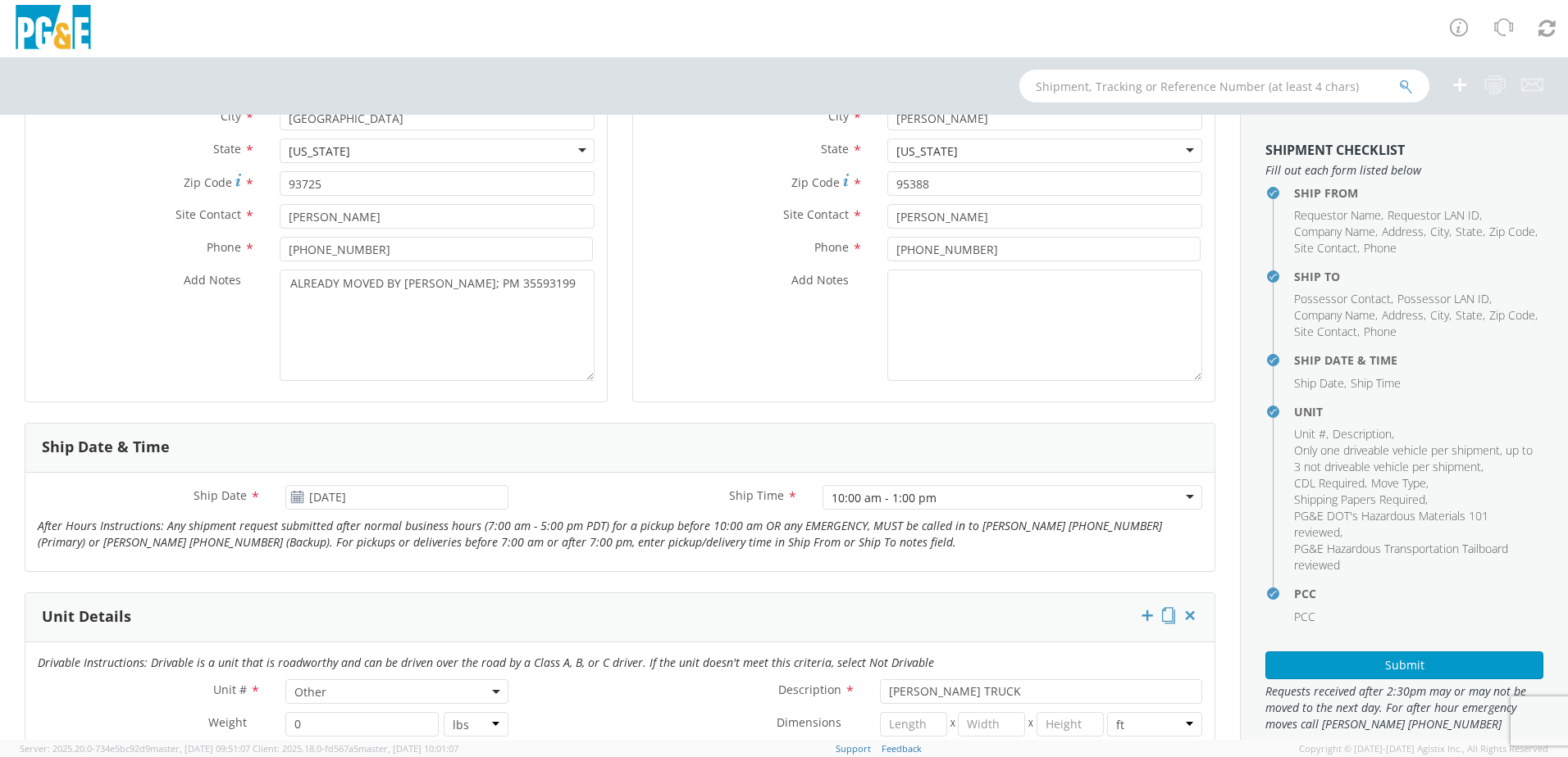
scroll to position [656, 0]
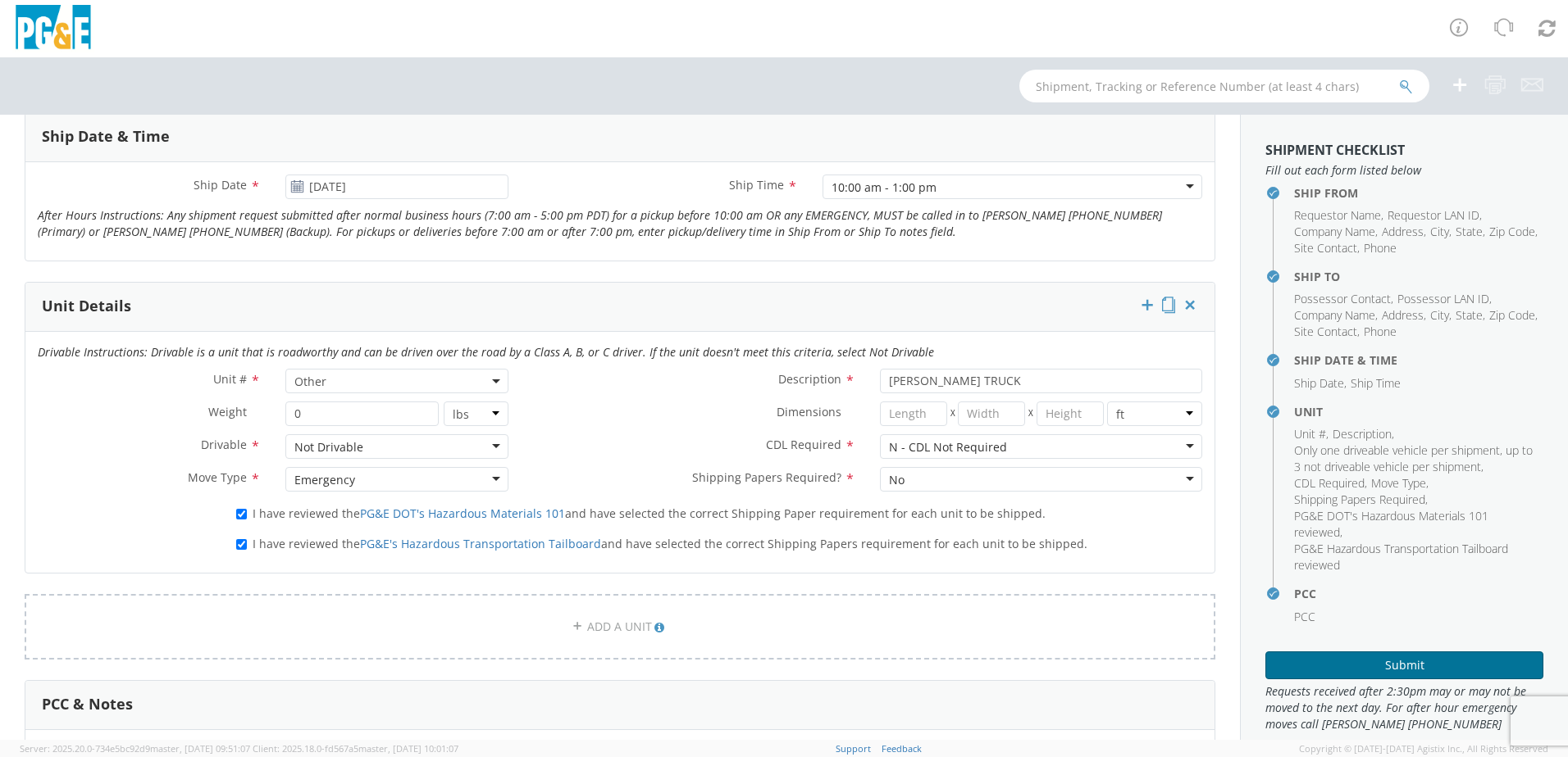
click at [1367, 669] on button "Submit" at bounding box center [1404, 665] width 278 height 28
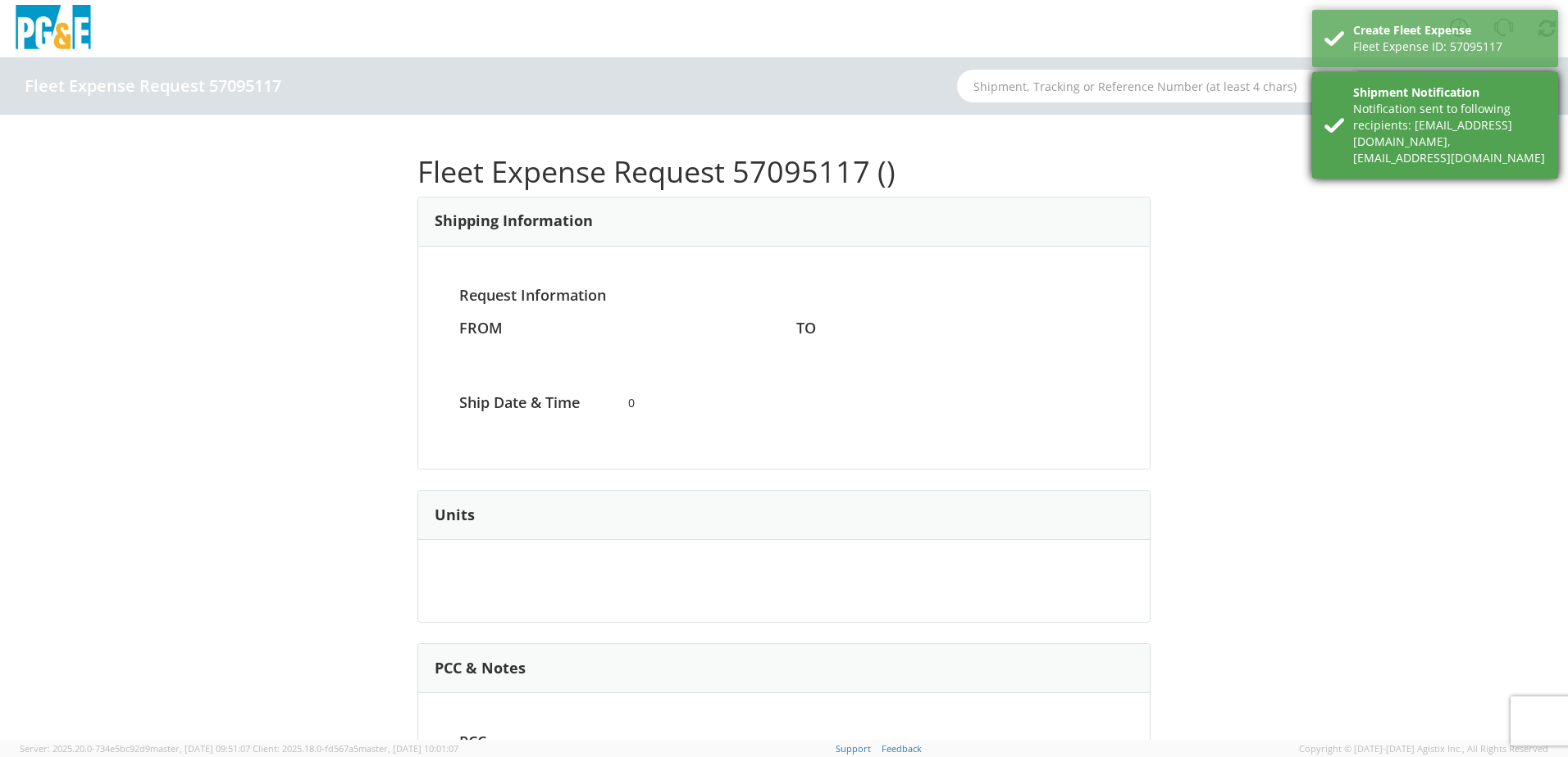
click at [1389, 135] on div "Notification sent to following recipients: [EMAIL_ADDRESS][DOMAIN_NAME],[EMAIL_…" at bounding box center [1450, 134] width 193 height 66
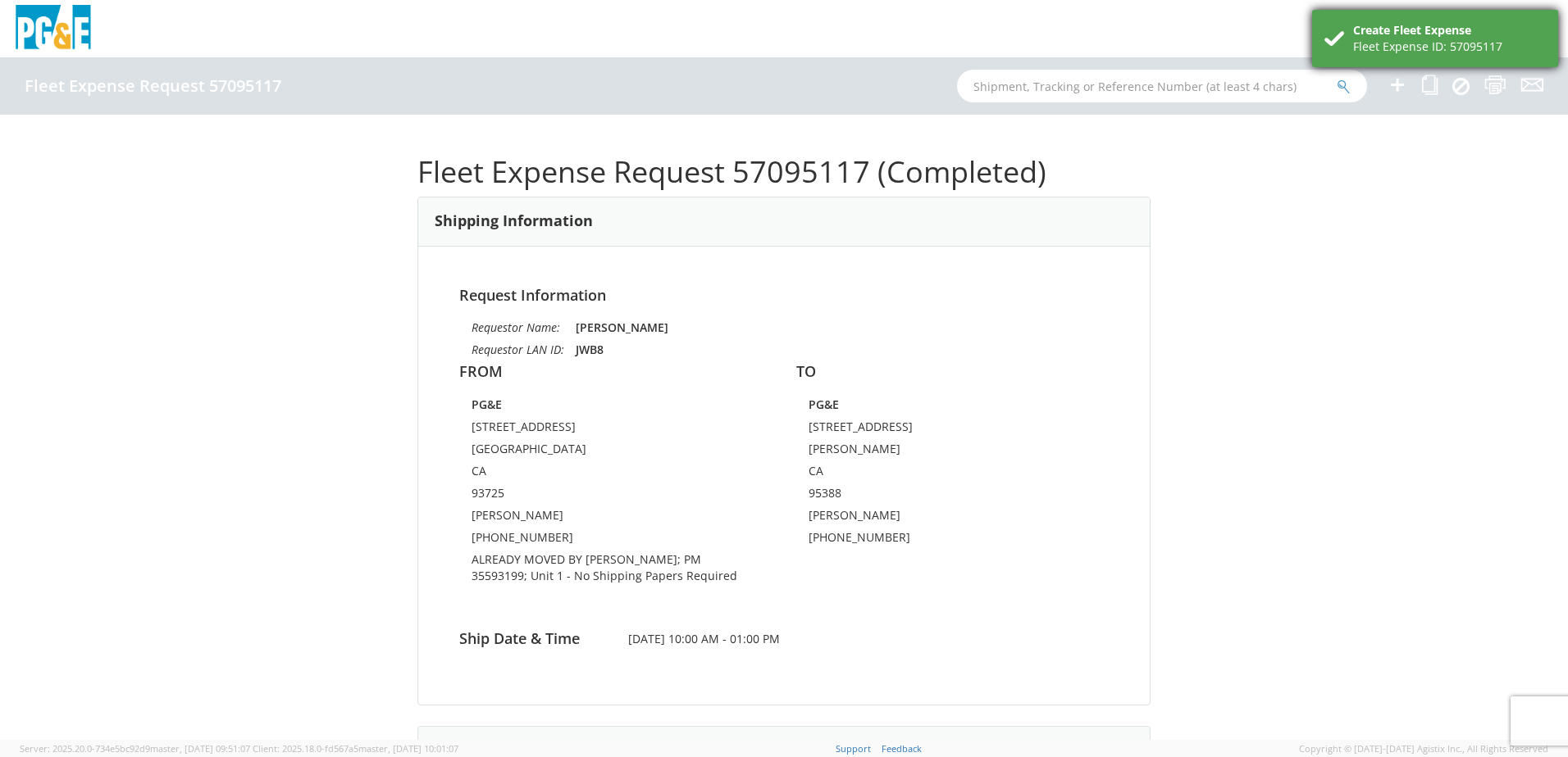
click at [1396, 38] on div "Create Fleet Expense" at bounding box center [1450, 30] width 193 height 16
